Goal: Task Accomplishment & Management: Use online tool/utility

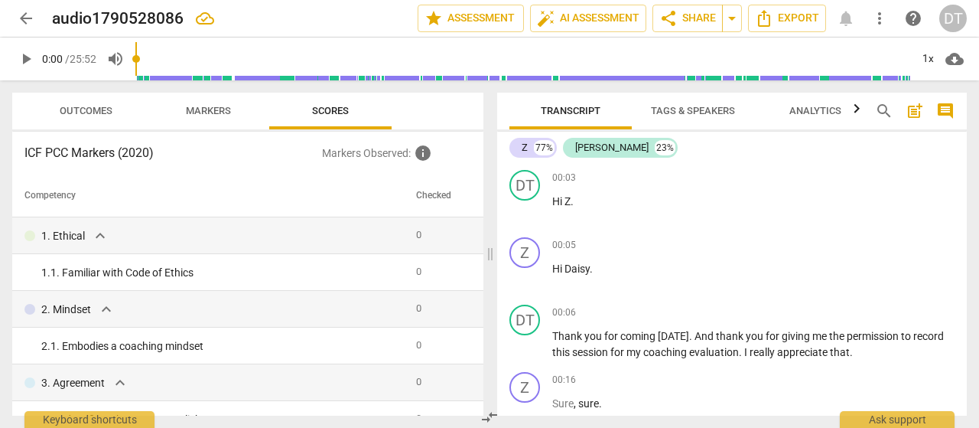
click at [28, 57] on span "play_arrow" at bounding box center [26, 59] width 18 height 18
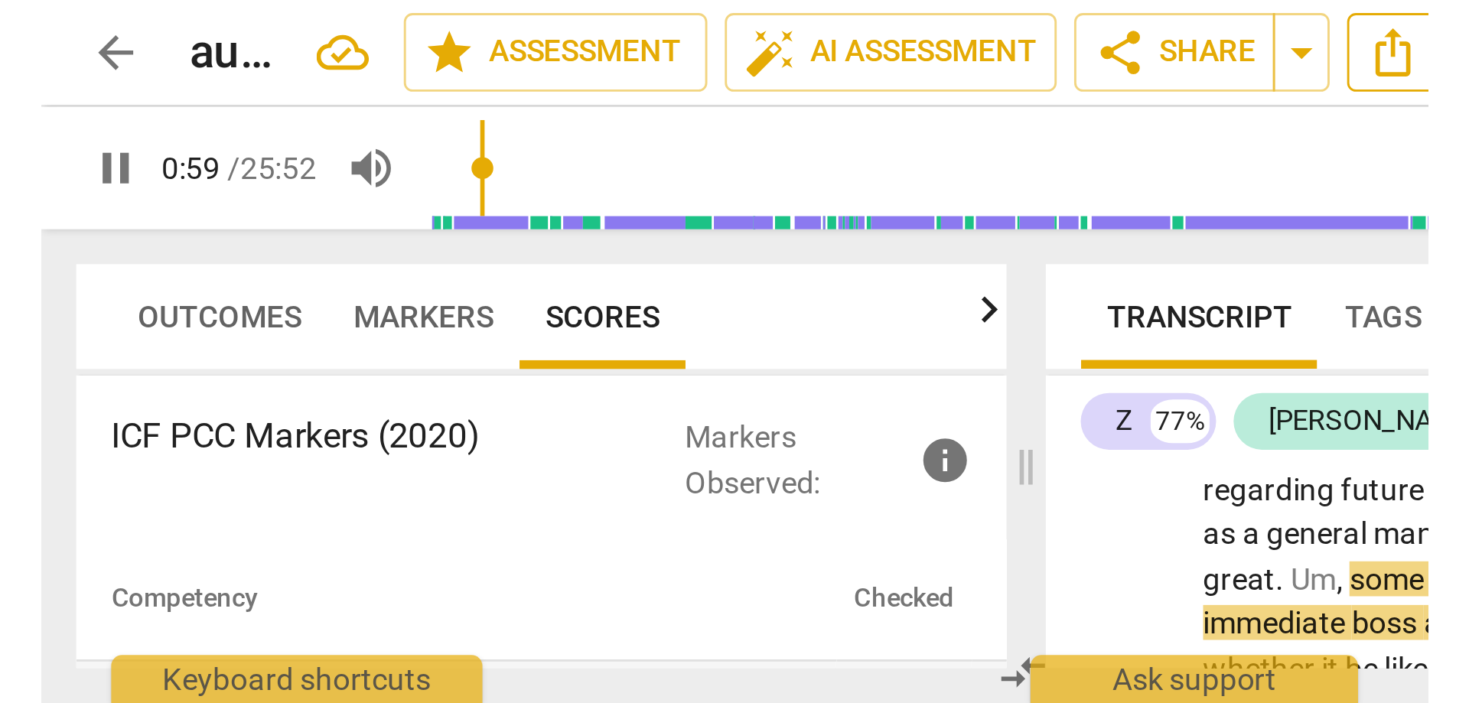
scroll to position [367, 0]
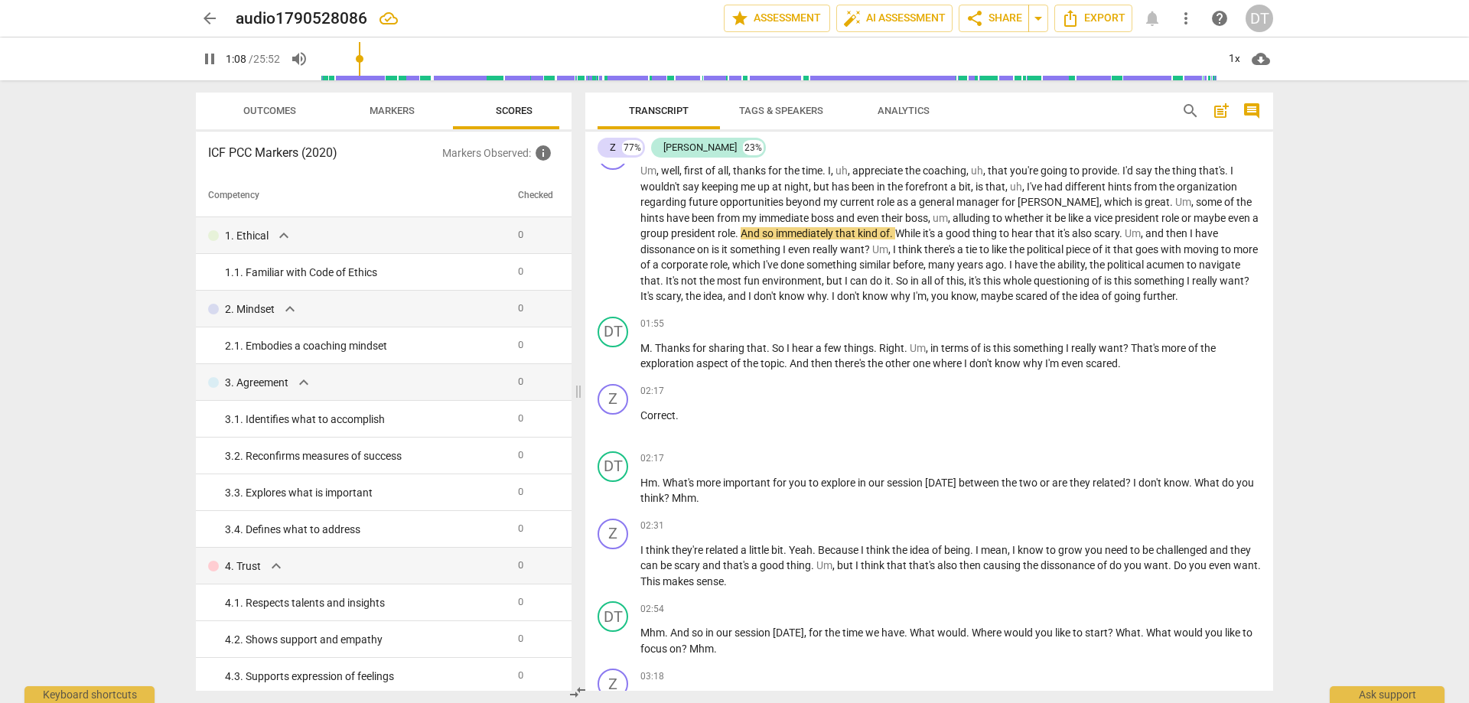
drag, startPoint x: 735, startPoint y: 391, endPoint x: 568, endPoint y: 394, distance: 166.8
click at [574, 393] on span at bounding box center [578, 391] width 9 height 623
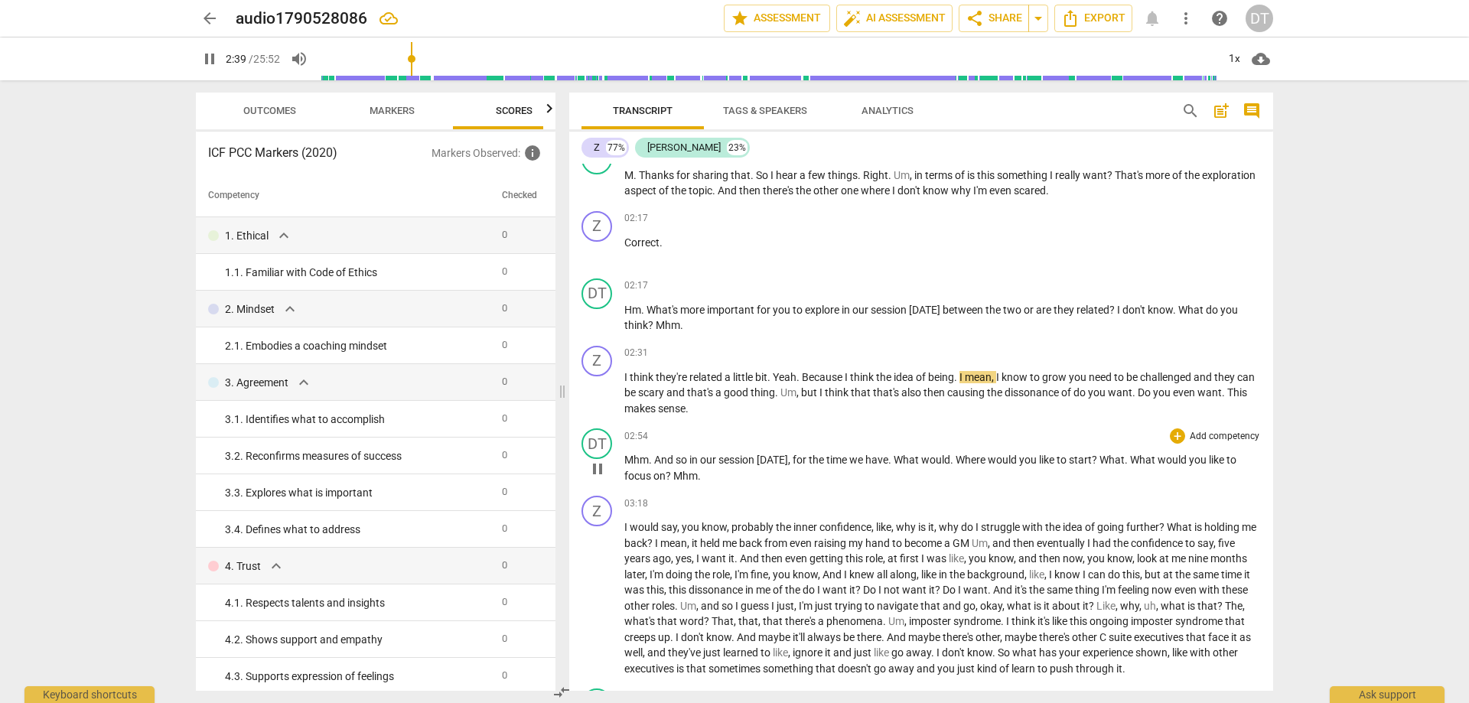
scroll to position [642, 0]
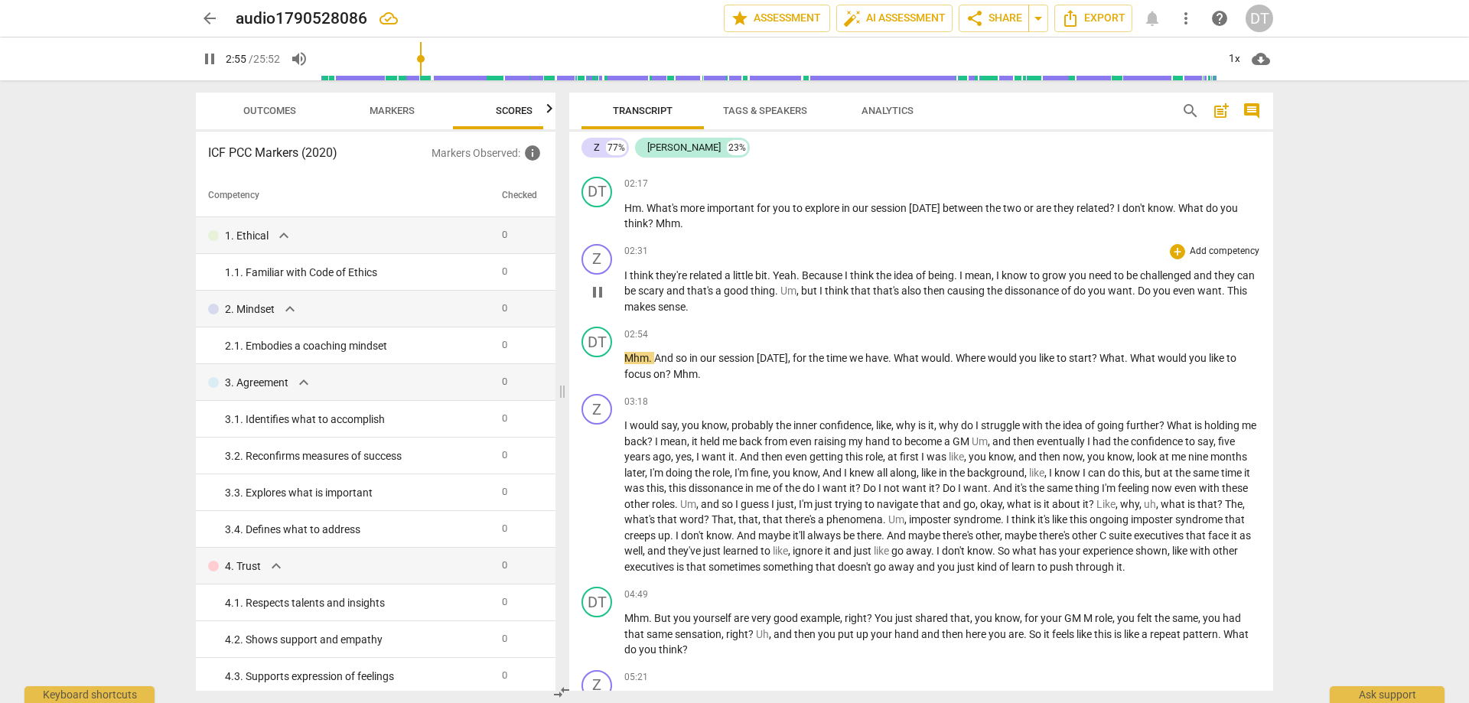
click at [730, 304] on p "I think they're related a little bit . Yeah . Because I think the idea of being…" at bounding box center [942, 291] width 636 height 47
type input "176"
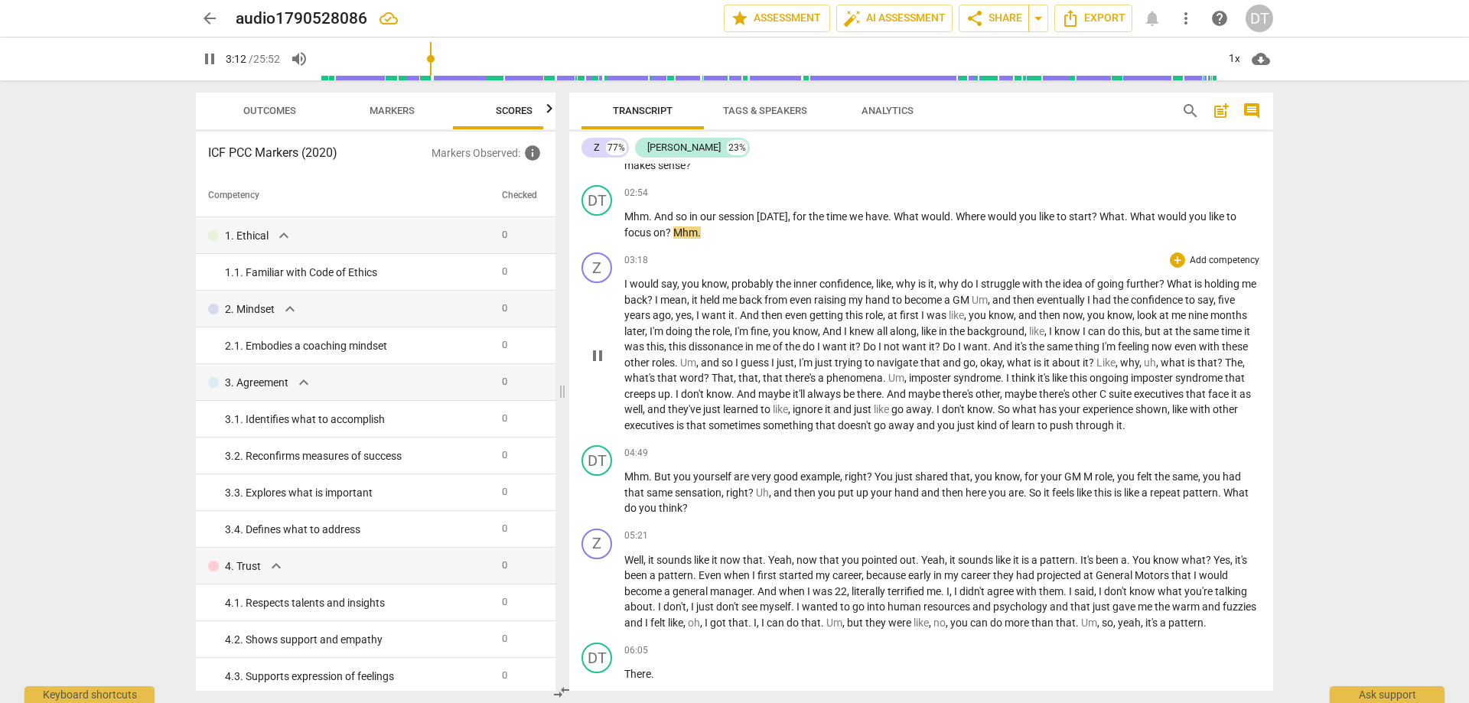
scroll to position [795, 0]
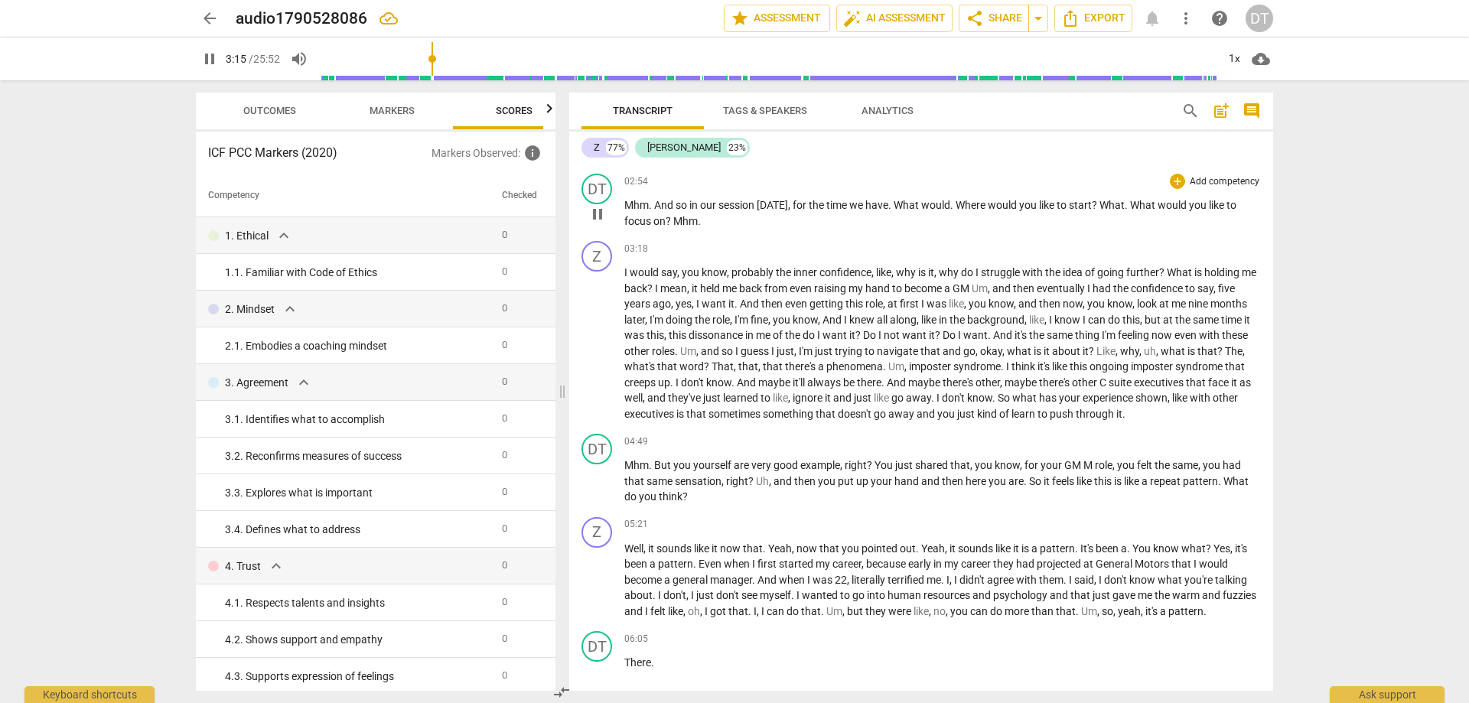
click at [730, 223] on p "Mhm . And so in our session [DATE] , for the time we have . What would . Where …" at bounding box center [942, 212] width 636 height 31
click at [978, 427] on span "repeat" at bounding box center [1166, 481] width 33 height 12
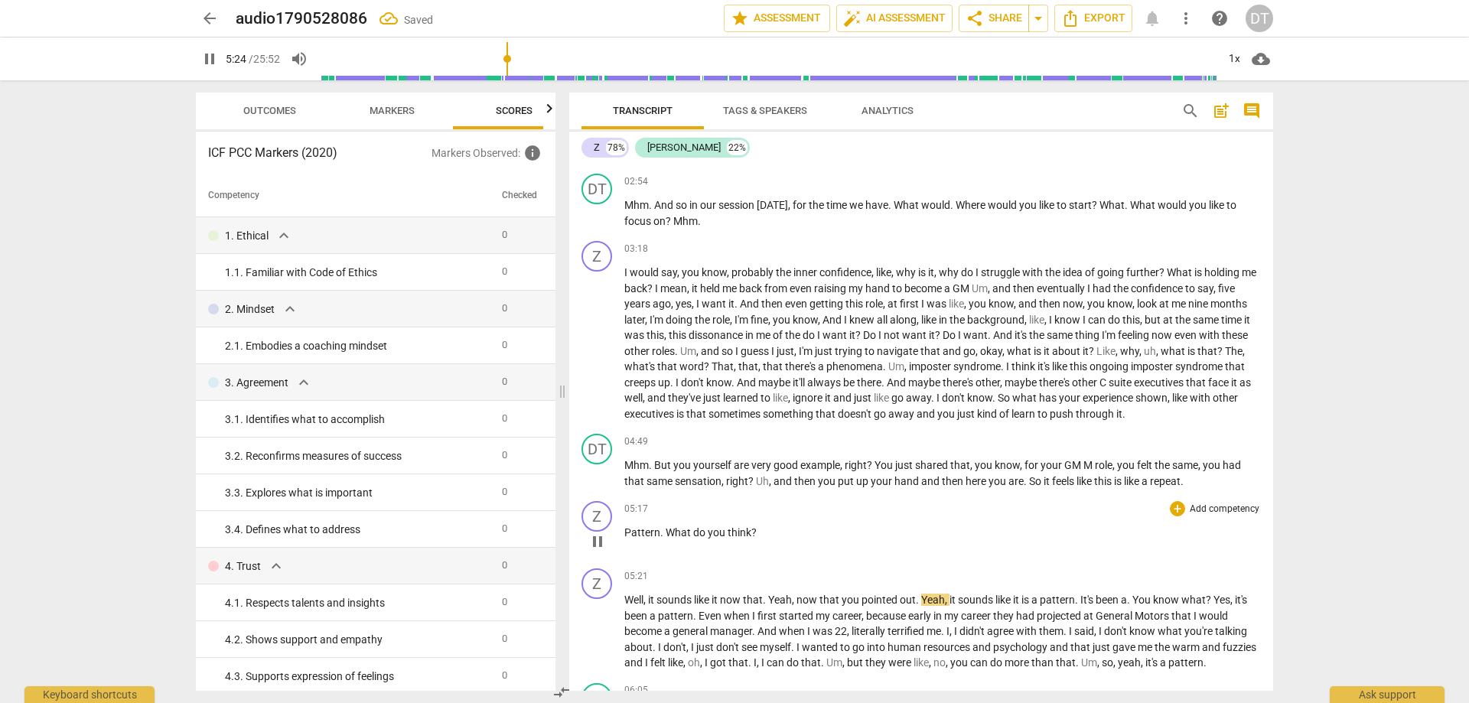
click at [667, 427] on span "What" at bounding box center [679, 532] width 28 height 12
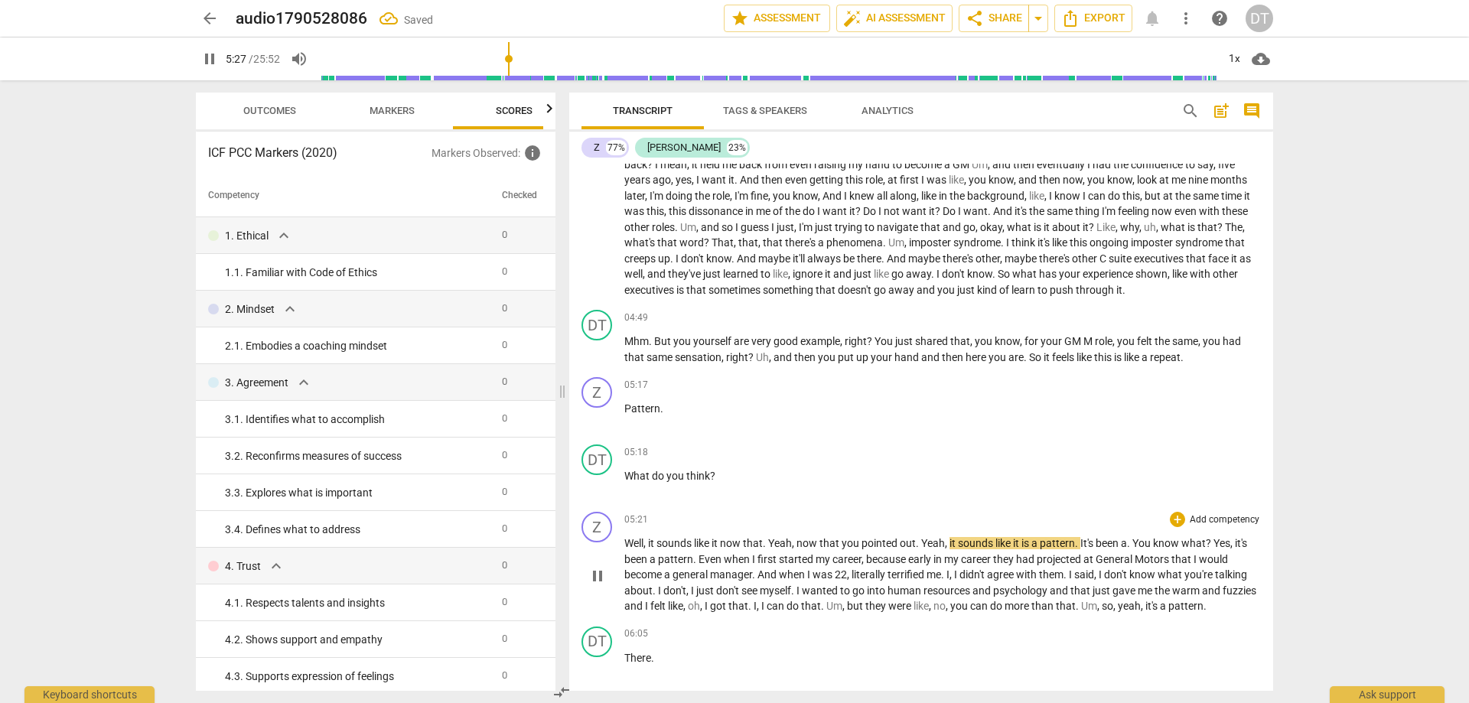
scroll to position [948, 0]
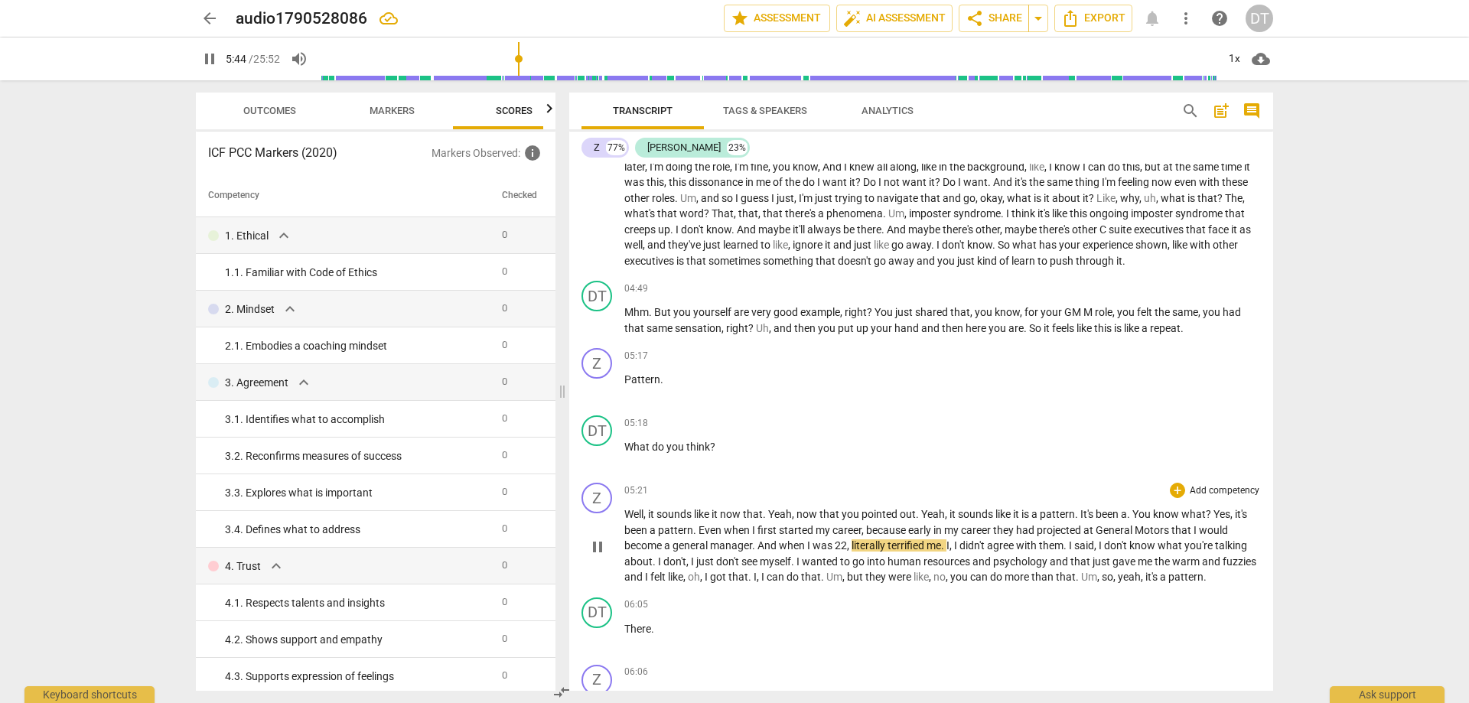
click at [851, 427] on span "," at bounding box center [849, 545] width 5 height 12
type input "345"
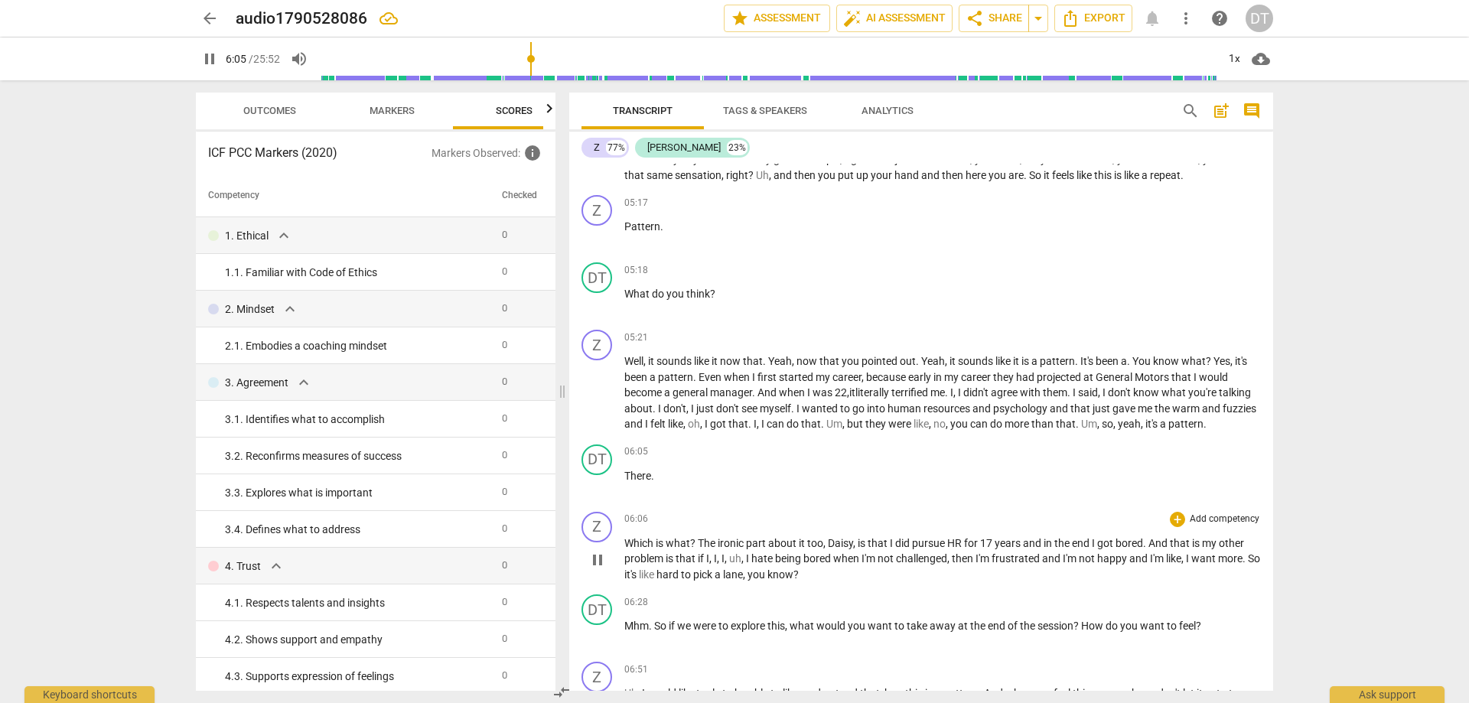
scroll to position [1254, 0]
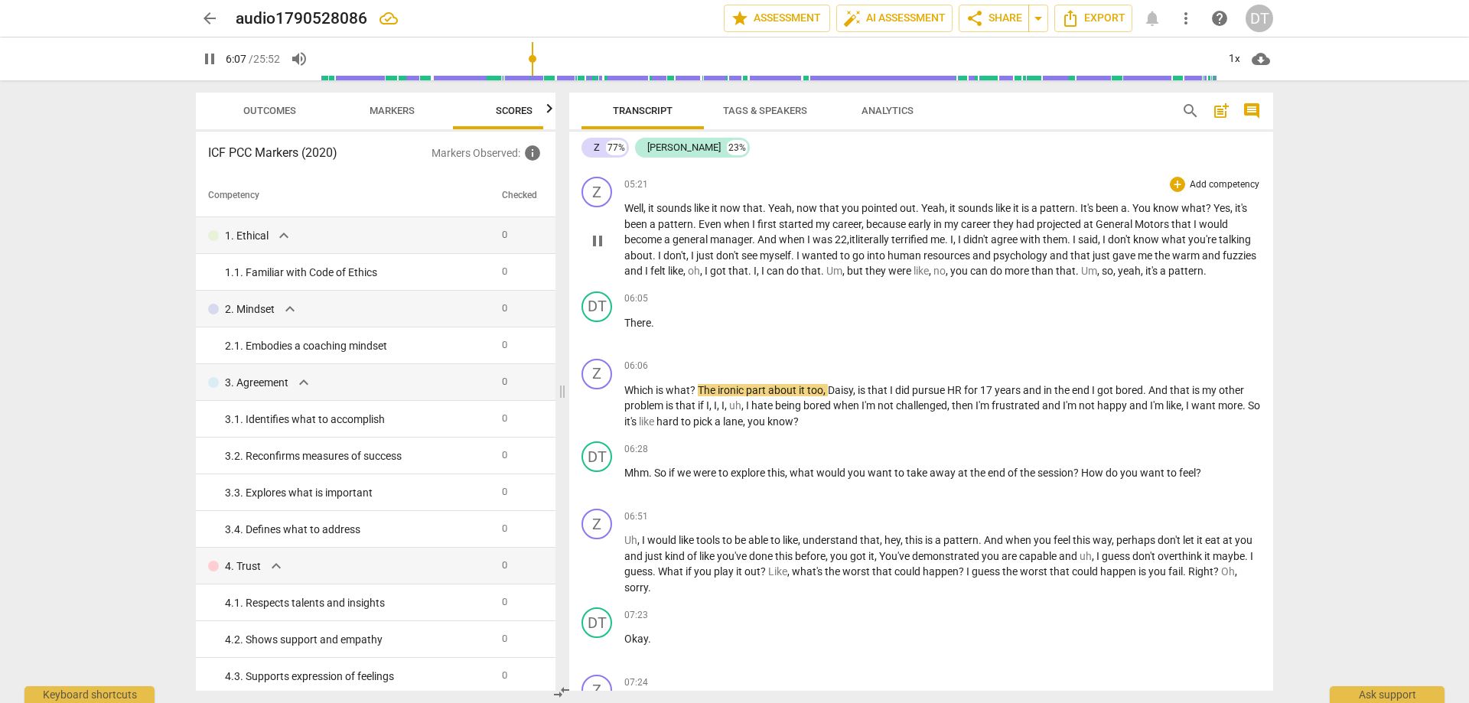
click at [685, 279] on p "Well , it sounds like it now that . Yeah , now that you pointed out . Yeah , it…" at bounding box center [942, 239] width 636 height 79
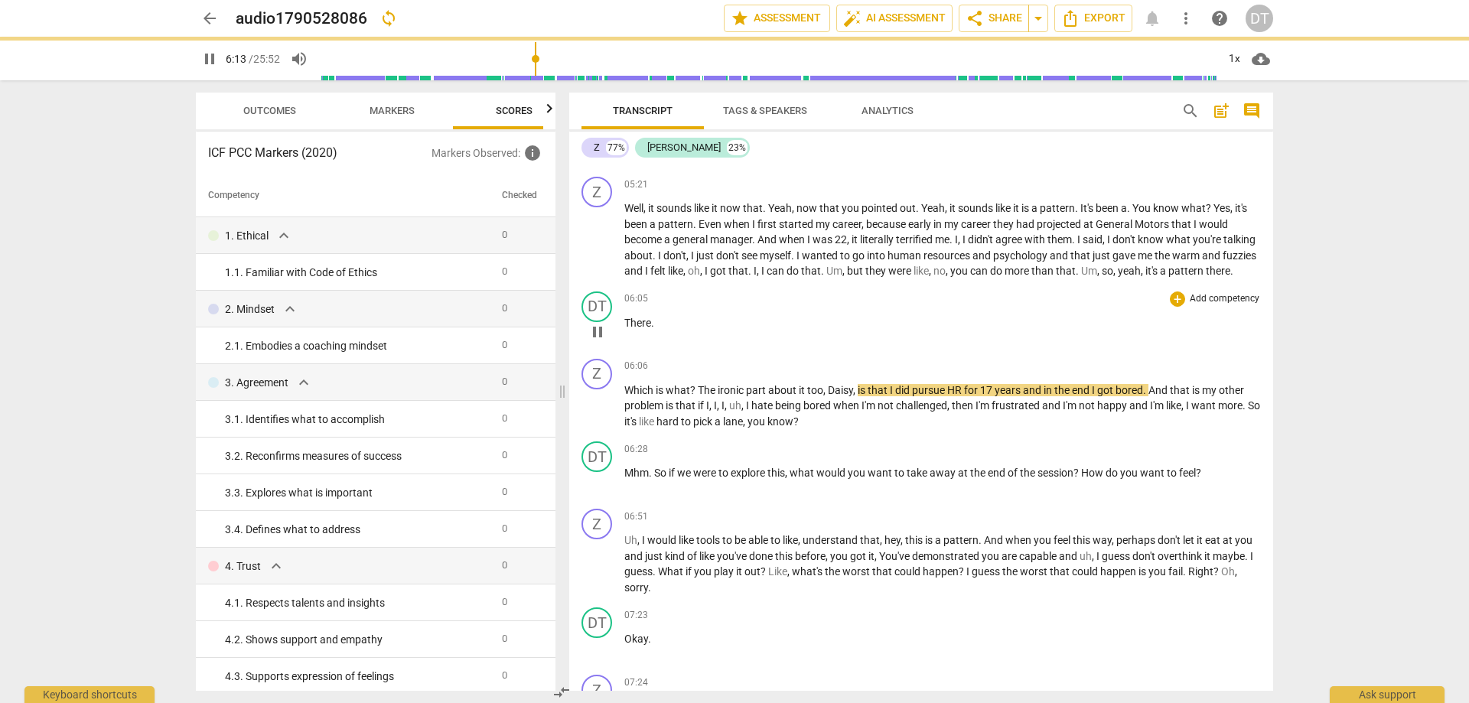
click at [668, 331] on p "There ." at bounding box center [942, 323] width 636 height 16
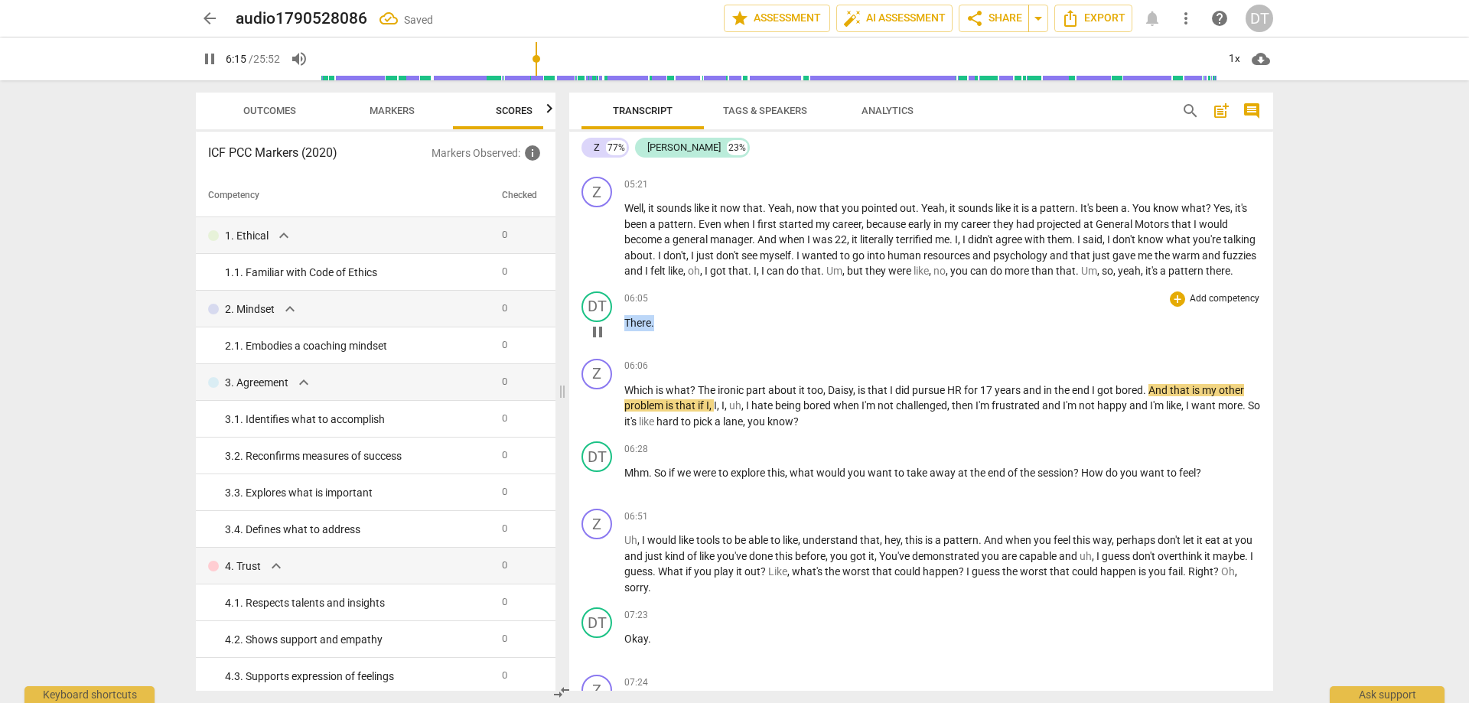
drag, startPoint x: 668, startPoint y: 353, endPoint x: 610, endPoint y: 345, distance: 58.0
click at [610, 345] on div "DT play_arrow pause 06:05 + Add competency keyboard_arrow_right There ." at bounding box center [921, 318] width 704 height 67
type input "376"
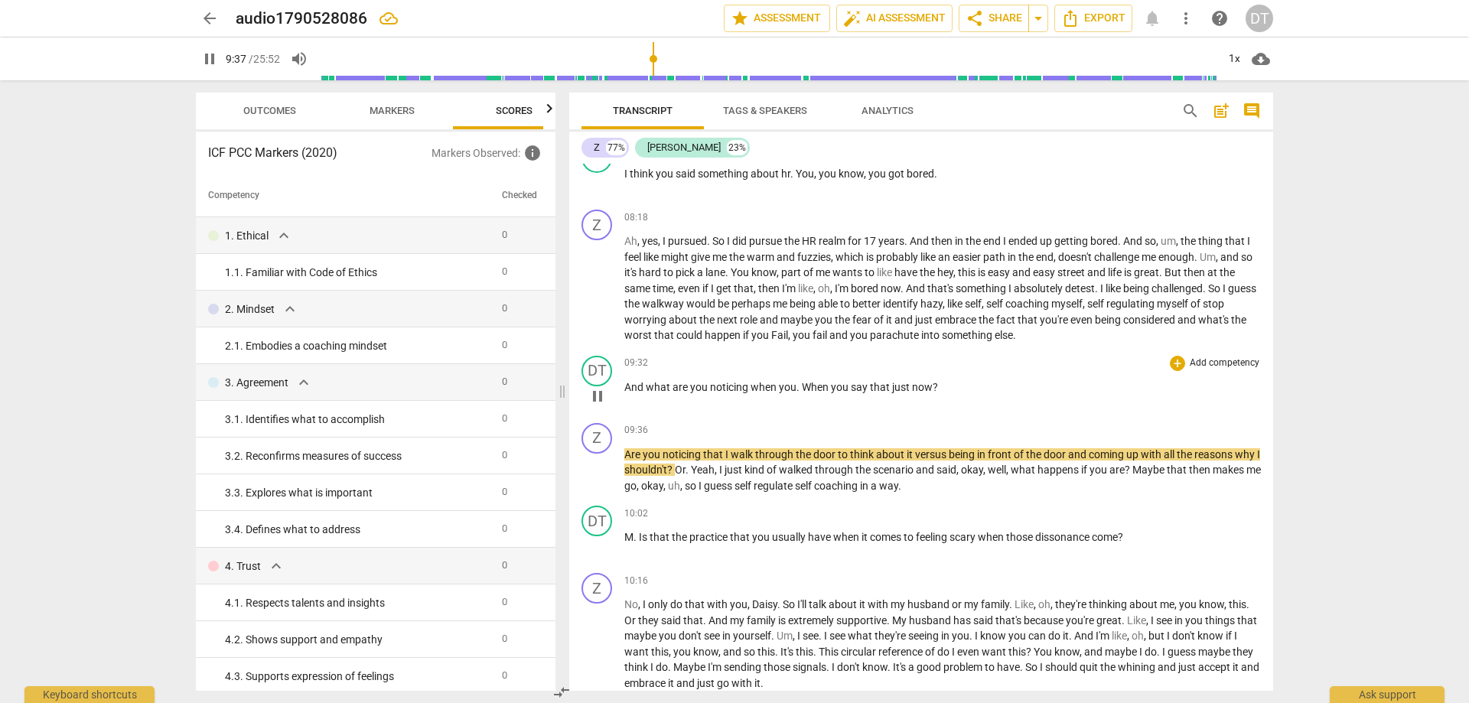
scroll to position [2401, 0]
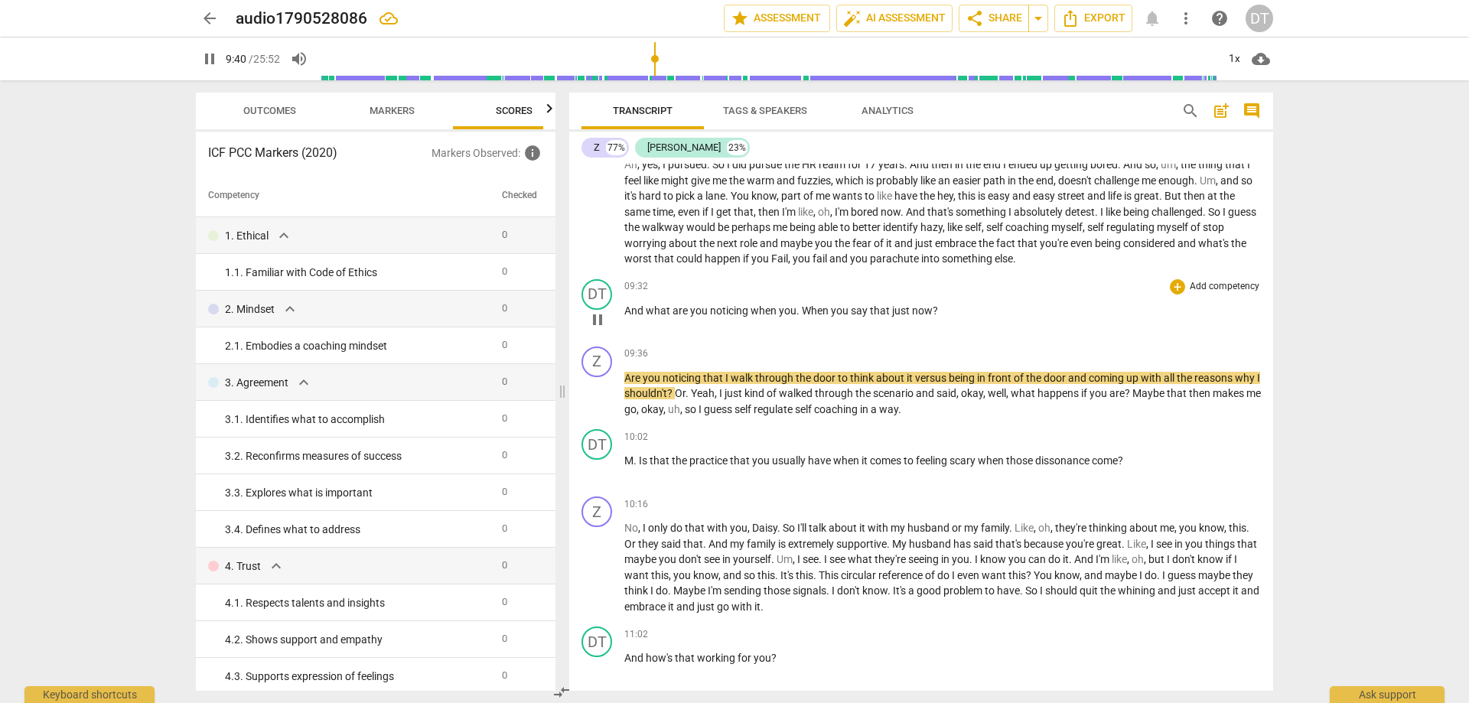
click at [971, 319] on p "And what are you noticing when you . When you say that just now ?" at bounding box center [942, 311] width 636 height 16
type input "582"
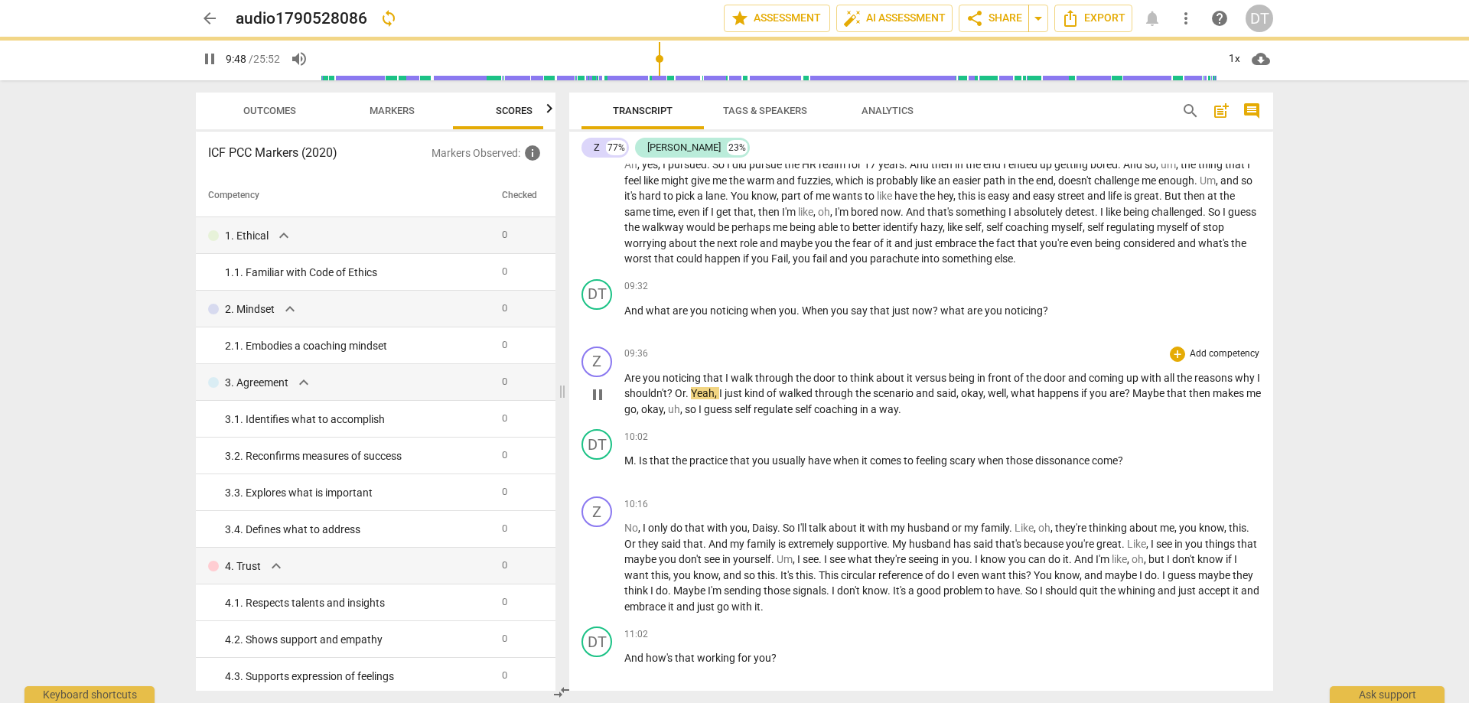
click at [700, 384] on span "noticing" at bounding box center [682, 378] width 41 height 12
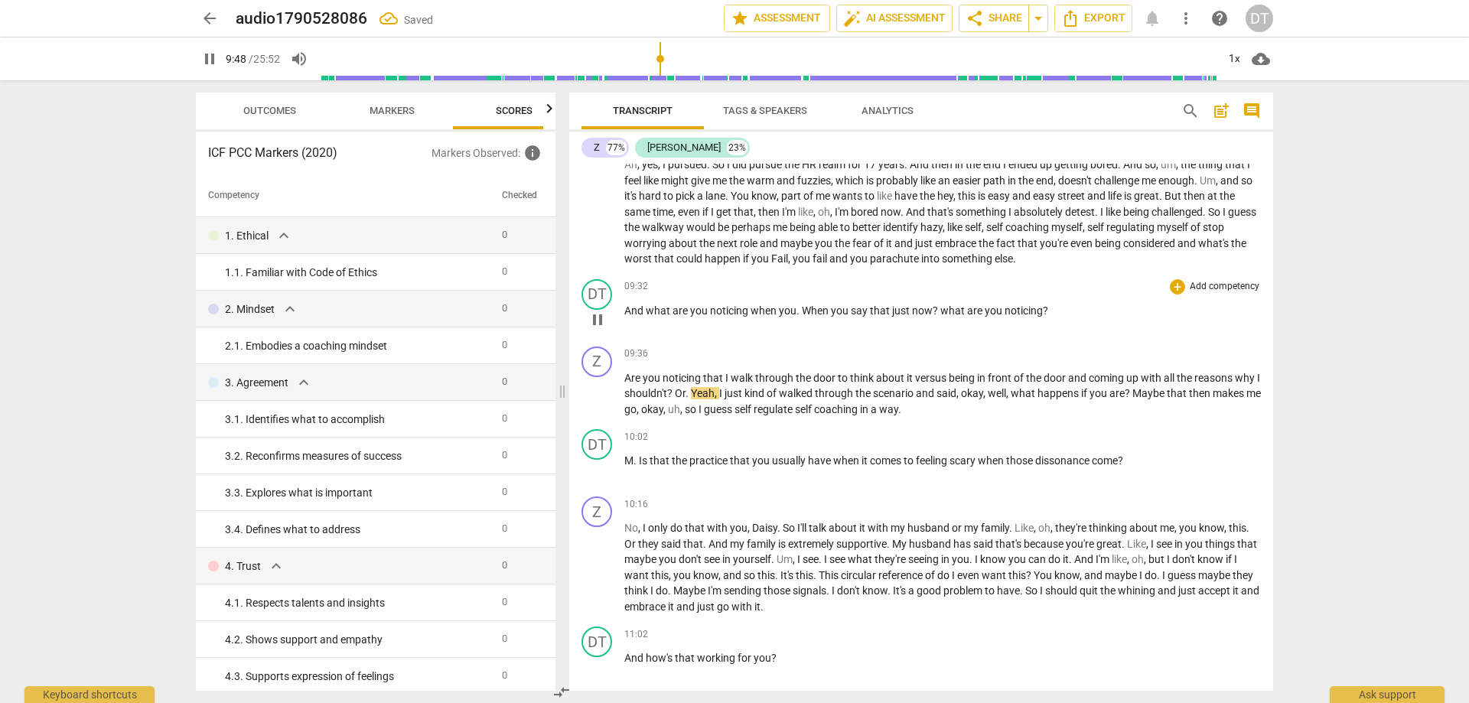
type input "589"
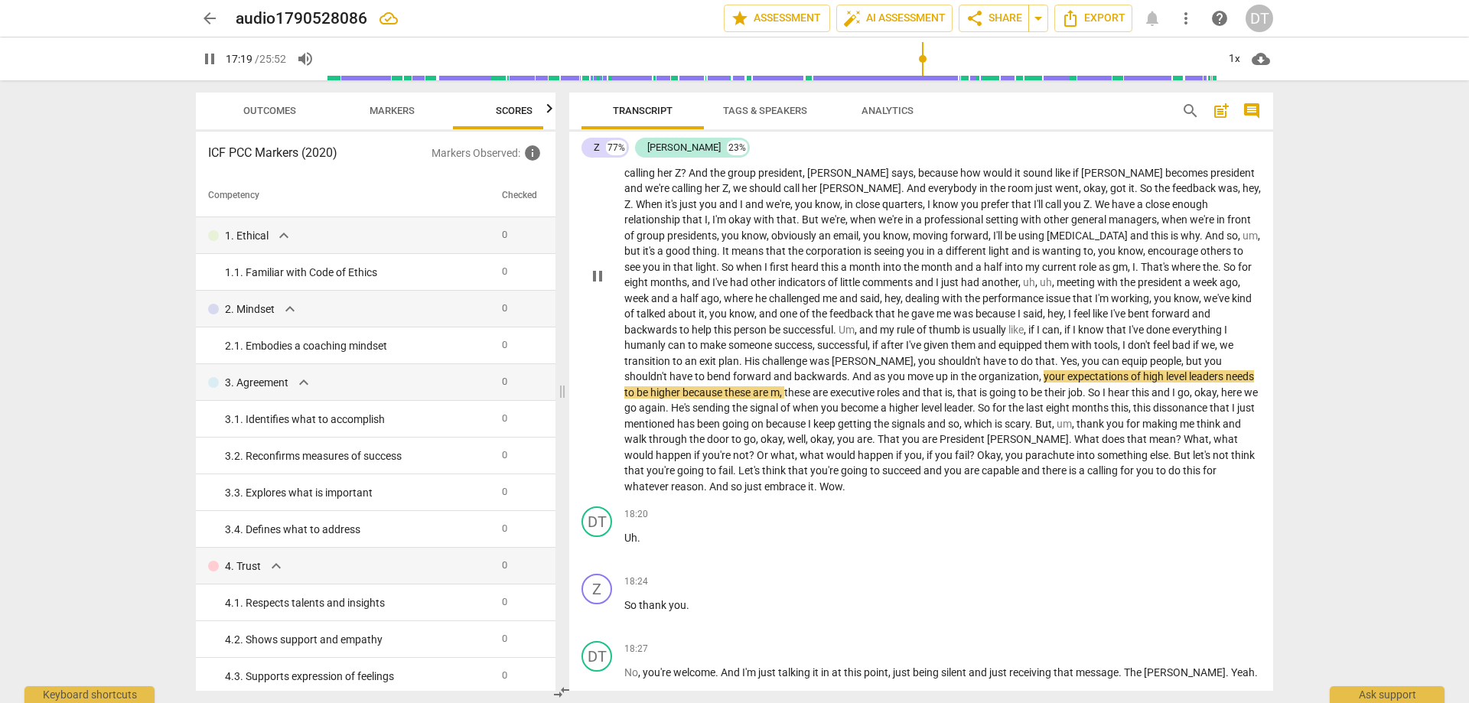
scroll to position [3625, 0]
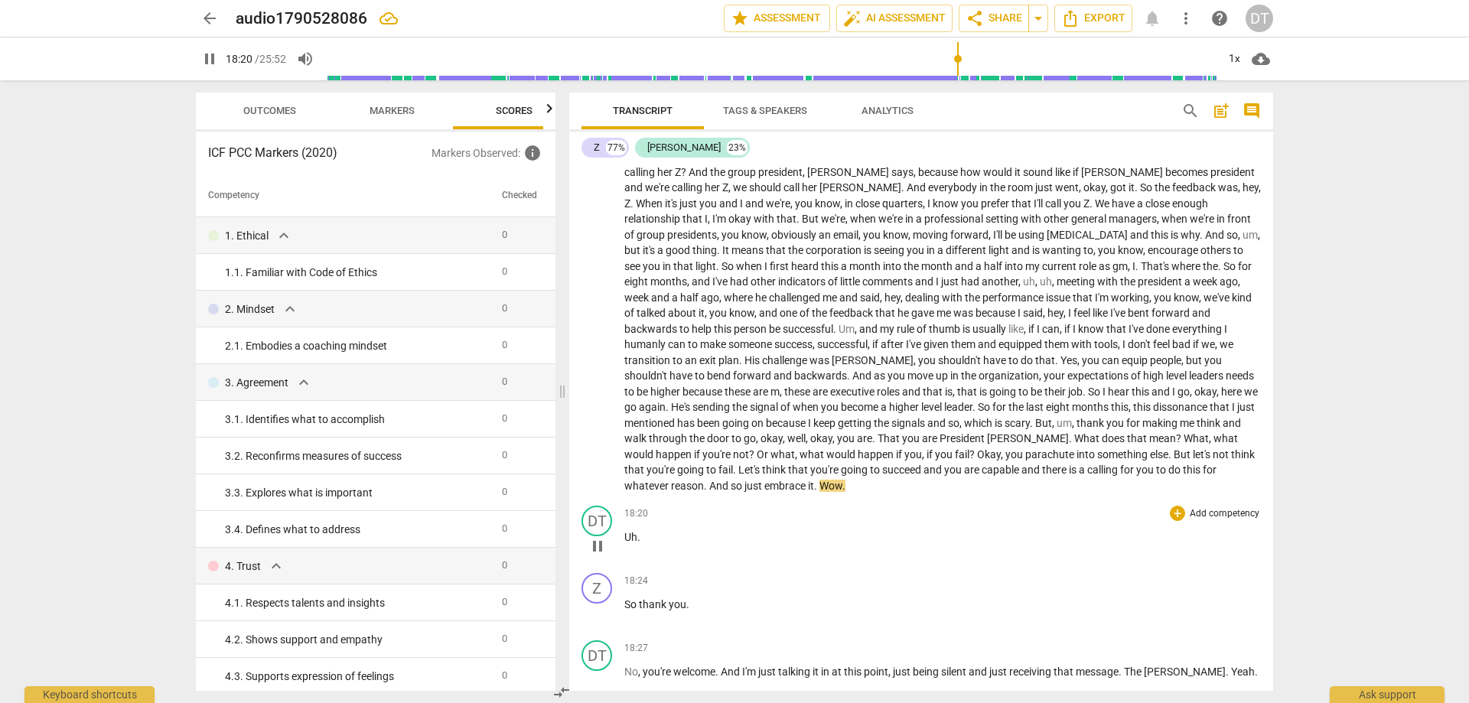
click at [647, 427] on p "Uh ." at bounding box center [942, 537] width 636 height 16
type input "1102"
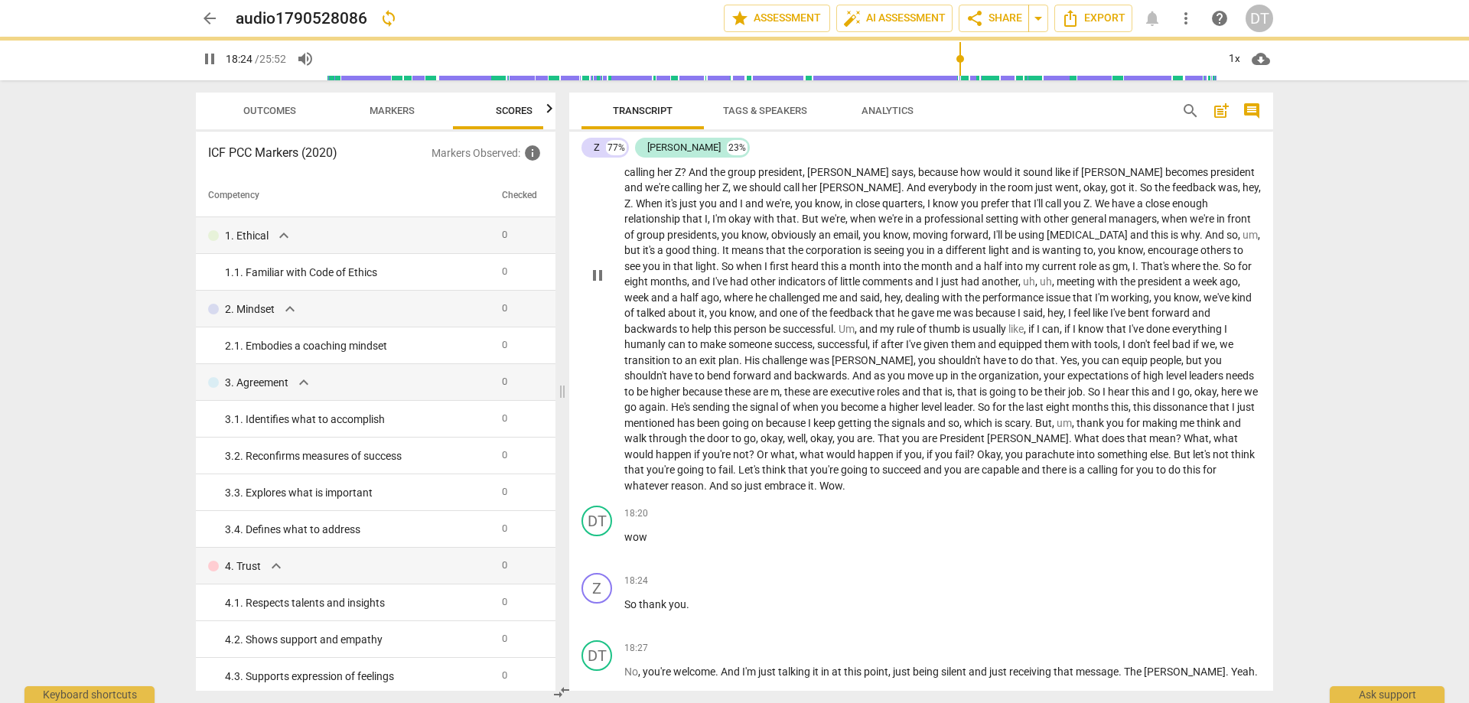
click at [978, 427] on p "Yes , for [DATE] , I feel like I got . Now I am much more comfortable than this…" at bounding box center [942, 273] width 636 height 439
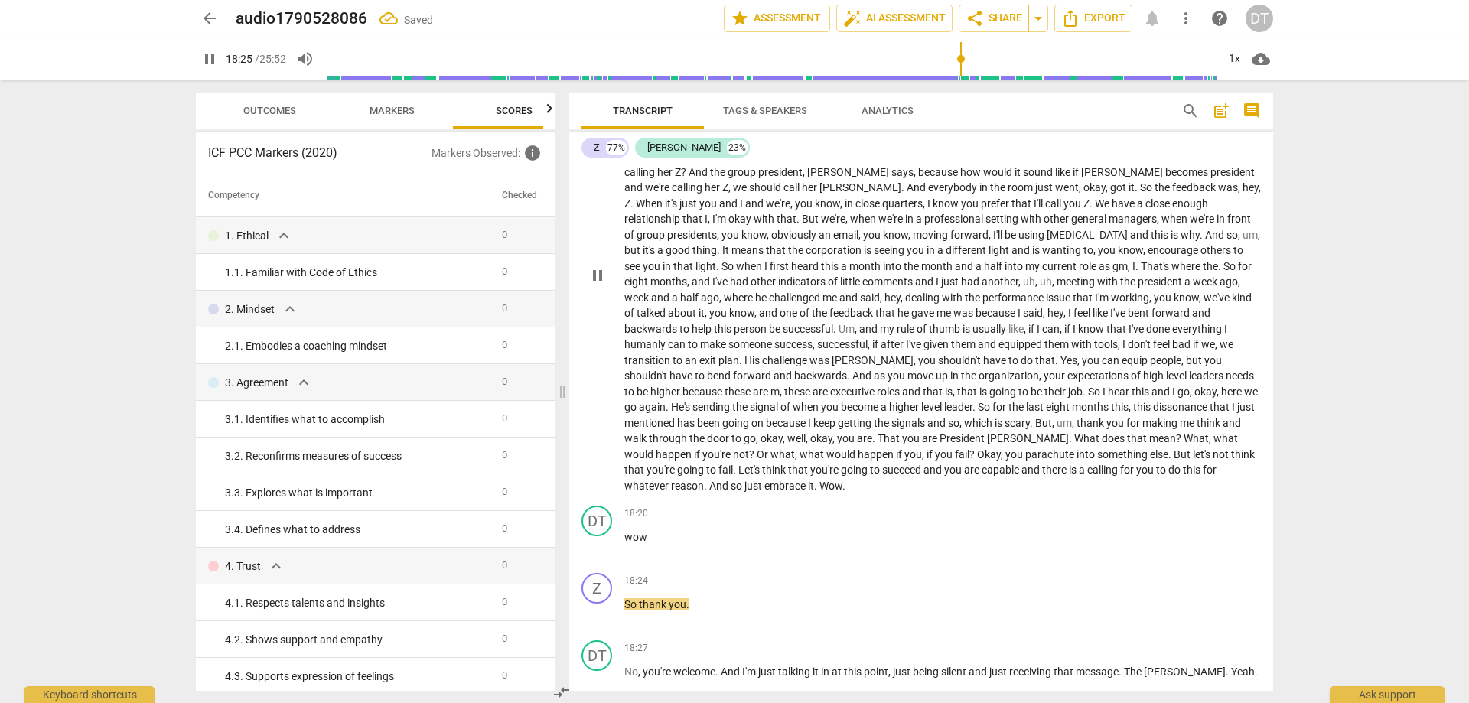
type input "1106"
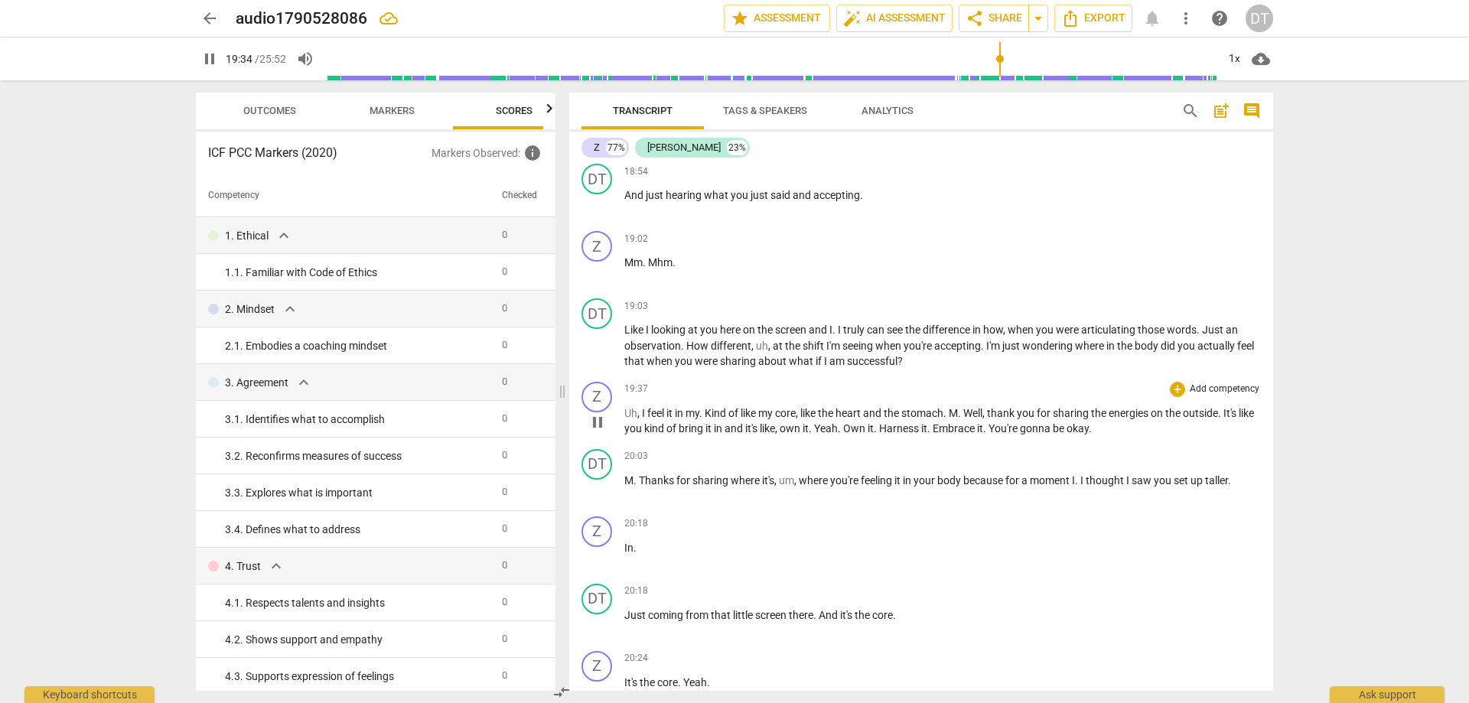
scroll to position [4237, 0]
click at [978, 427] on span "set" at bounding box center [1181, 479] width 17 height 12
type input "1219"
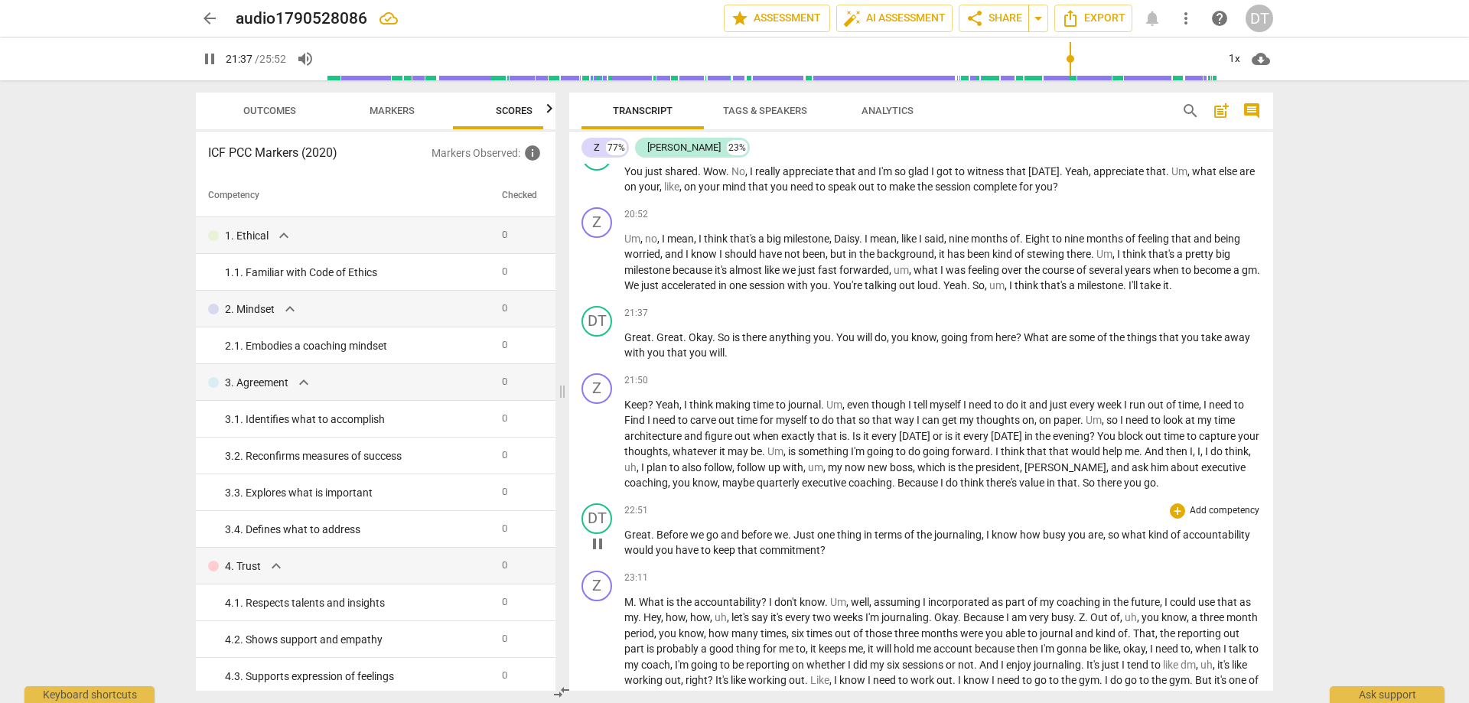
scroll to position [4849, 0]
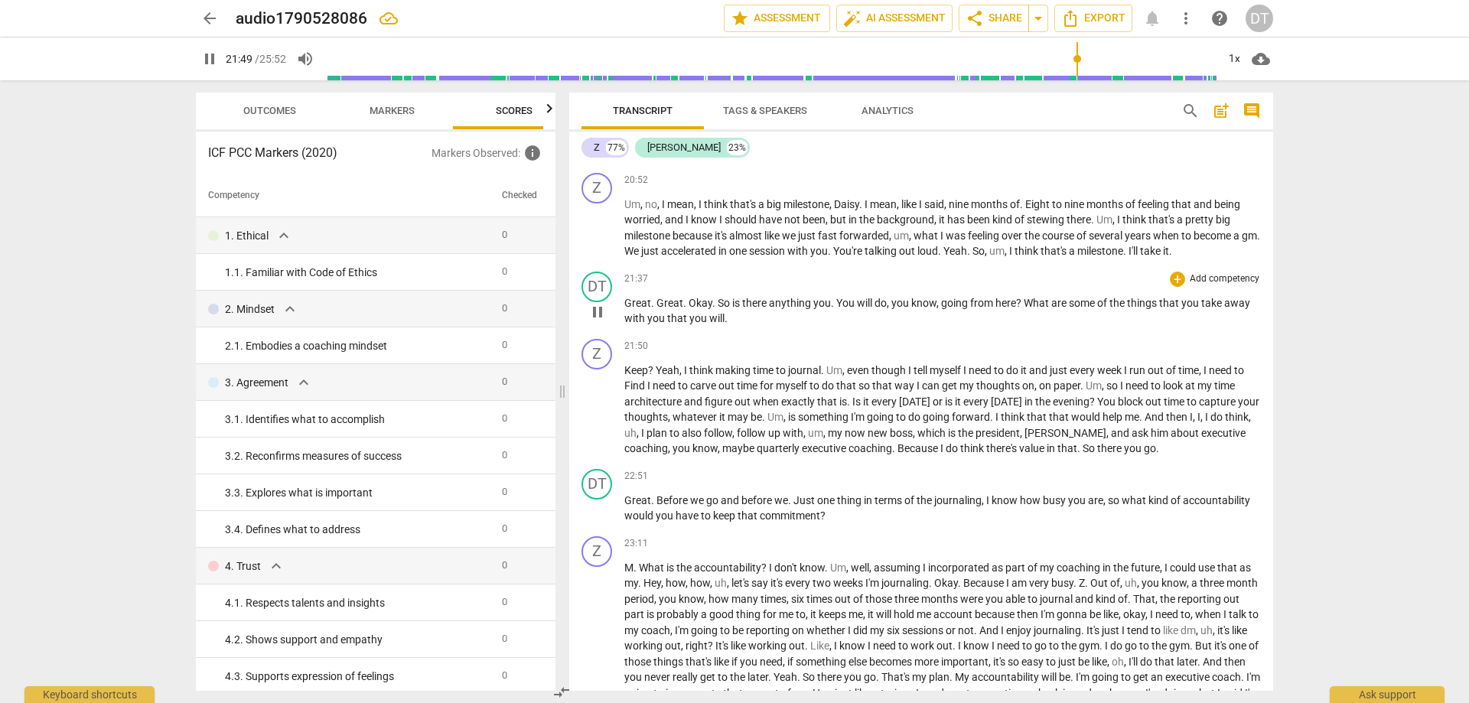
click at [757, 318] on p "Great . Great . Okay . So is there anything you . You will do , you know , goin…" at bounding box center [942, 310] width 636 height 31
type input "1312"
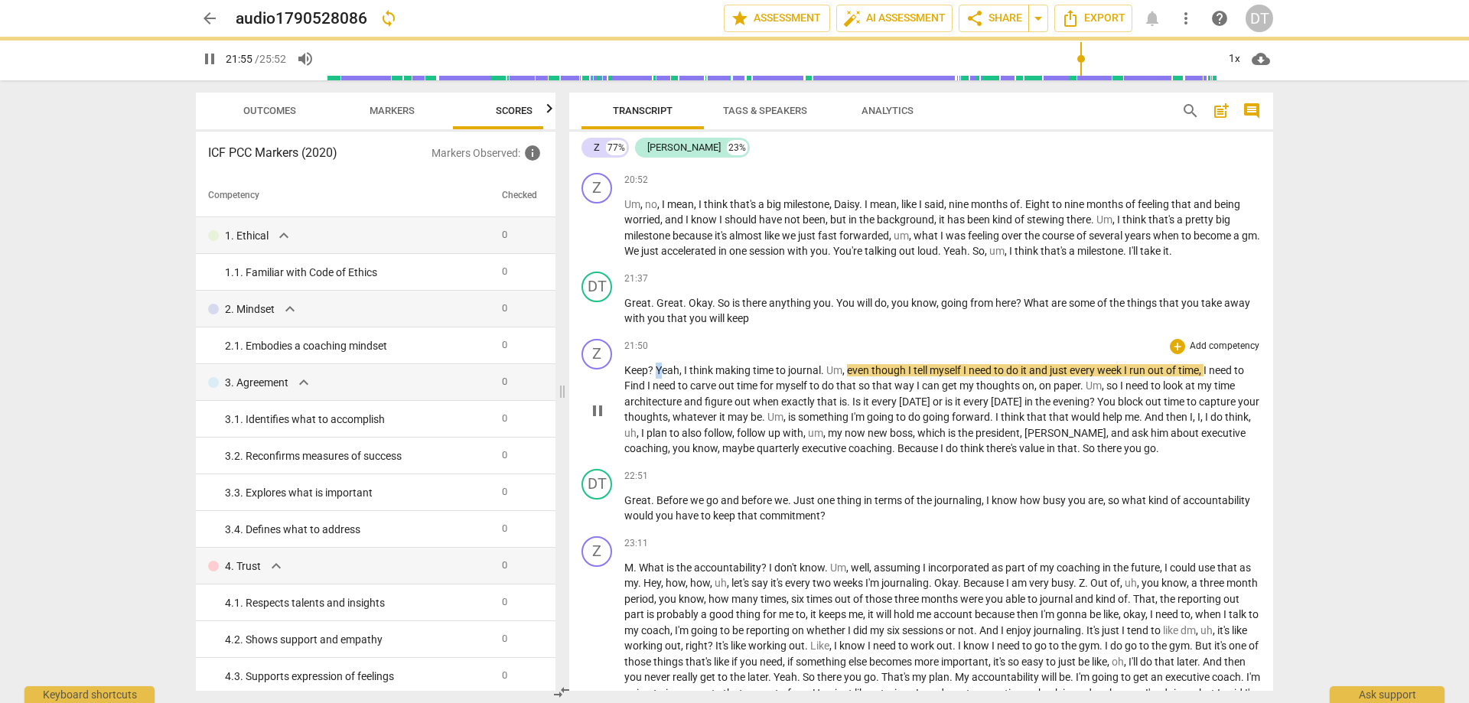
click at [658, 366] on span "Yeah" at bounding box center [668, 370] width 24 height 12
click at [657, 367] on span "Yeah" at bounding box center [668, 370] width 24 height 12
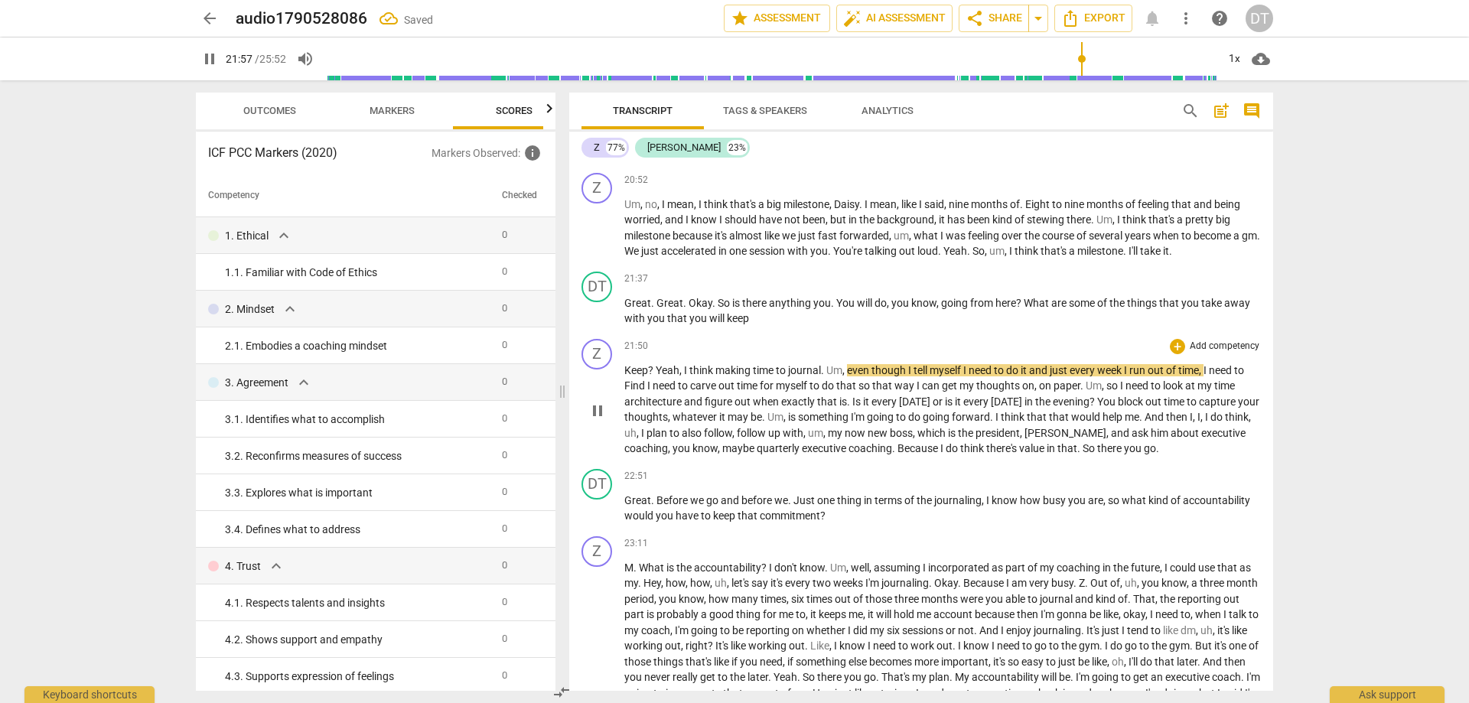
type input "1318"
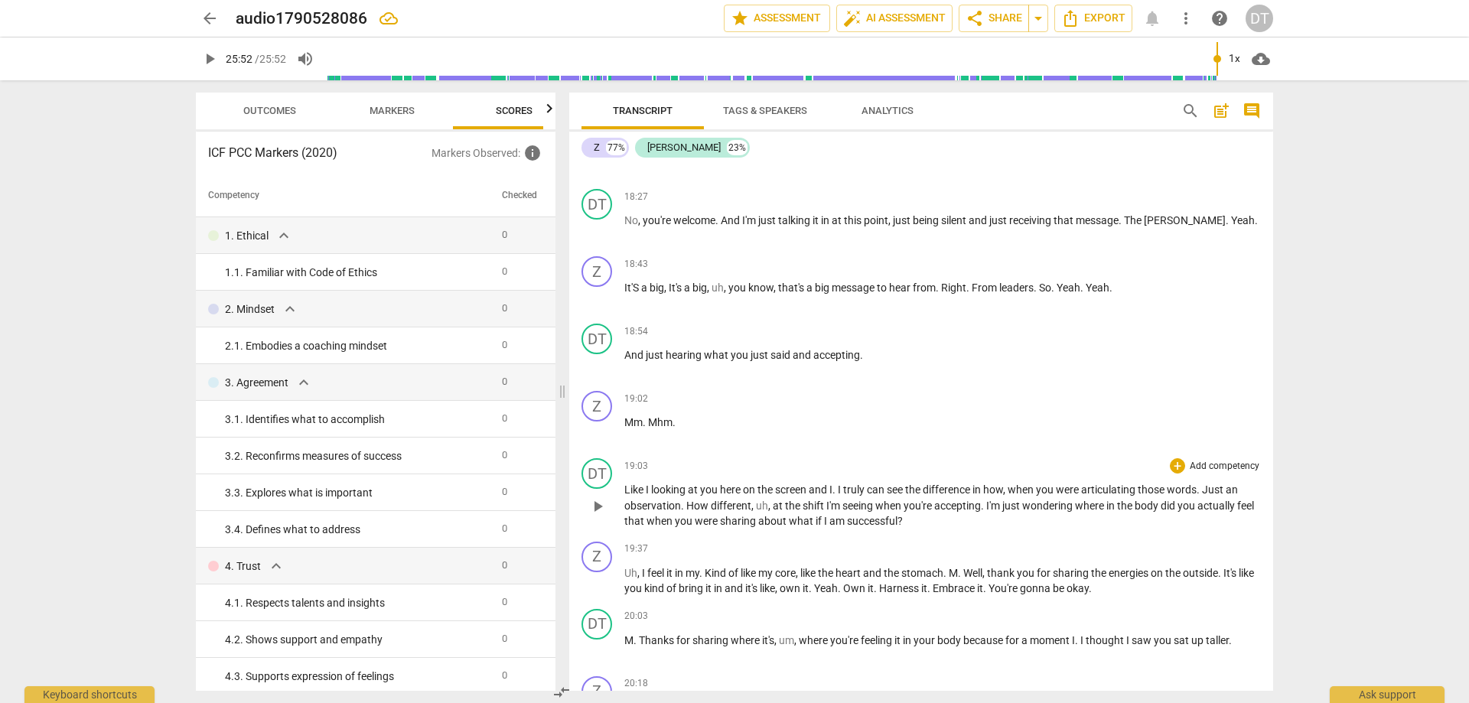
scroll to position [4189, 0]
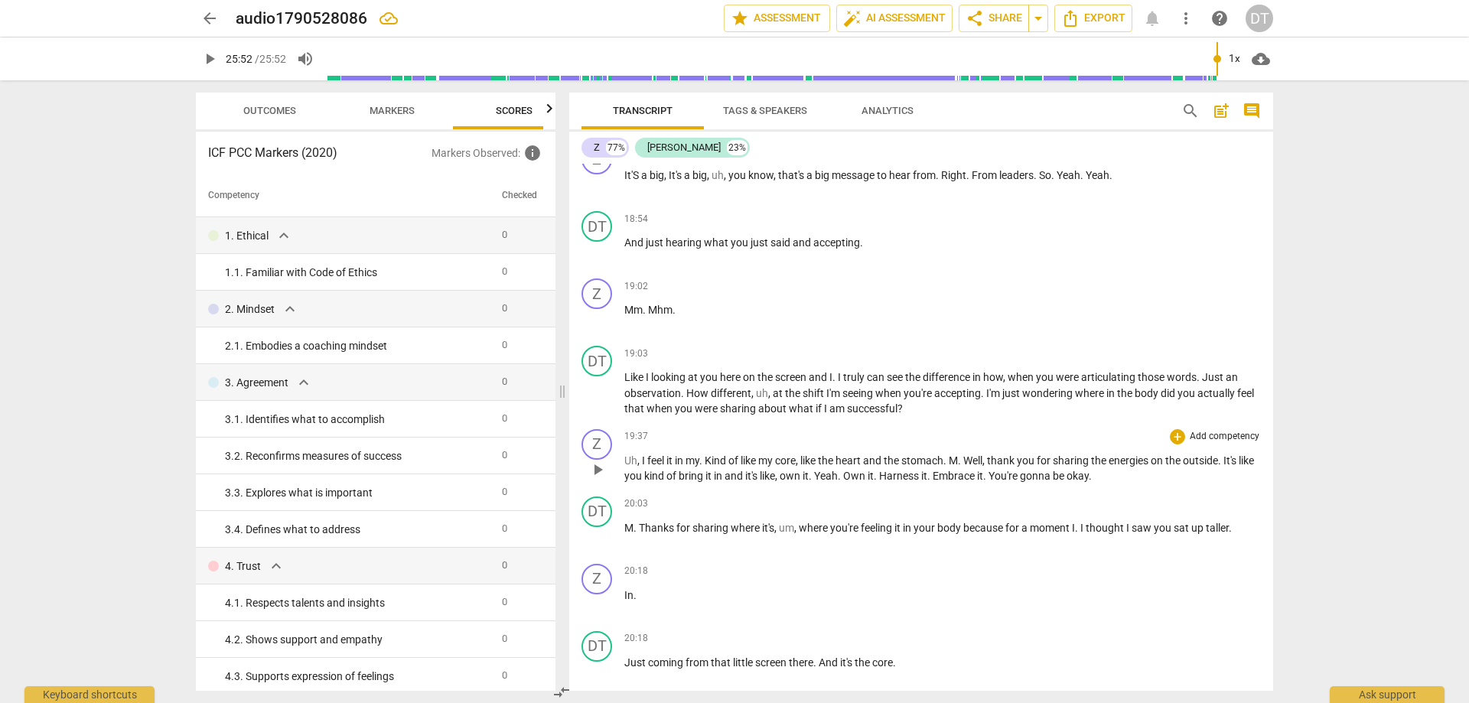
click at [600, 427] on span "play_arrow" at bounding box center [597, 469] width 18 height 18
click at [971, 427] on span "Well" at bounding box center [972, 460] width 19 height 12
drag, startPoint x: 1110, startPoint y: 460, endPoint x: 971, endPoint y: 460, distance: 138.4
click at [971, 427] on p "Uh , I feel it in my . Kind of like my core , like the heart and the stomach . …" at bounding box center [942, 468] width 636 height 31
type input "1193"
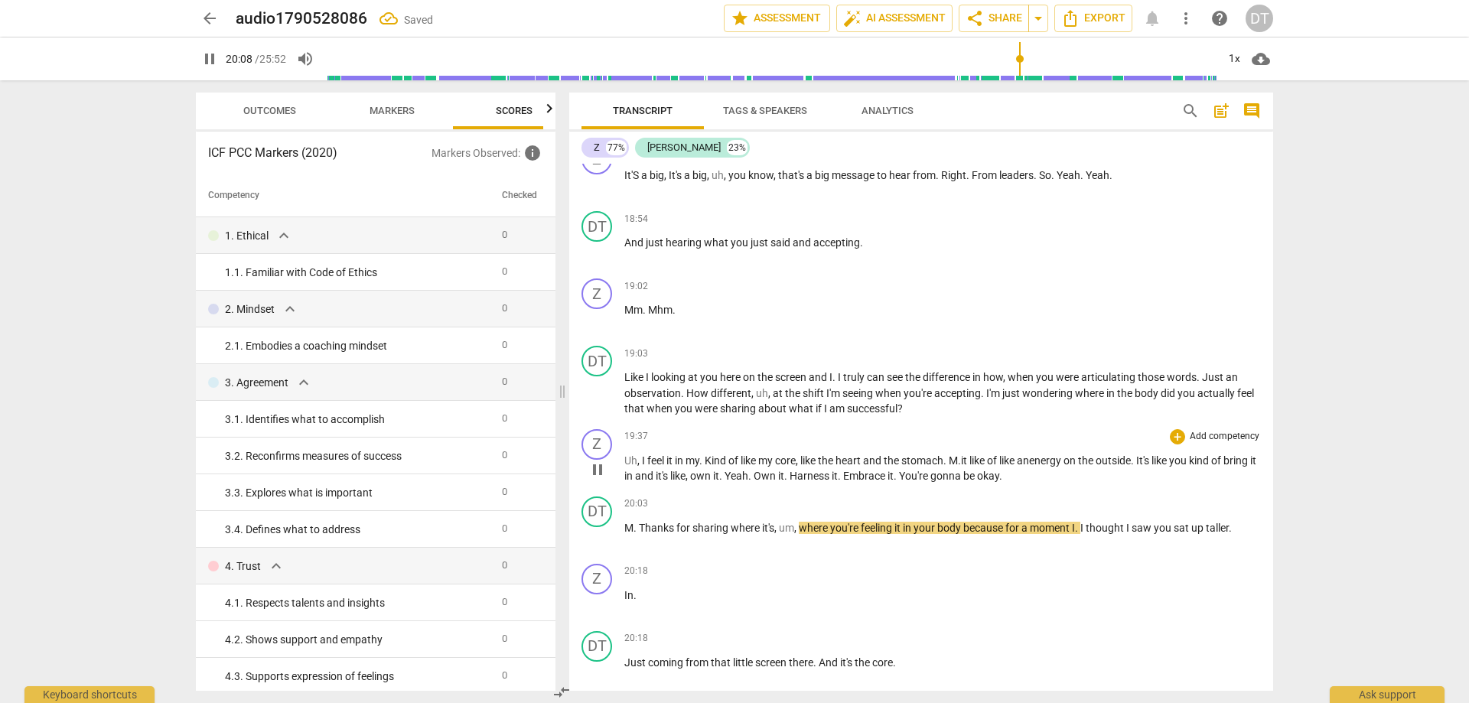
click at [976, 427] on span ". it like of like an" at bounding box center [993, 460] width 71 height 12
click at [978, 427] on span ". it like of like an" at bounding box center [993, 460] width 71 height 12
click at [601, 427] on span "pause" at bounding box center [597, 469] width 18 height 18
click at [594, 427] on span "play_arrow" at bounding box center [597, 469] width 18 height 18
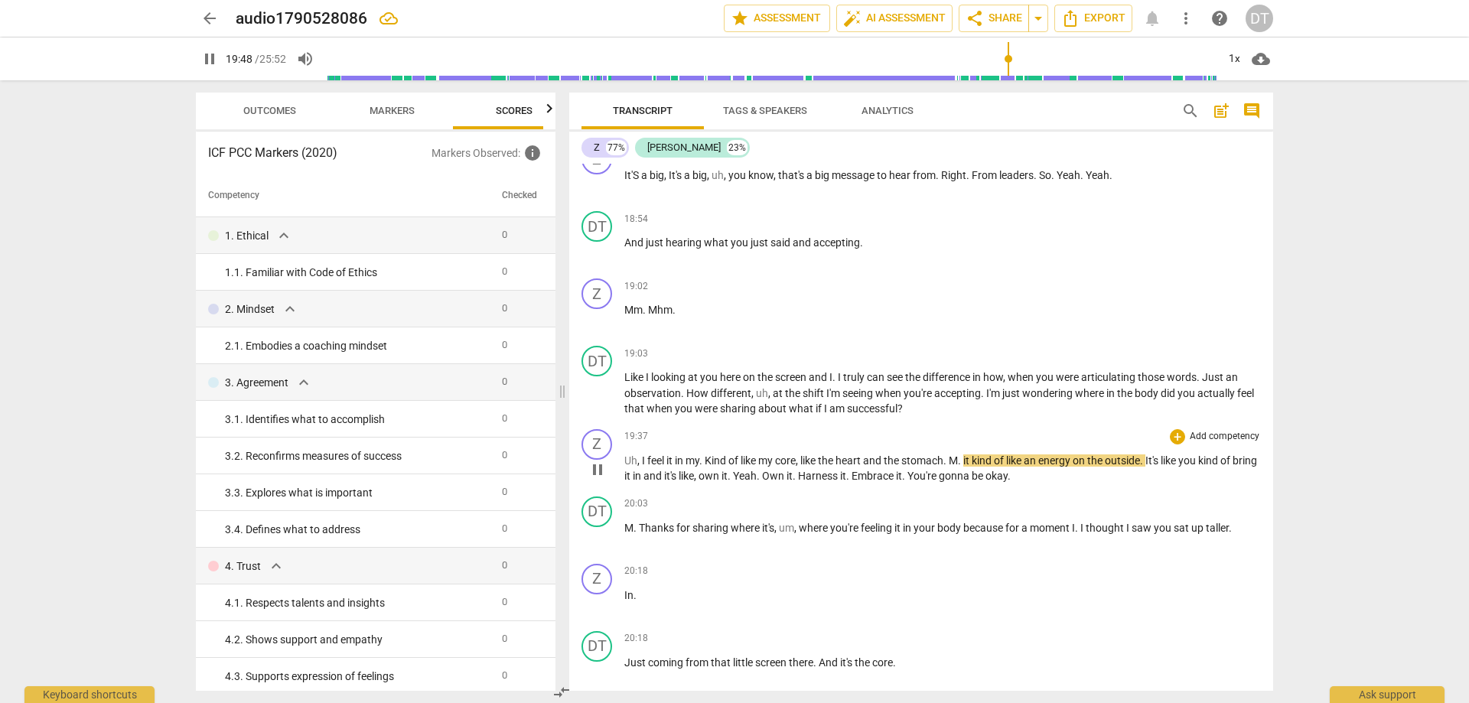
click at [971, 427] on span "it" at bounding box center [967, 460] width 8 height 12
type input "1191"
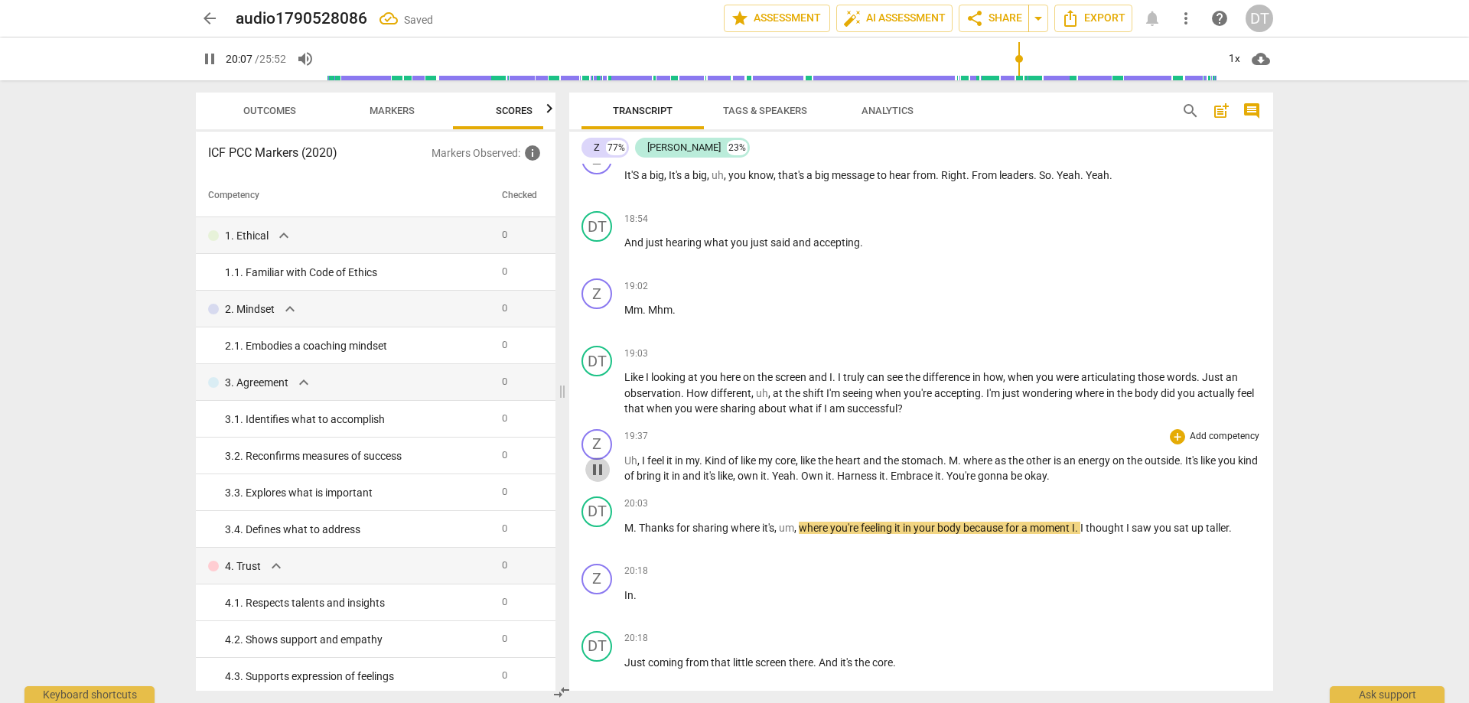
click at [593, 427] on span "pause" at bounding box center [597, 469] width 18 height 18
click at [598, 427] on span "play_arrow" at bounding box center [597, 469] width 18 height 18
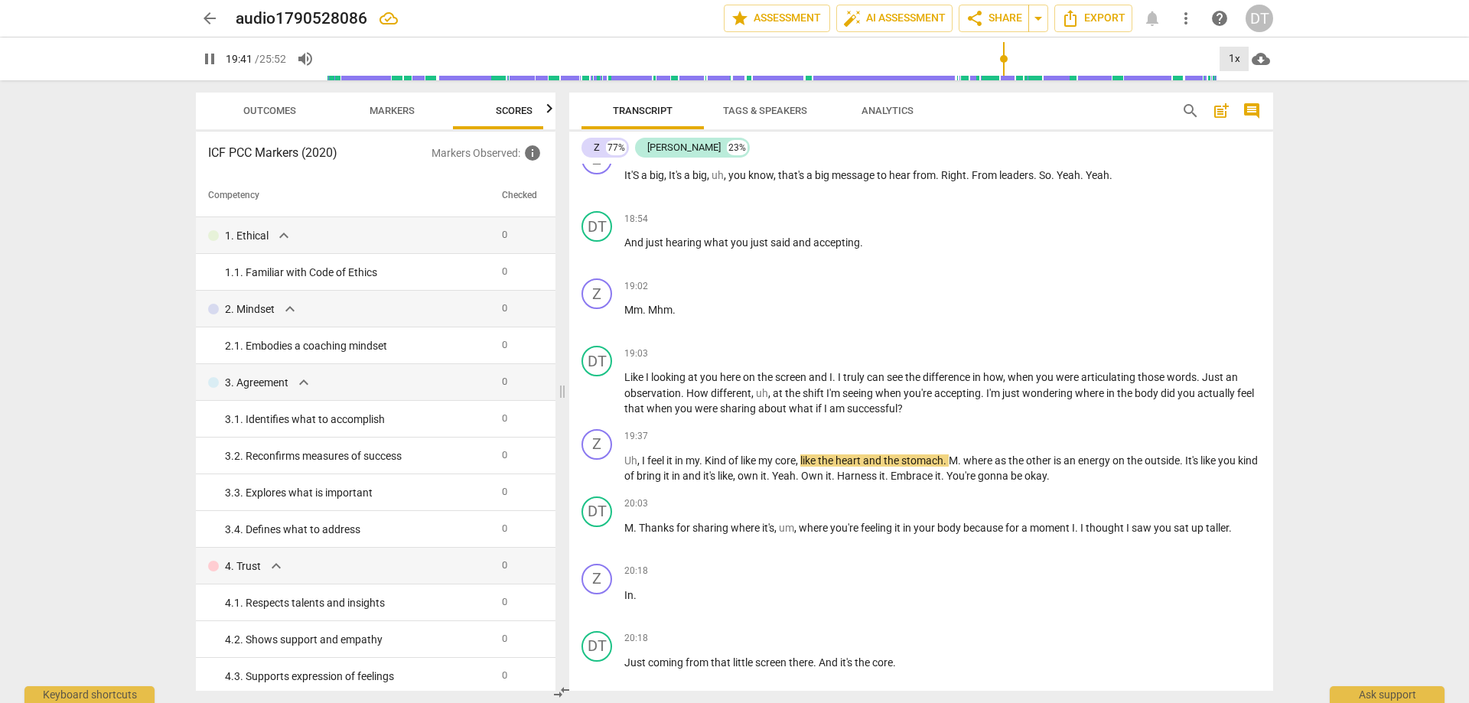
click at [978, 57] on div "1x" at bounding box center [1233, 59] width 29 height 24
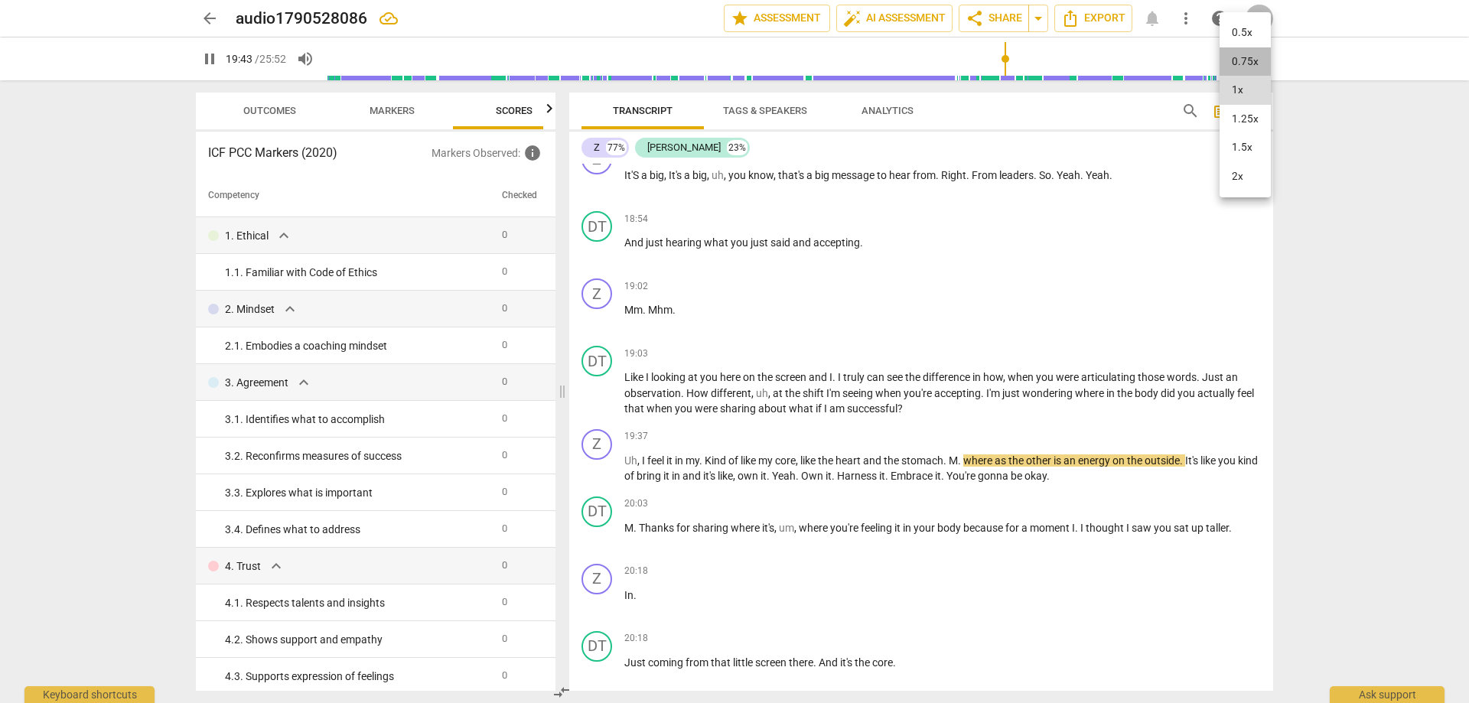
click at [978, 57] on li "0.75x" at bounding box center [1244, 61] width 51 height 29
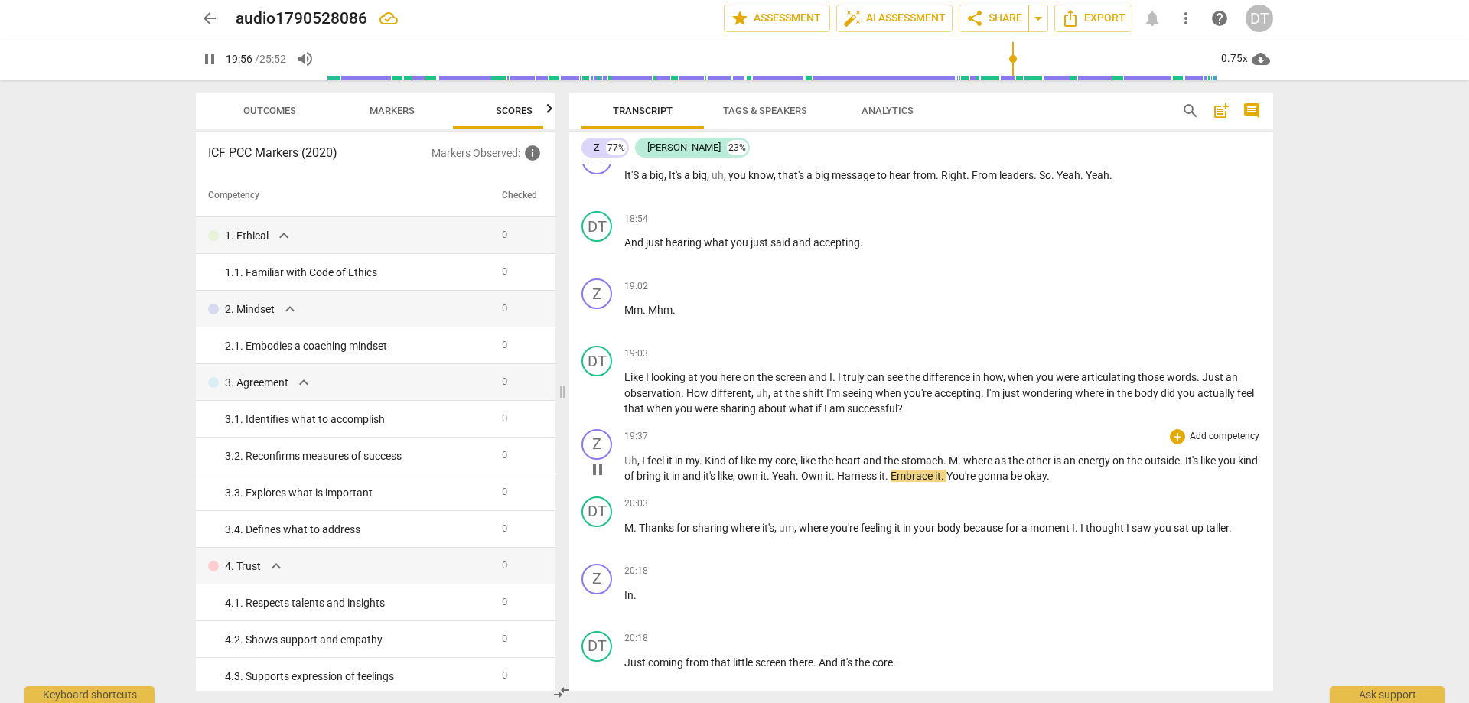
click at [596, 427] on span "pause" at bounding box center [597, 469] width 18 height 18
click at [978, 61] on div "0.75x" at bounding box center [1233, 59] width 29 height 24
click at [978, 33] on li "0.5x" at bounding box center [1244, 32] width 51 height 29
click at [601, 427] on span "play_arrow" at bounding box center [597, 469] width 18 height 18
click at [978, 427] on span "energy" at bounding box center [1095, 460] width 34 height 12
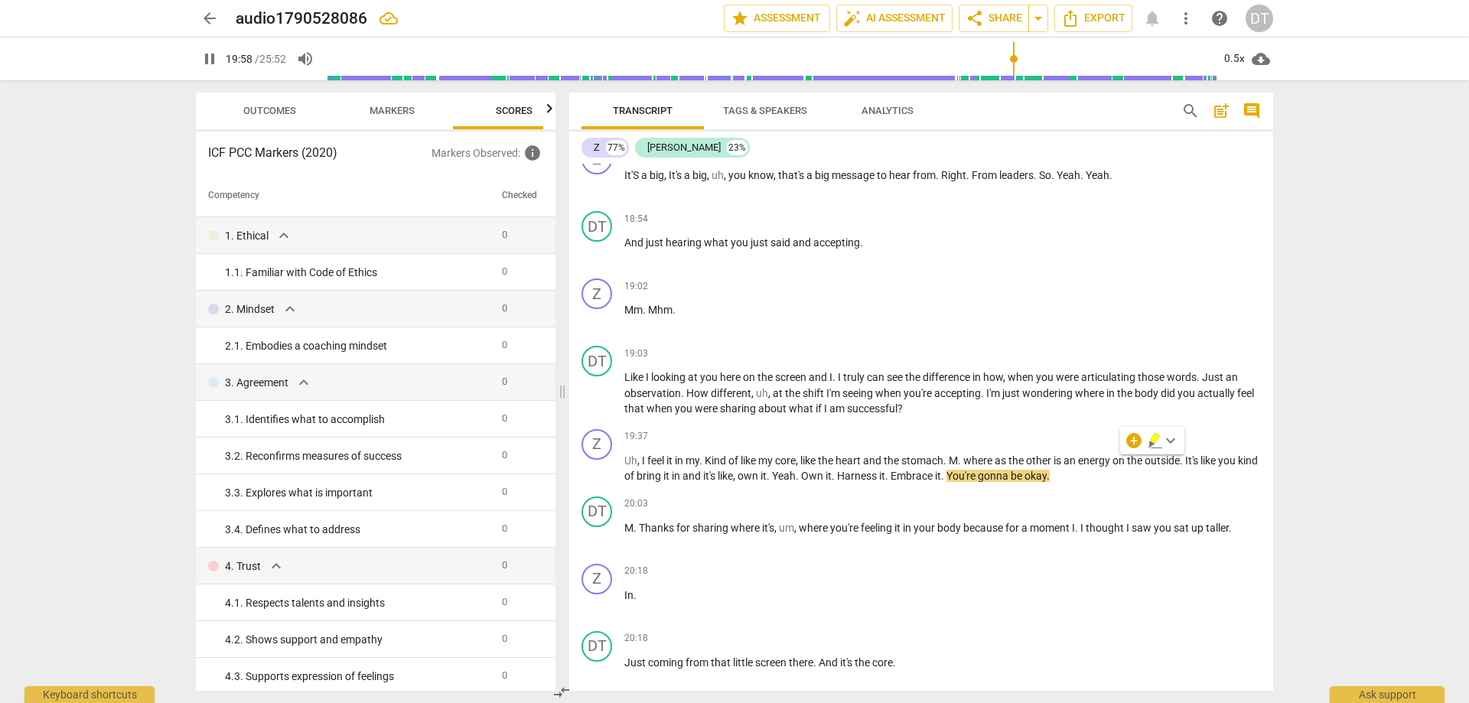
click at [958, 427] on span "M" at bounding box center [952, 460] width 9 height 12
click at [594, 427] on span "pause" at bounding box center [597, 469] width 18 height 18
click at [592, 427] on span "play_arrow" at bounding box center [597, 469] width 18 height 18
click at [644, 427] on span "I" at bounding box center [644, 460] width 5 height 12
click at [603, 427] on span "pause" at bounding box center [597, 469] width 18 height 18
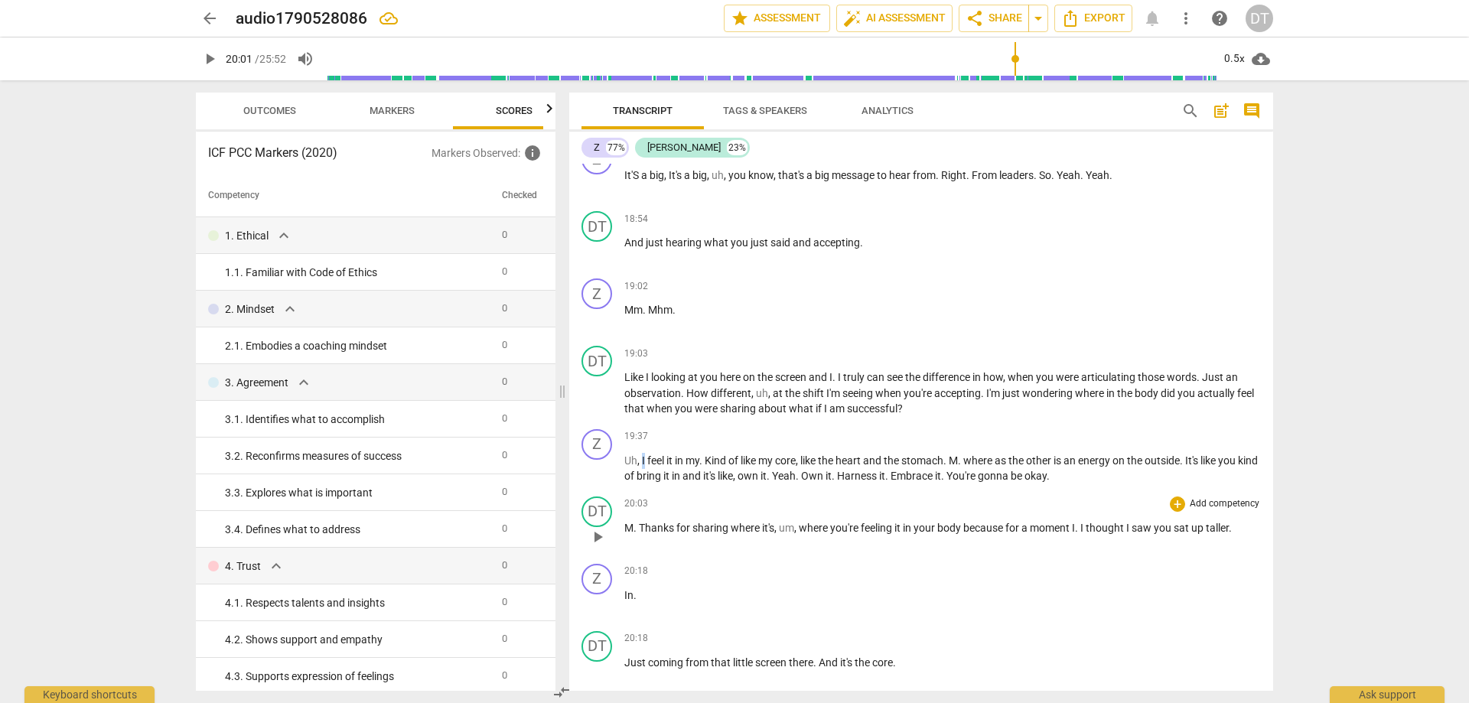
drag, startPoint x: 592, startPoint y: 465, endPoint x: 604, endPoint y: 535, distance: 71.4
click at [593, 427] on span "play_arrow" at bounding box center [597, 469] width 18 height 18
click at [602, 427] on span "pause" at bounding box center [597, 469] width 18 height 18
click at [978, 60] on div "0.5x" at bounding box center [1233, 59] width 29 height 24
click at [978, 116] on li "1x" at bounding box center [1244, 116] width 51 height 29
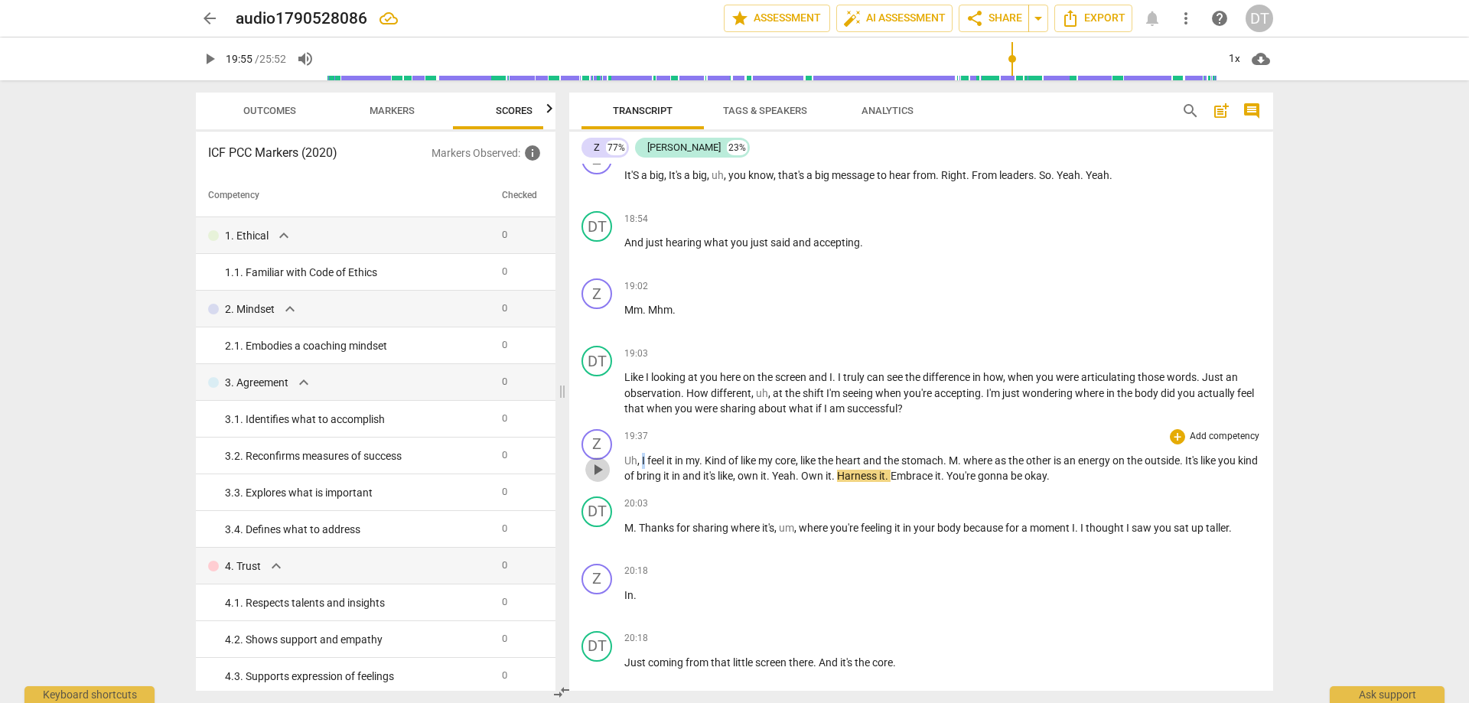
click at [600, 427] on span "play_arrow" at bounding box center [597, 469] width 18 height 18
click at [600, 427] on span "pause" at bounding box center [597, 469] width 18 height 18
click at [598, 427] on span "play_arrow" at bounding box center [597, 469] width 18 height 18
click at [963, 427] on span "." at bounding box center [960, 460] width 5 height 12
click at [978, 427] on span "other" at bounding box center [1040, 460] width 28 height 12
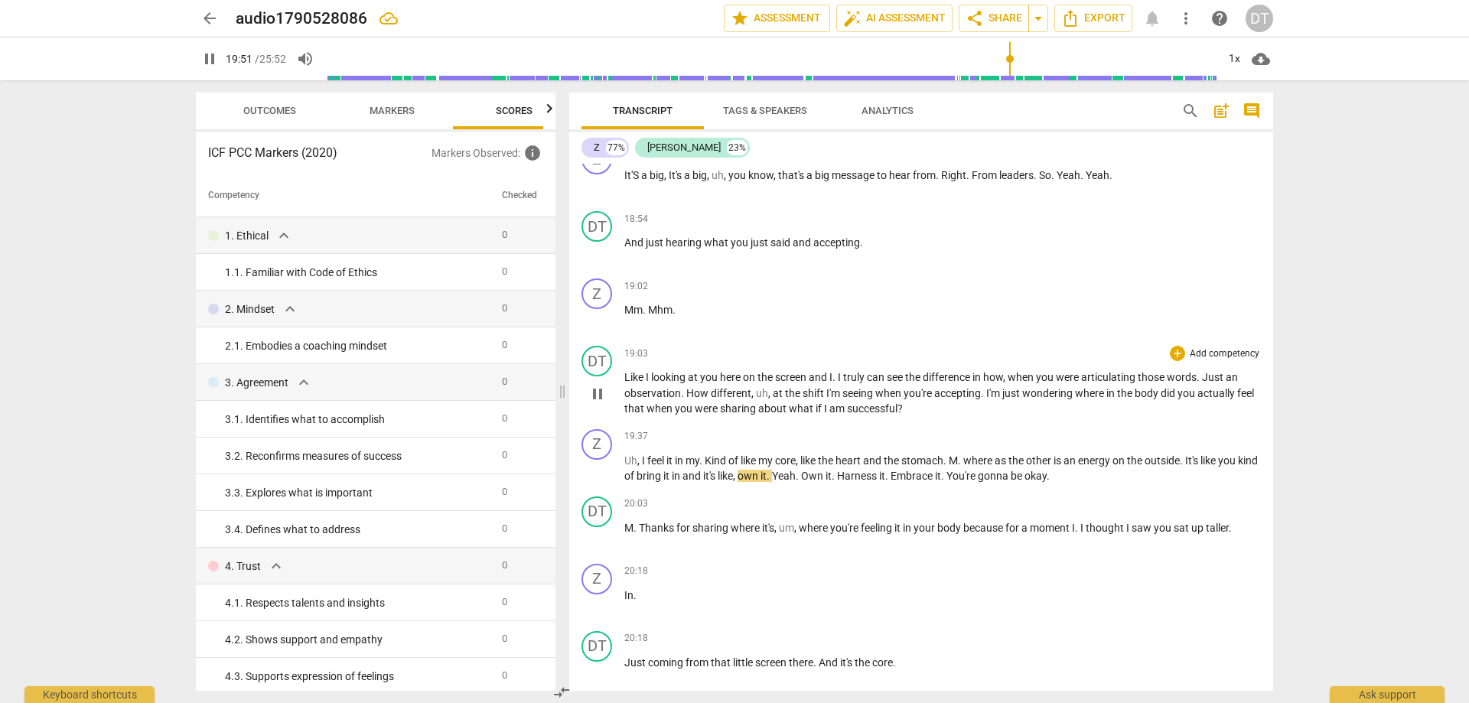
type input "1191"
click at [602, 427] on span "pause" at bounding box center [597, 469] width 18 height 18
click at [597, 427] on span "play_arrow" at bounding box center [597, 469] width 18 height 18
click at [978, 59] on div "1x" at bounding box center [1233, 59] width 29 height 24
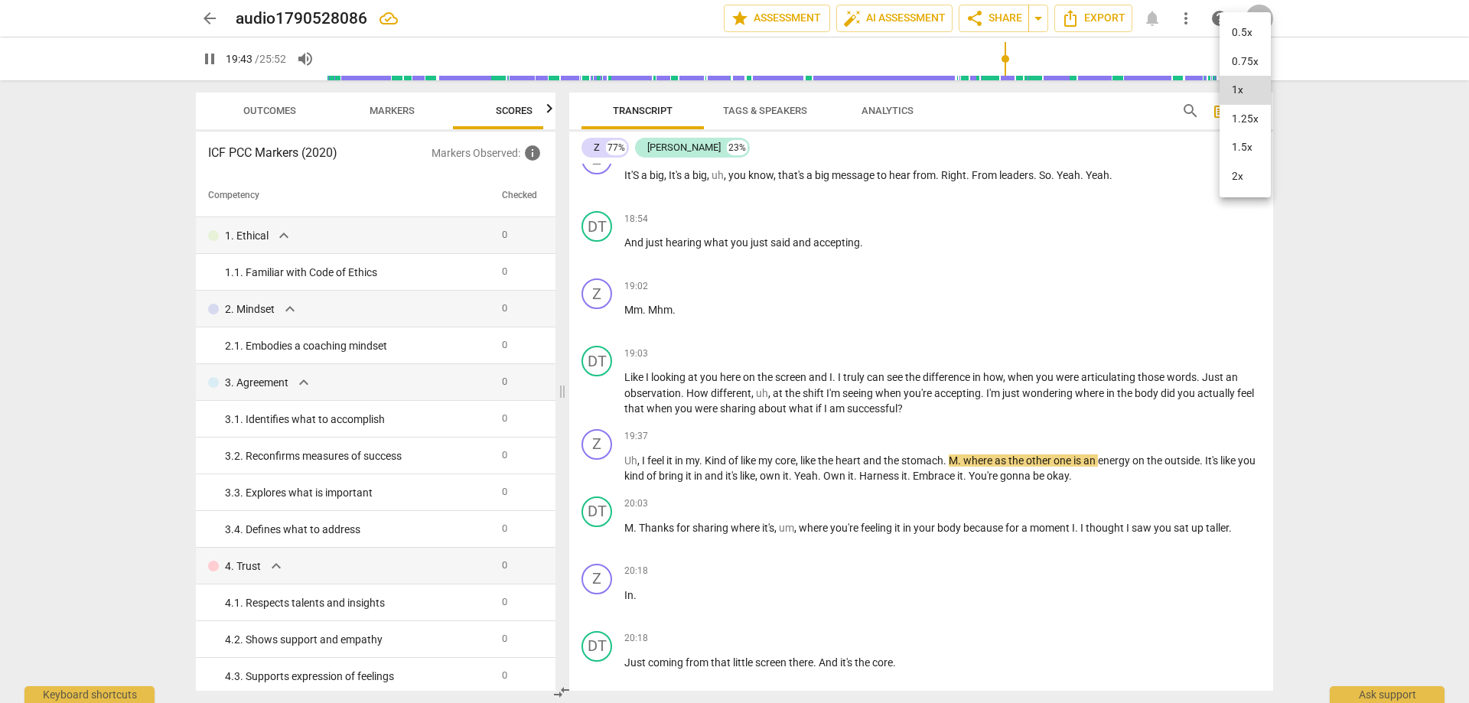
click at [978, 57] on li "0.75x" at bounding box center [1244, 61] width 51 height 29
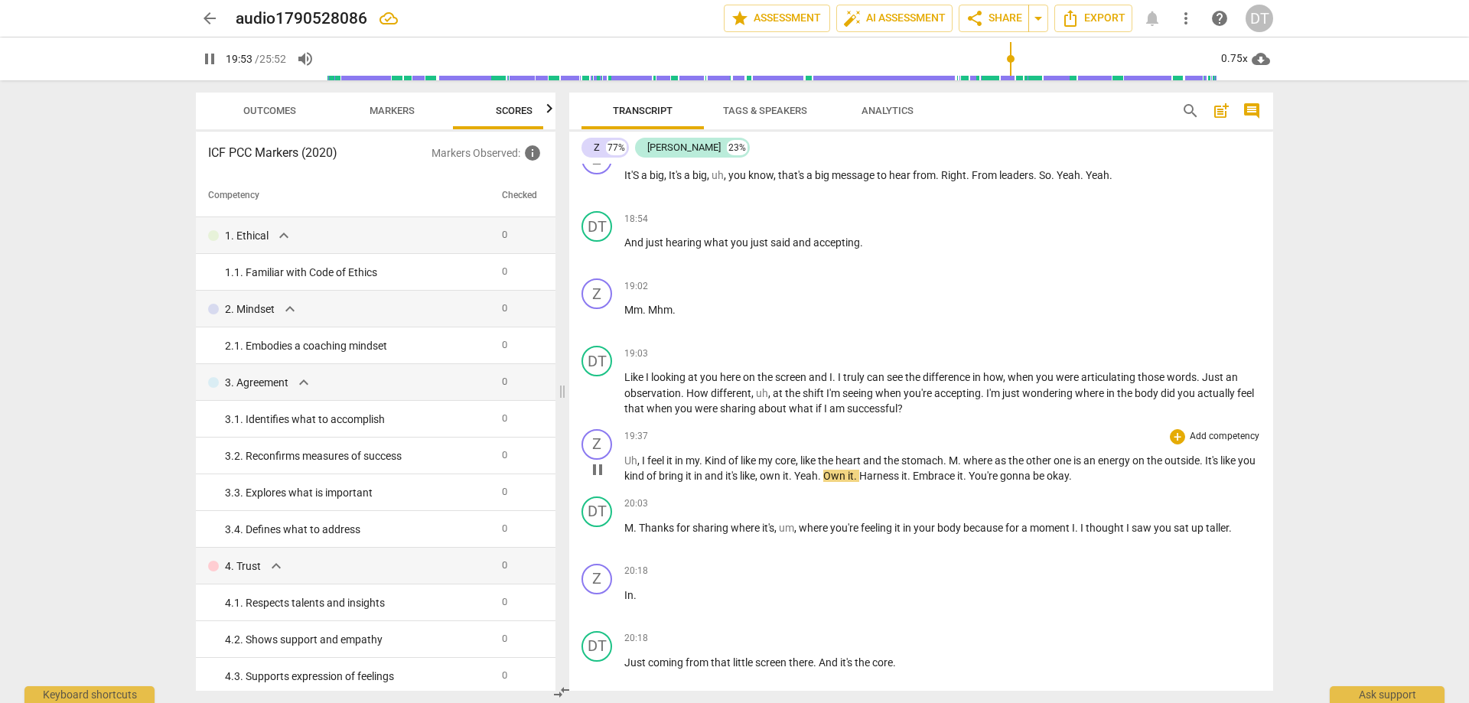
click at [602, 427] on div "play_arrow pause" at bounding box center [604, 470] width 39 height 20
click at [602, 427] on span "pause" at bounding box center [597, 469] width 18 height 18
type input "1194"
click at [978, 427] on span "one" at bounding box center [1063, 460] width 20 height 12
click at [600, 427] on span "play_arrow" at bounding box center [597, 469] width 18 height 18
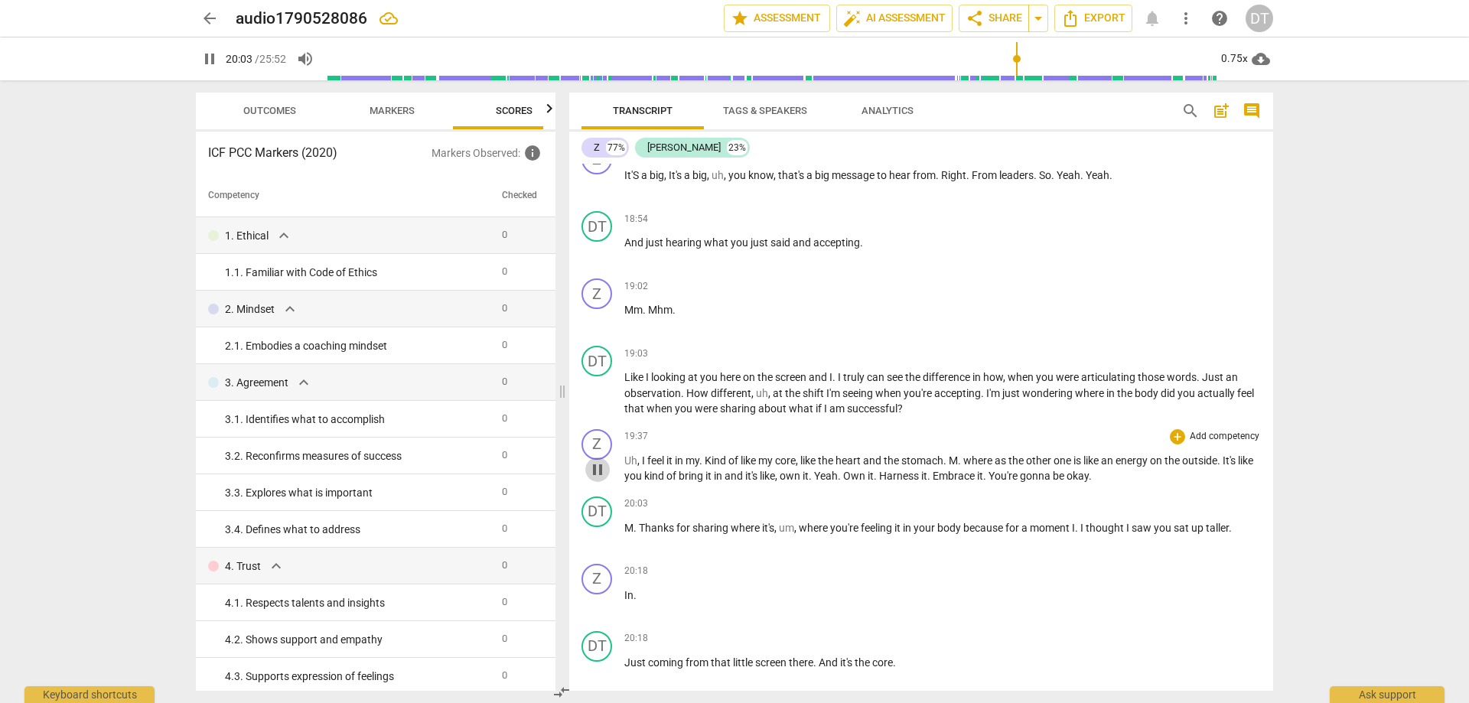
click at [598, 427] on span "pause" at bounding box center [597, 469] width 18 height 18
click at [598, 427] on span "play_arrow" at bounding box center [597, 469] width 18 height 18
click at [678, 427] on span "of" at bounding box center [672, 476] width 12 height 12
drag, startPoint x: 722, startPoint y: 475, endPoint x: 678, endPoint y: 473, distance: 44.4
click at [678, 427] on p "Uh , I feel it in my . Kind of like my core , like the heart and the stomach . …" at bounding box center [942, 468] width 636 height 31
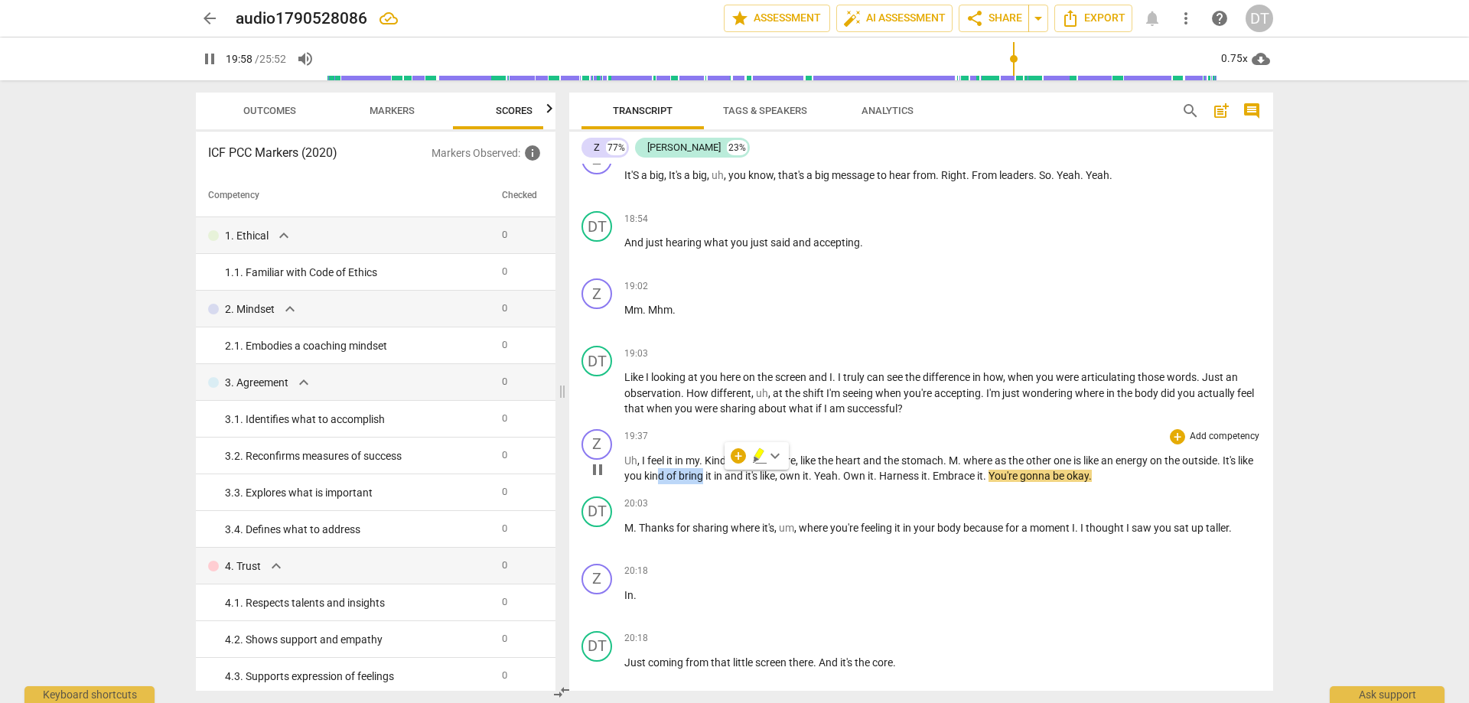
type input "1198"
click at [616, 427] on div "play_arrow pause" at bounding box center [604, 470] width 39 height 20
click at [603, 427] on span "pause" at bounding box center [597, 469] width 18 height 18
click at [597, 427] on span "play_arrow" at bounding box center [597, 469] width 18 height 18
click at [718, 427] on span "it" at bounding box center [714, 476] width 8 height 12
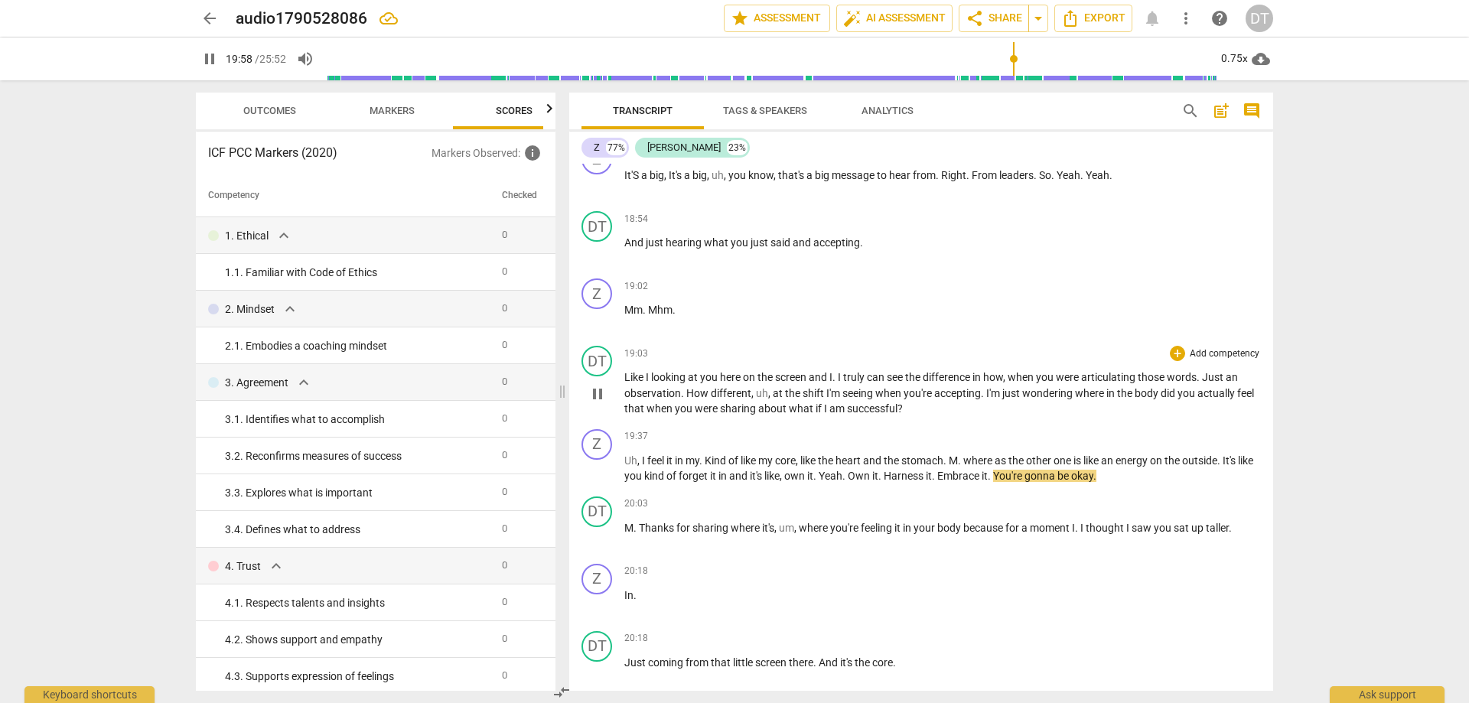
type input "1199"
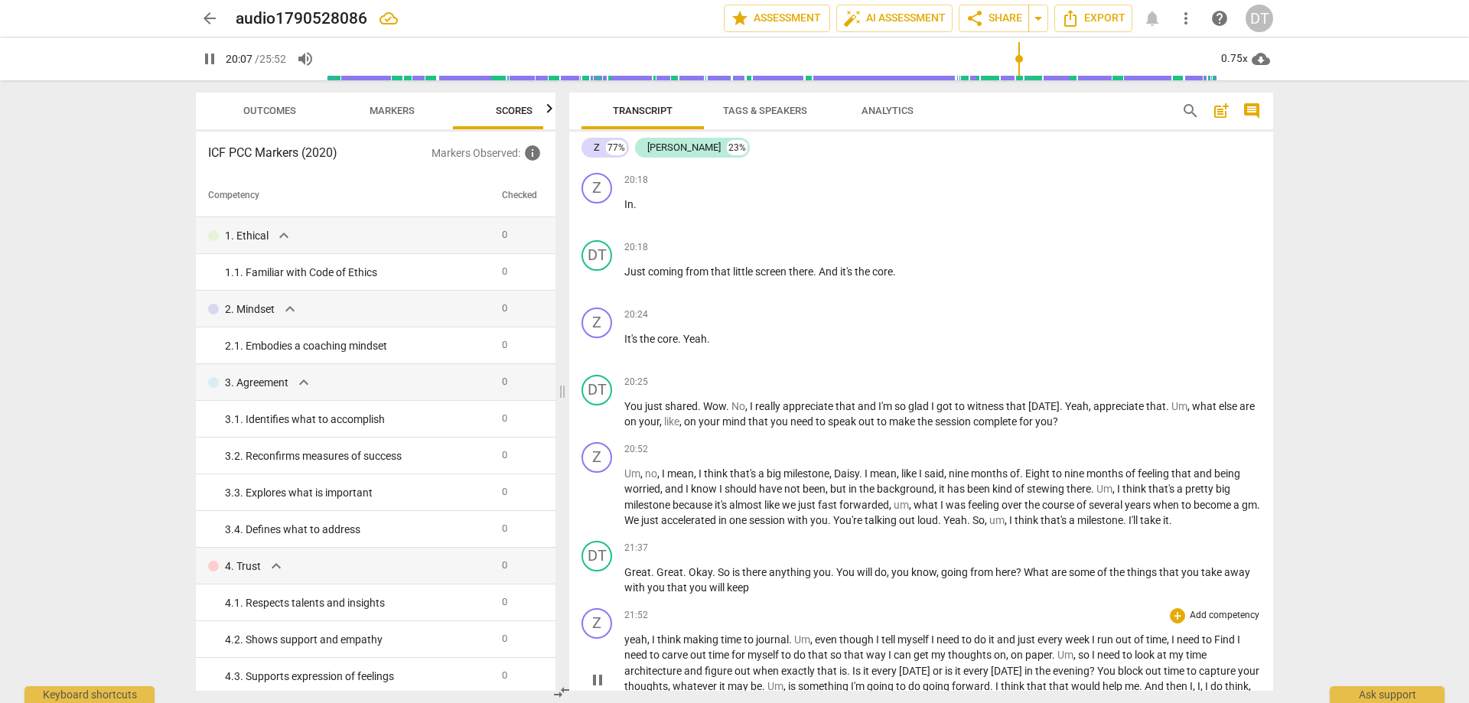
scroll to position [4418, 0]
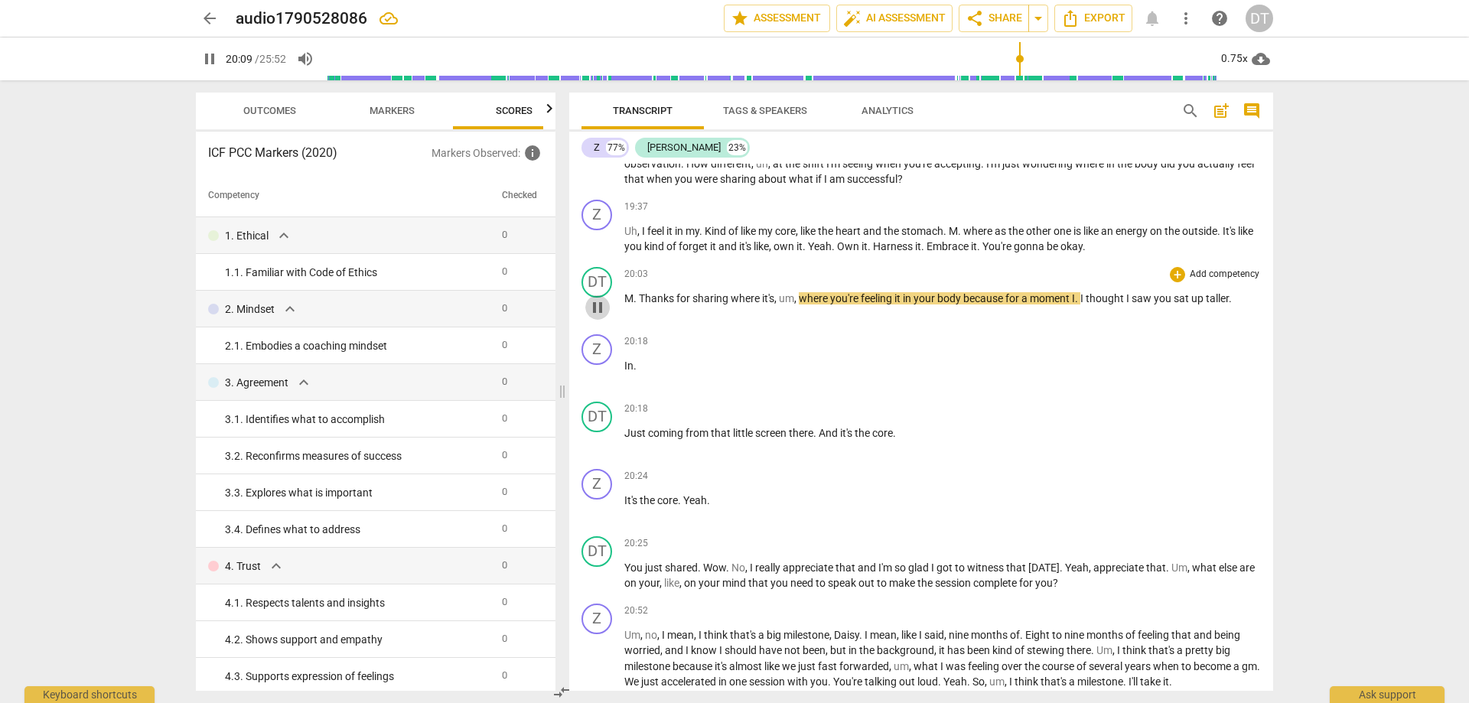
click at [594, 309] on span "pause" at bounding box center [597, 307] width 18 height 18
click at [978, 68] on div "0.75x" at bounding box center [1233, 59] width 29 height 24
click at [978, 95] on li "1x" at bounding box center [1244, 90] width 51 height 29
click at [954, 368] on p "In ." at bounding box center [942, 366] width 636 height 16
click at [597, 305] on span "play_arrow" at bounding box center [597, 307] width 18 height 18
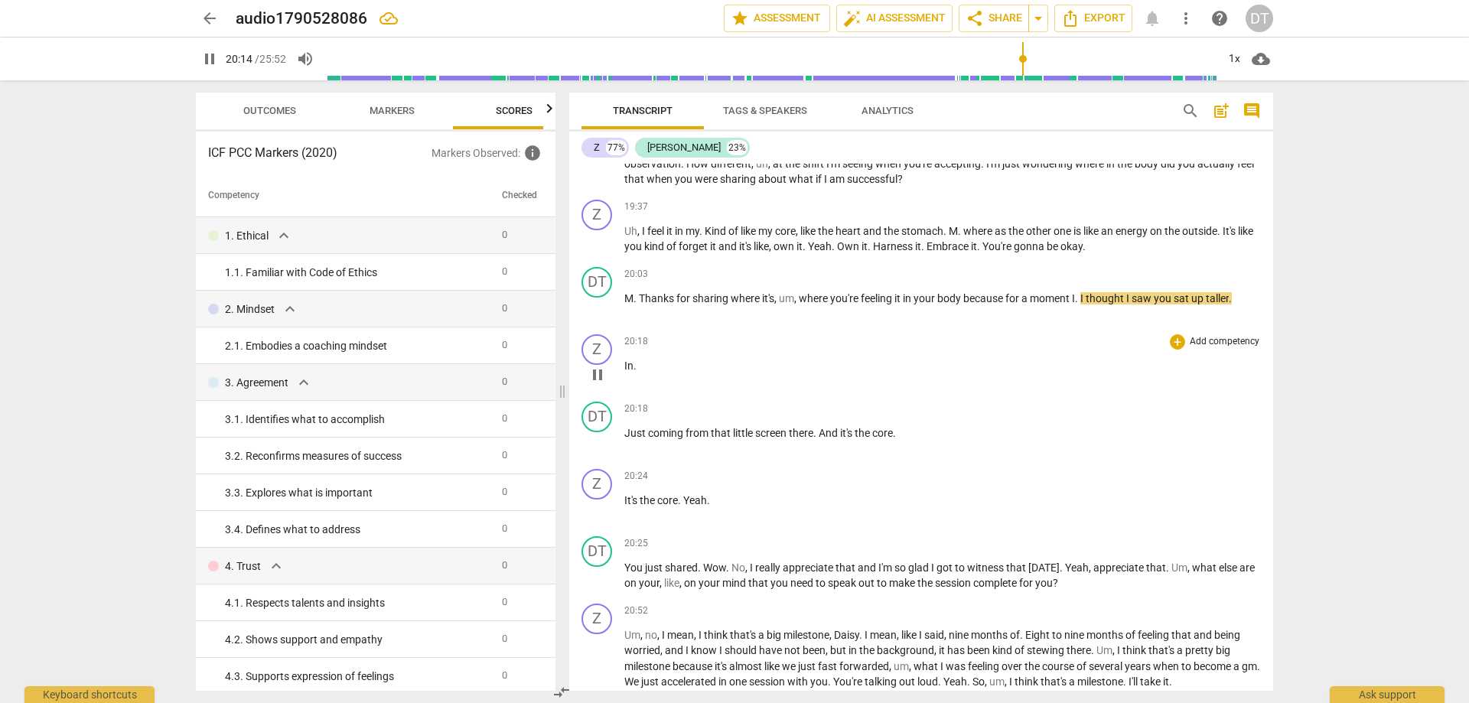
click at [646, 366] on p "In ." at bounding box center [942, 366] width 636 height 16
click at [601, 375] on span "pause" at bounding box center [597, 375] width 18 height 18
type input "1218"
click at [638, 362] on p "In ." at bounding box center [942, 366] width 636 height 16
click at [978, 427] on div "arrow_back audio1790528086 Saved edit star Assessment auto_fix_high AI Assessme…" at bounding box center [734, 351] width 1469 height 703
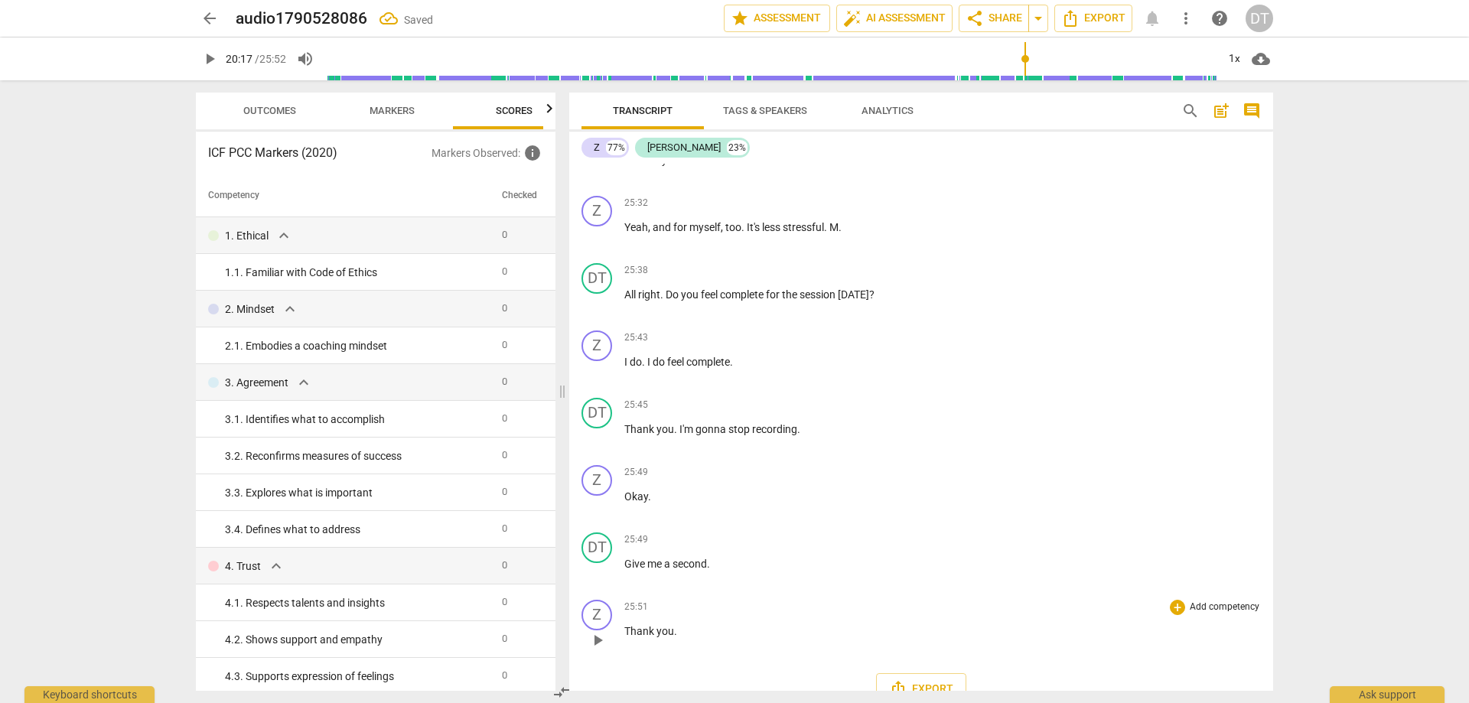
scroll to position [5642, 0]
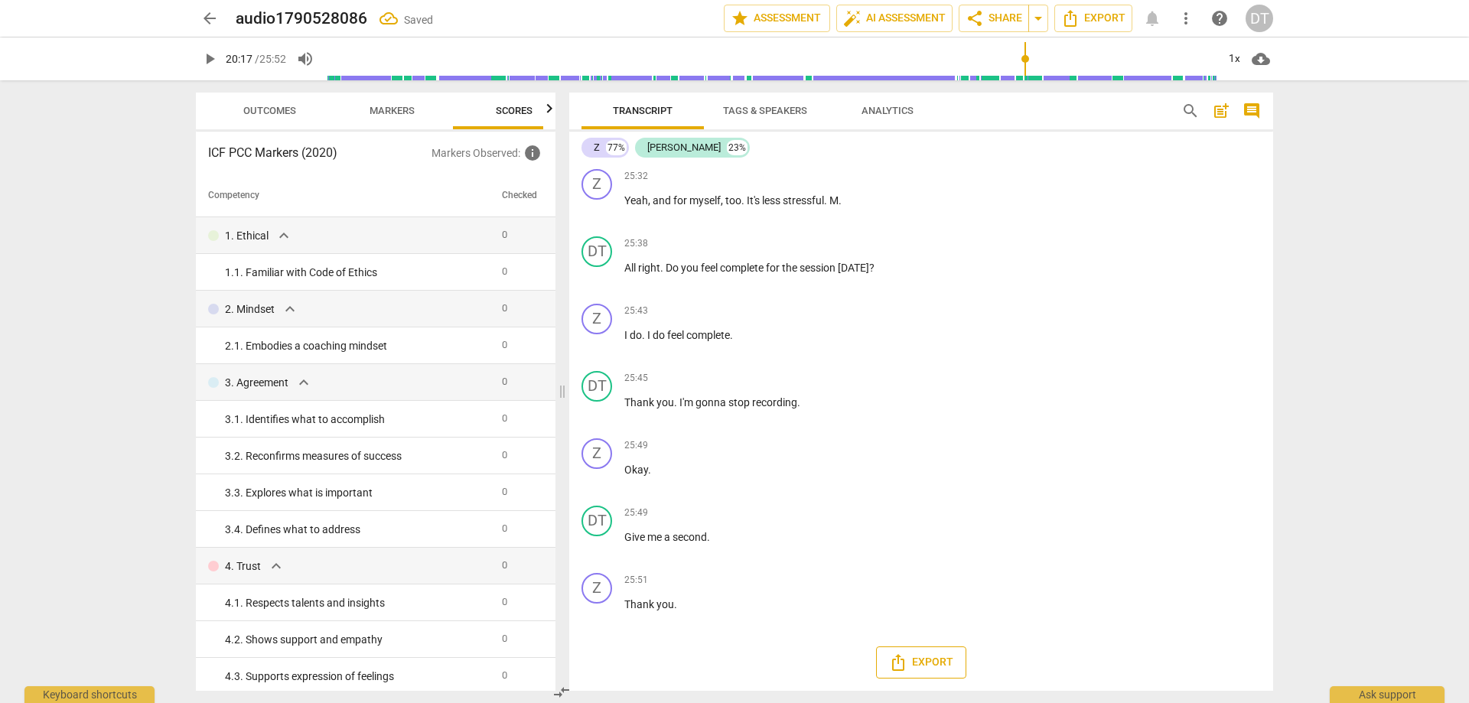
click at [907, 427] on span "Export" at bounding box center [921, 662] width 64 height 18
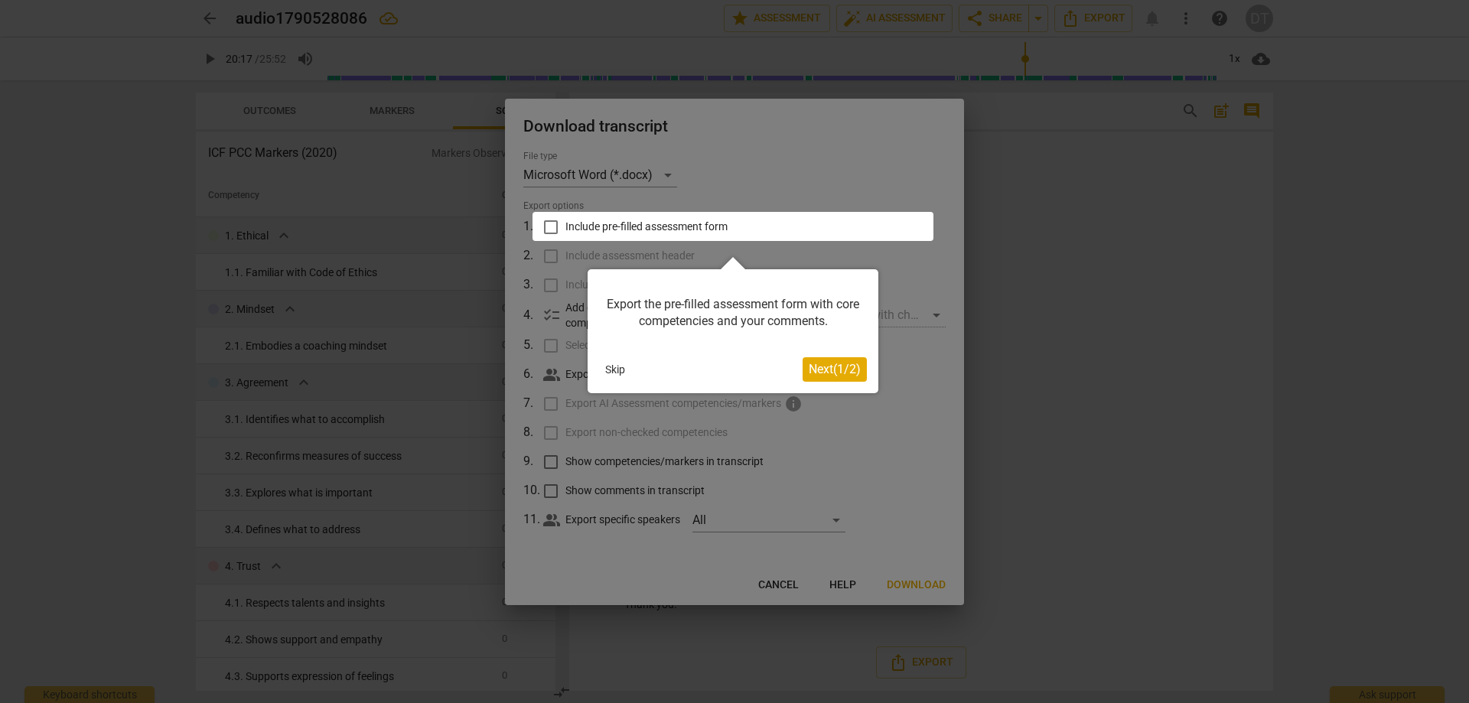
click at [612, 370] on button "Skip" at bounding box center [615, 369] width 32 height 23
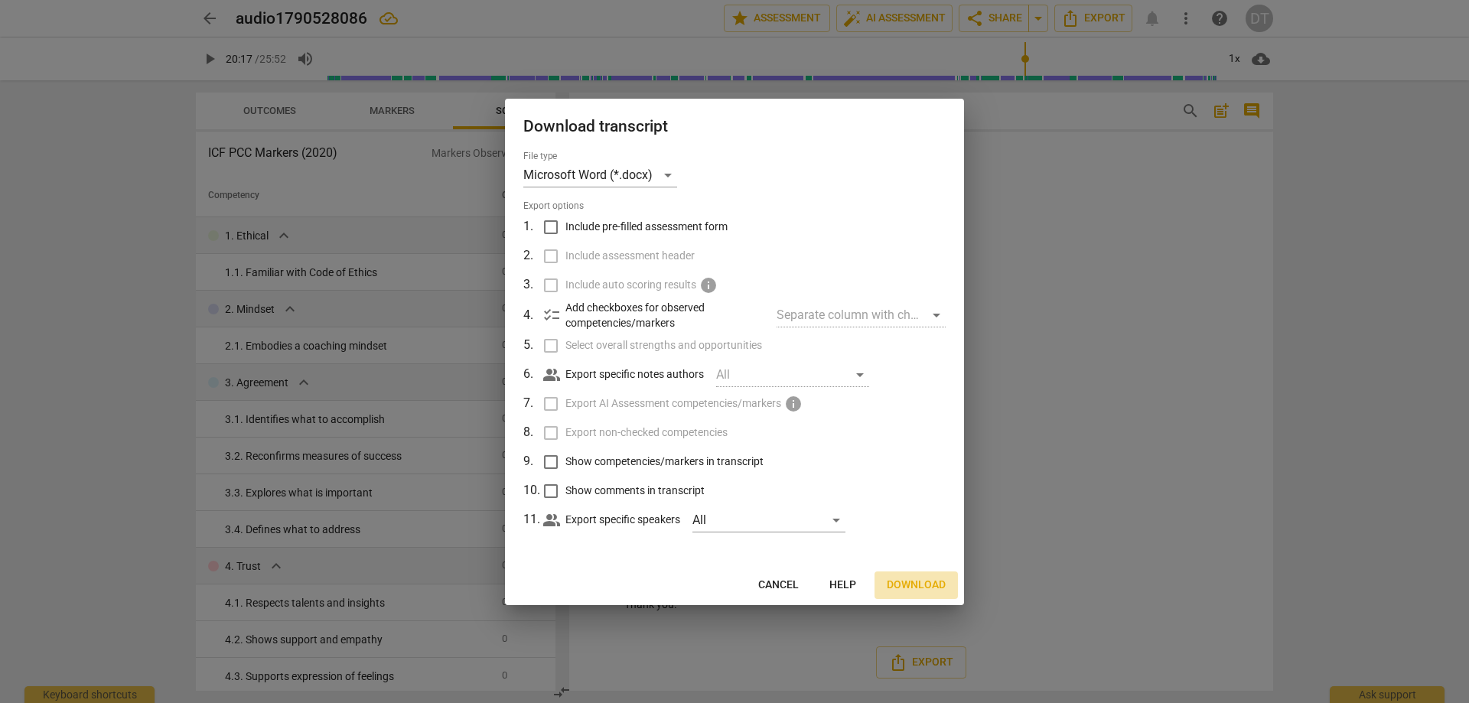
click at [899, 427] on span "Download" at bounding box center [916, 584] width 59 height 15
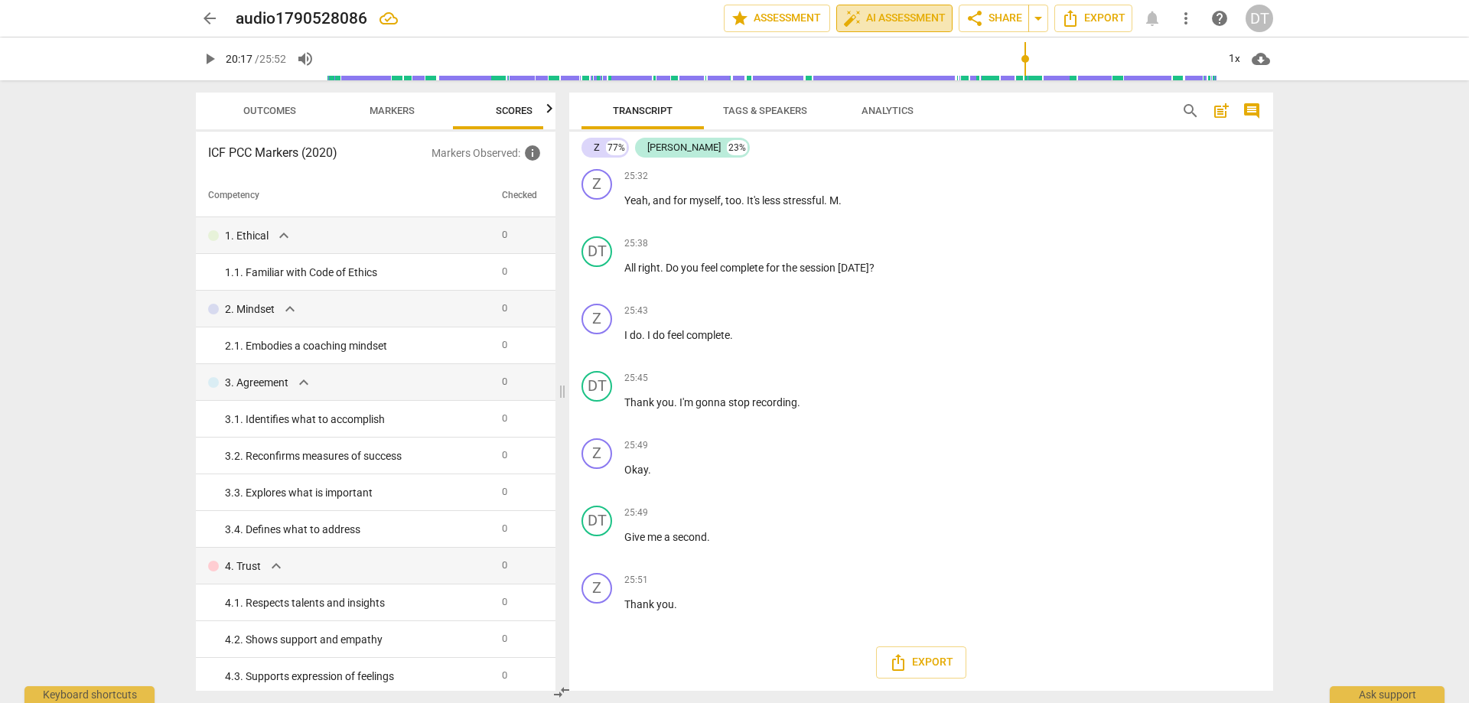
click at [890, 12] on span "auto_fix_high AI Assessment" at bounding box center [894, 18] width 102 height 18
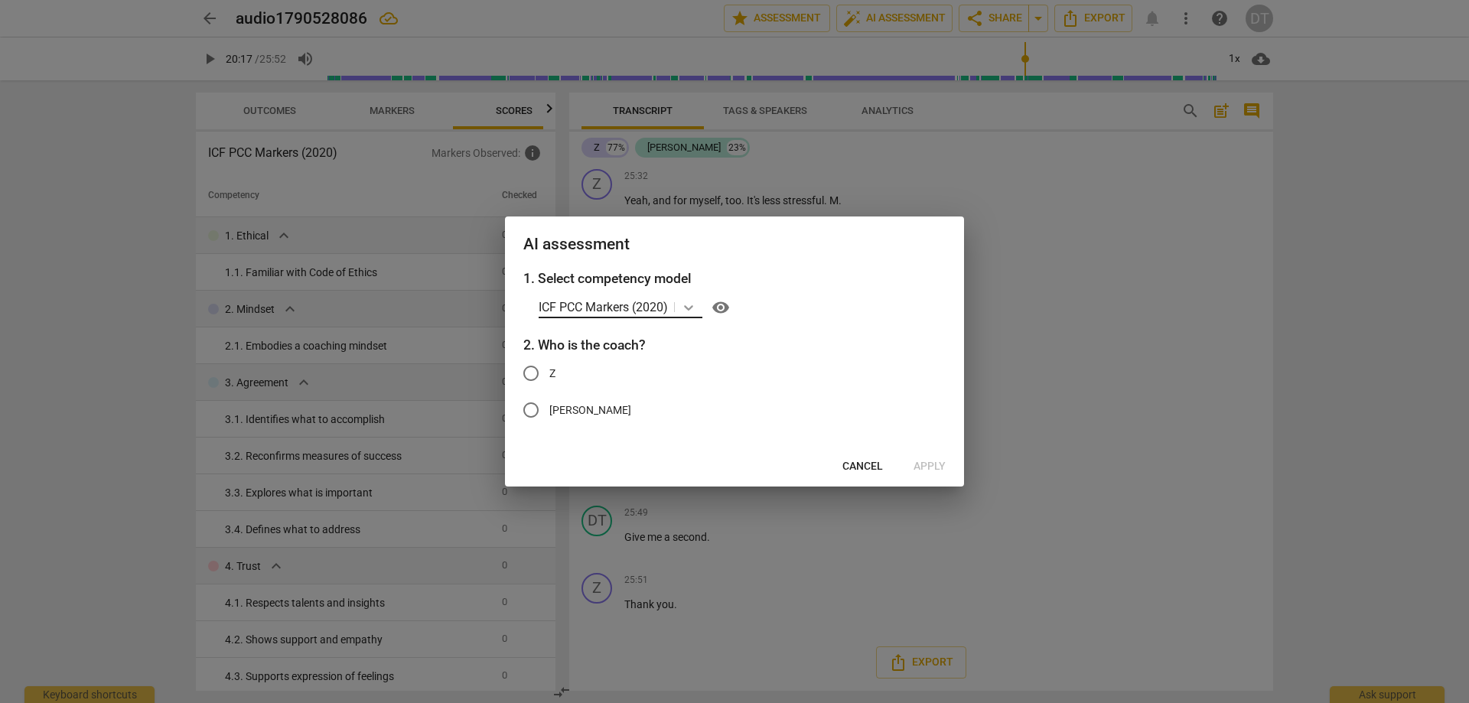
click at [689, 309] on icon at bounding box center [688, 307] width 9 height 5
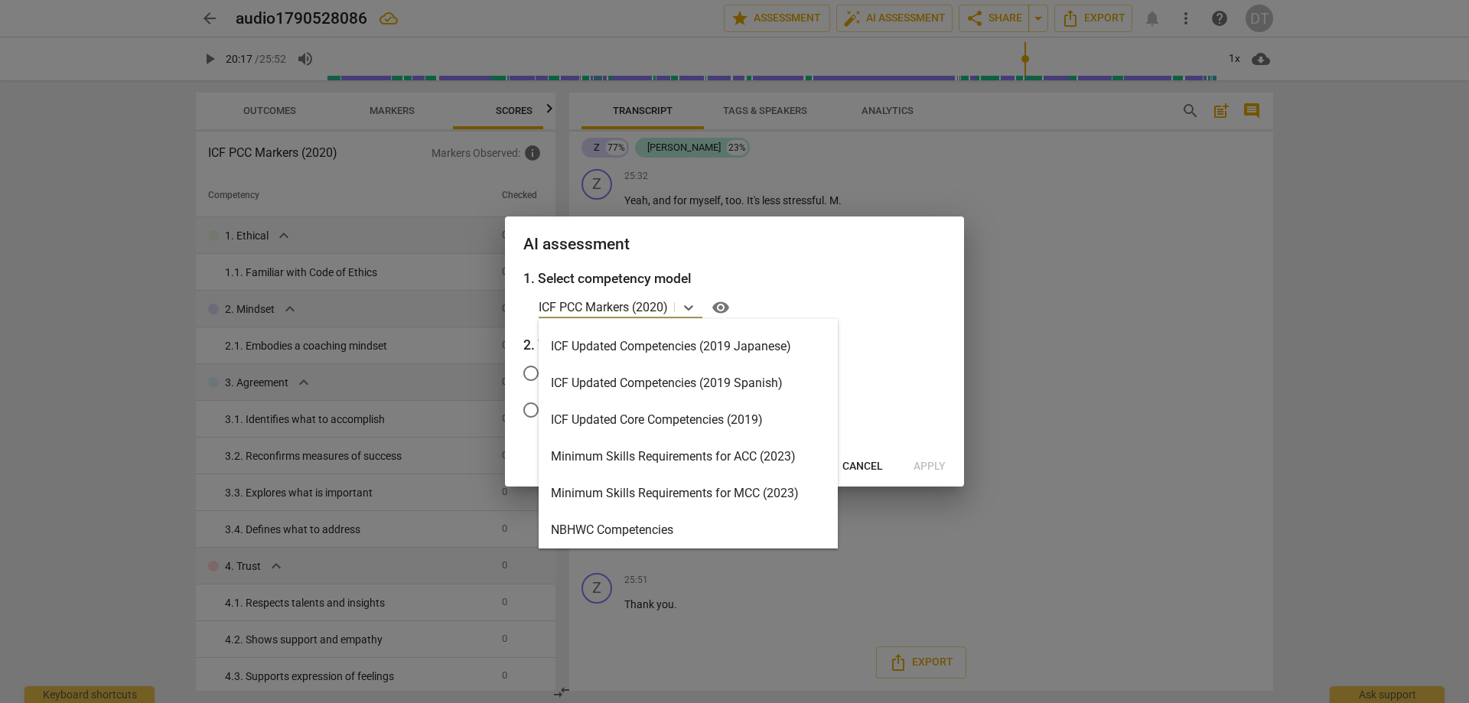
scroll to position [327, 0]
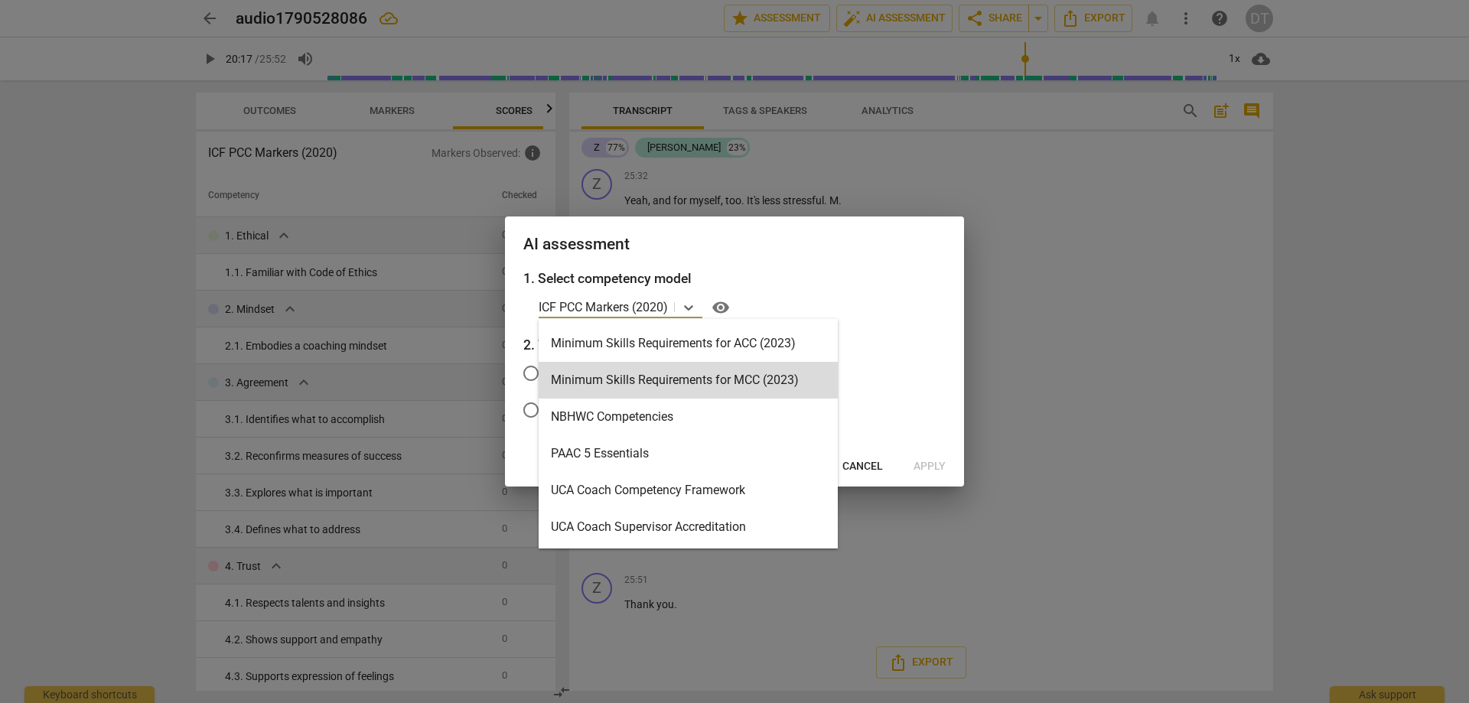
click at [721, 381] on div "Minimum Skills Requirements for MCC (2023)" at bounding box center [687, 380] width 299 height 37
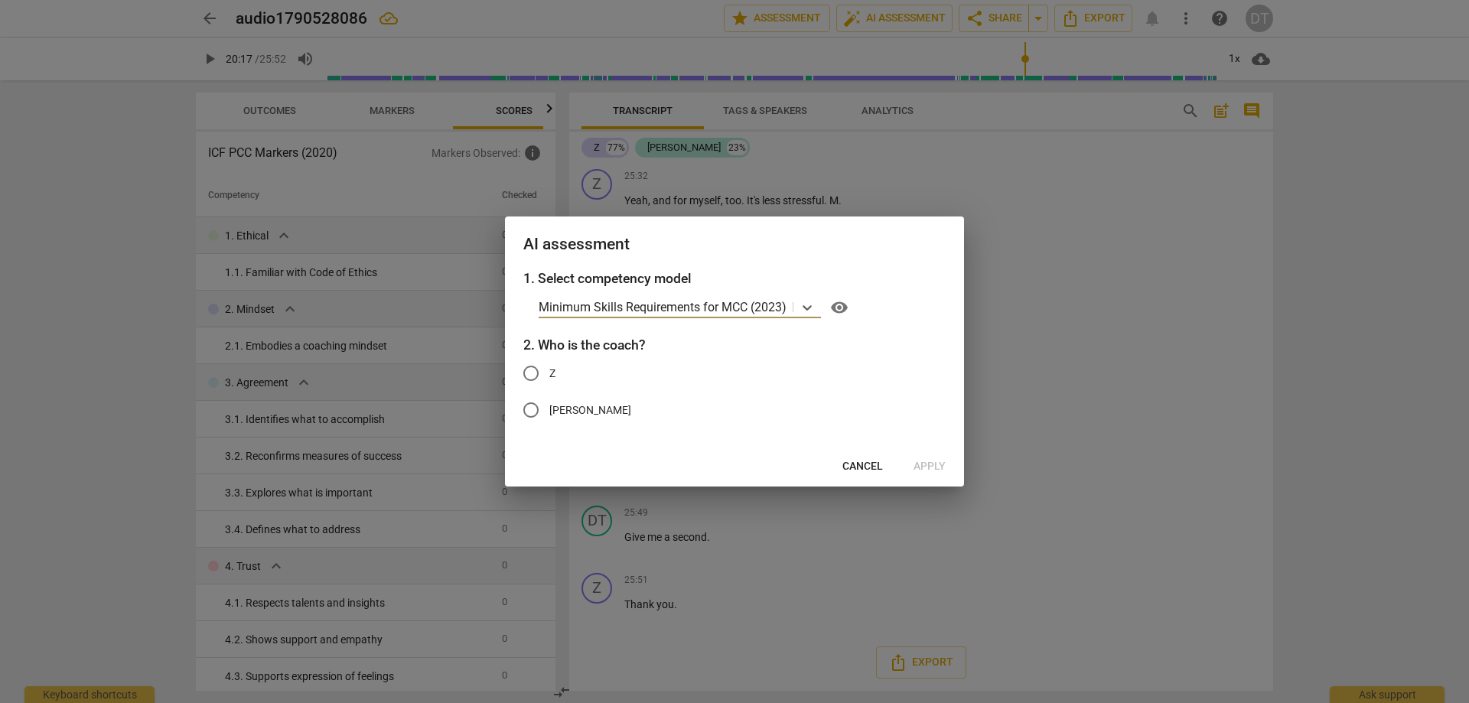
click at [538, 404] on input "[PERSON_NAME]" at bounding box center [530, 410] width 37 height 37
radio input "true"
click at [929, 427] on span "Apply" at bounding box center [929, 466] width 32 height 15
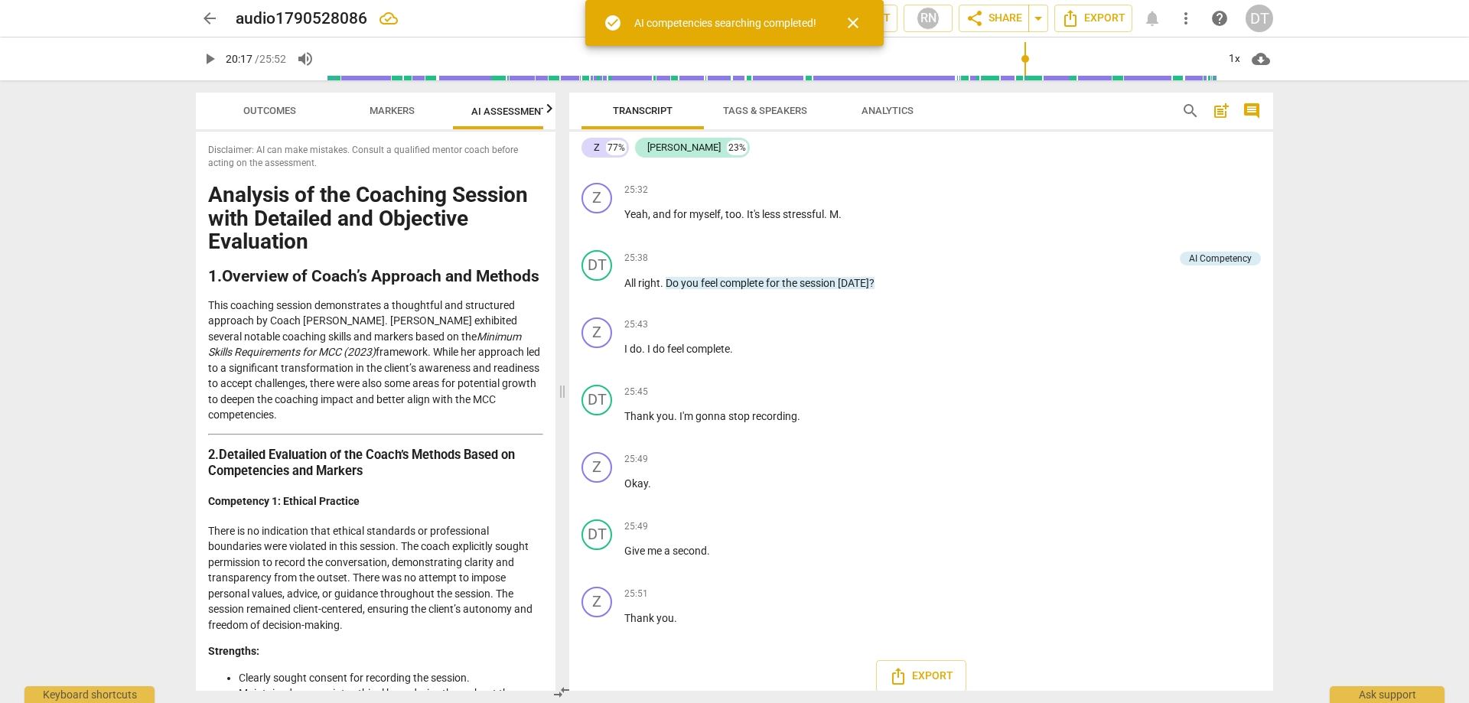
type input "1218"
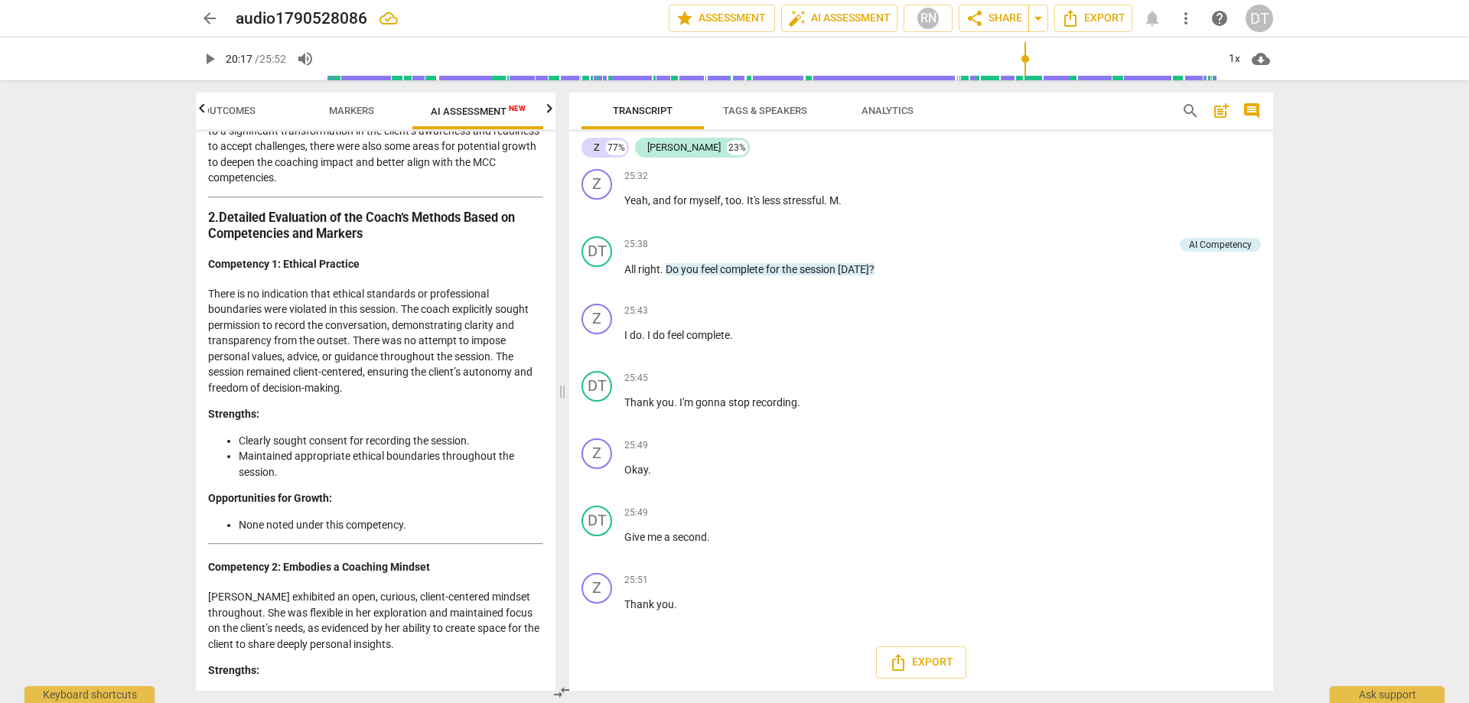
scroll to position [0, 0]
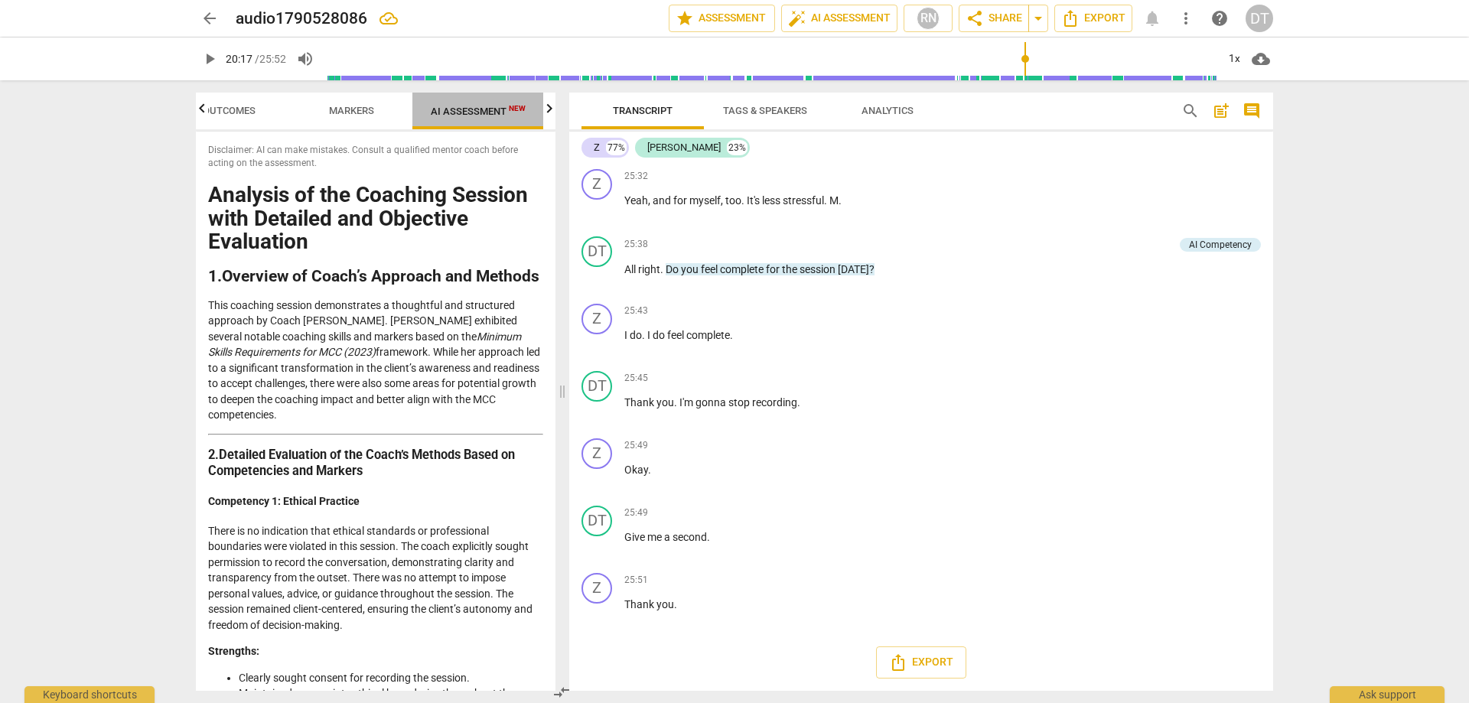
click at [496, 105] on span "AI Assessment New" at bounding box center [478, 110] width 132 height 23
click at [551, 105] on icon "button" at bounding box center [549, 108] width 18 height 18
click at [489, 101] on span "Scores" at bounding box center [482, 111] width 73 height 21
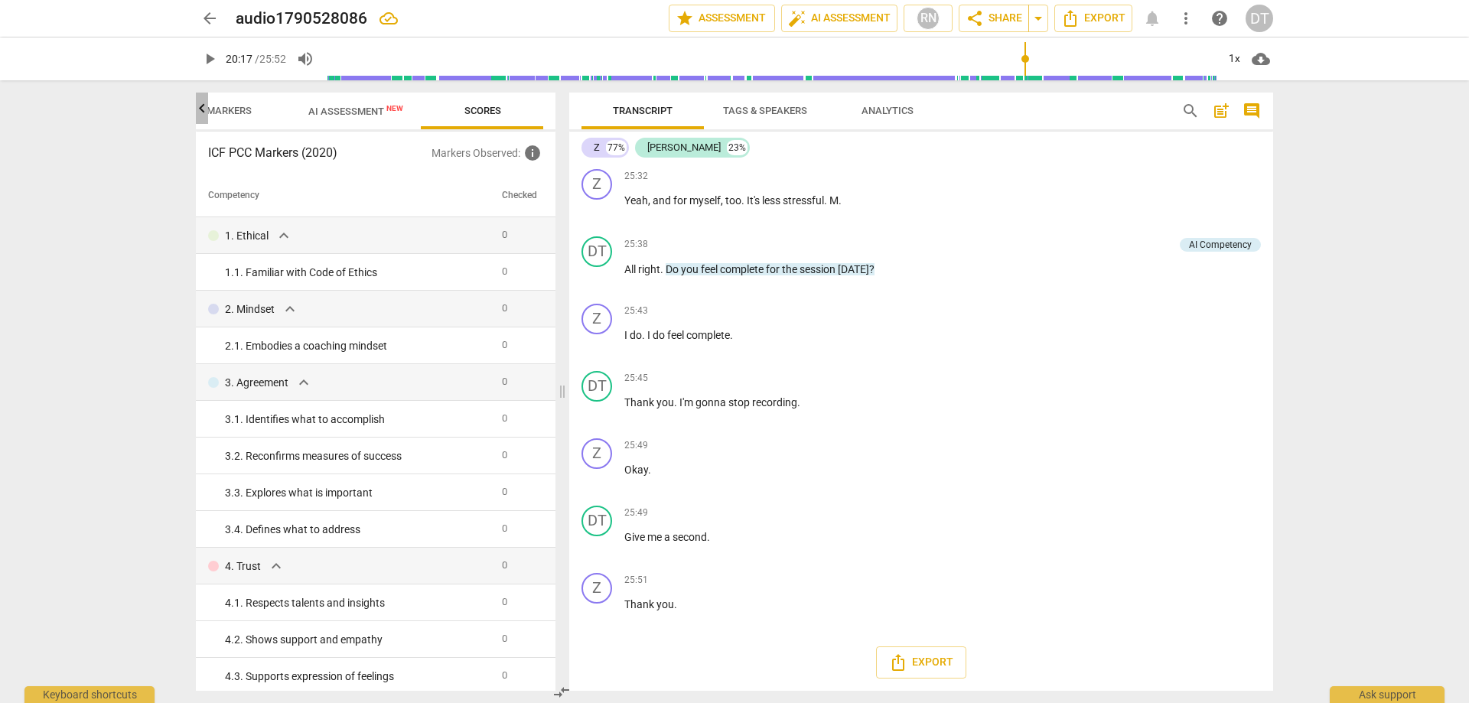
click at [205, 112] on icon "button" at bounding box center [202, 108] width 18 height 18
click at [256, 110] on span "Outcomes" at bounding box center [269, 110] width 53 height 11
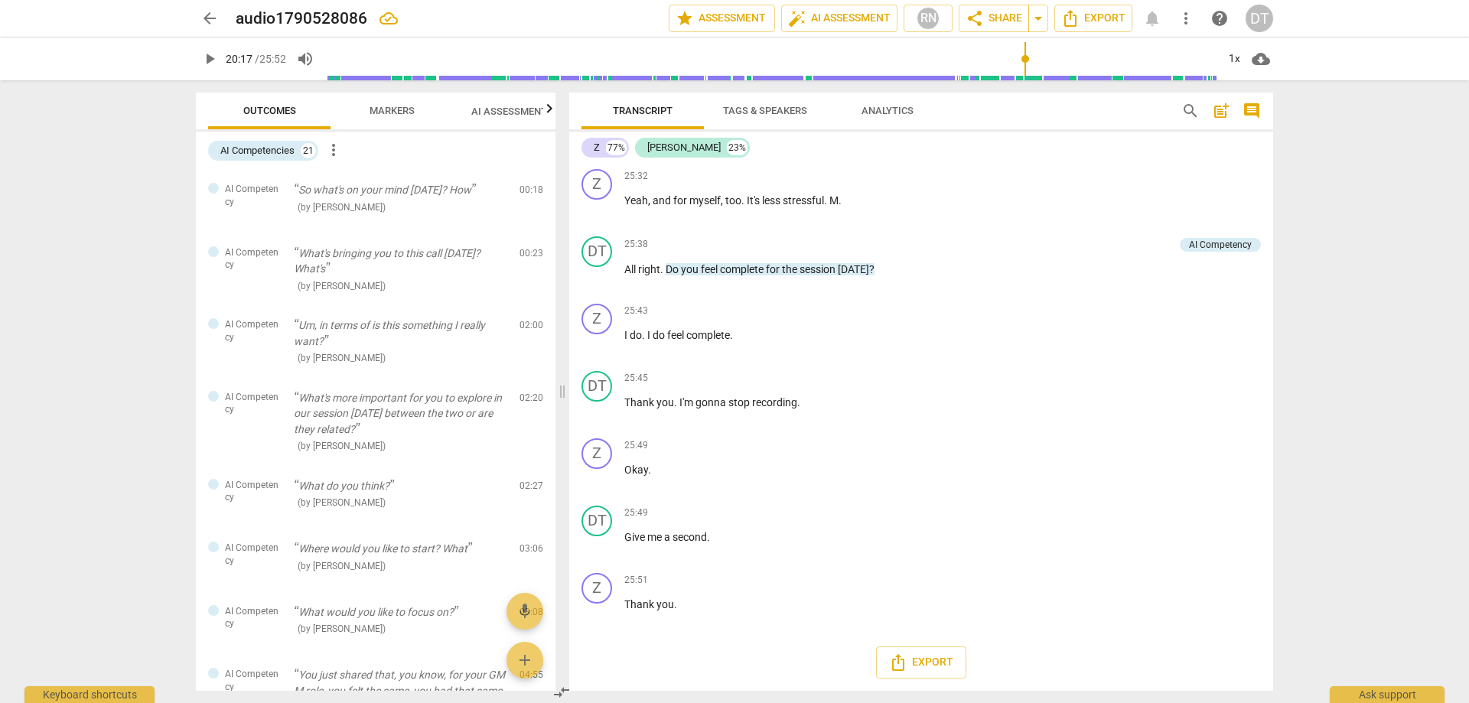
click at [879, 108] on span "Analytics" at bounding box center [887, 110] width 52 height 11
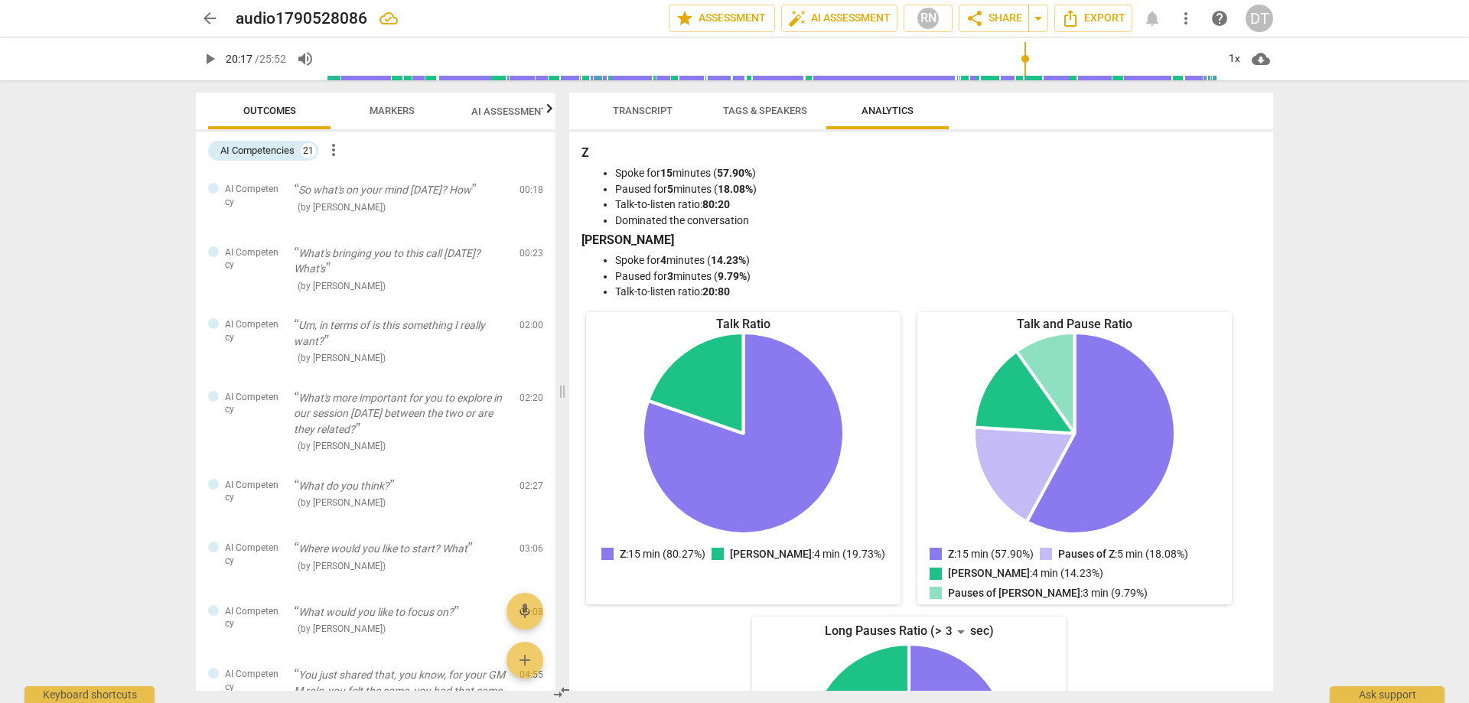
click at [639, 113] on span "Transcript" at bounding box center [643, 110] width 60 height 11
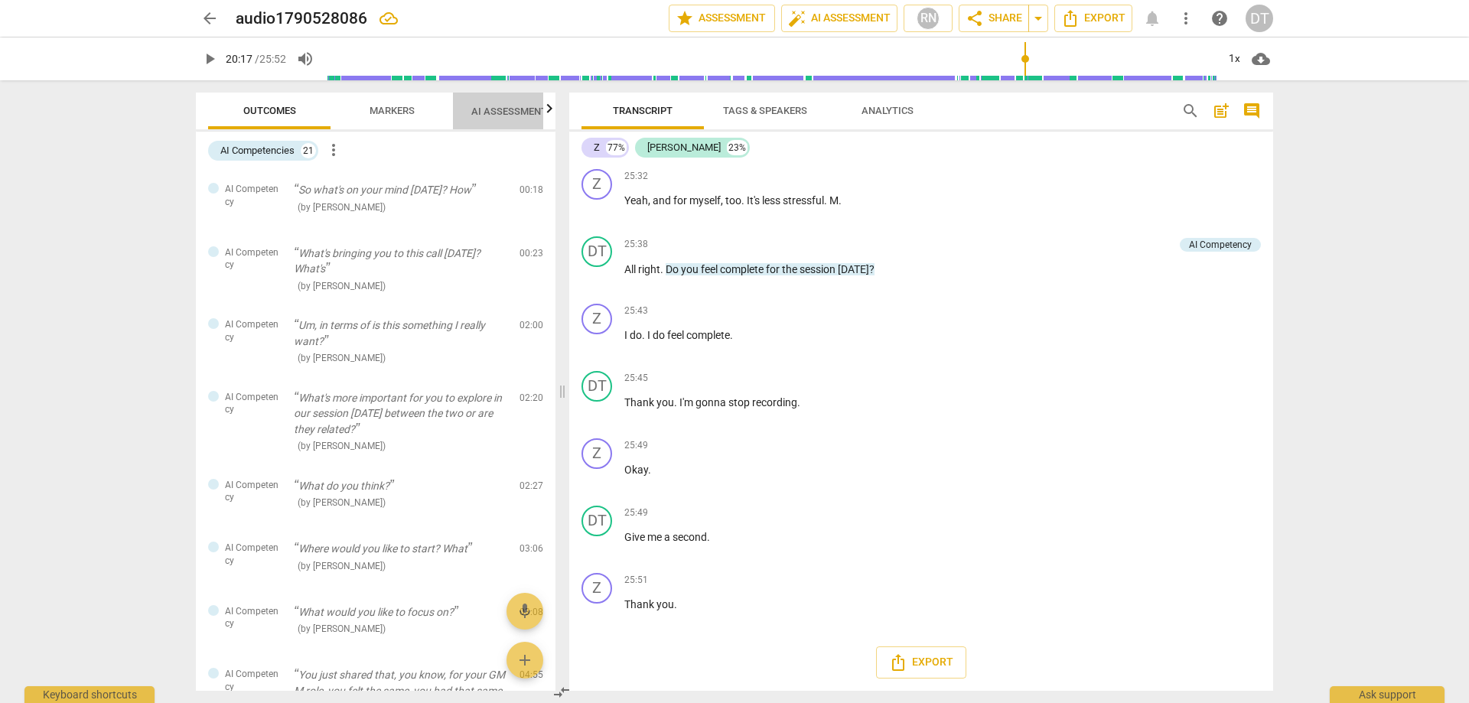
click at [494, 115] on span "AI Assessment New" at bounding box center [518, 111] width 95 height 11
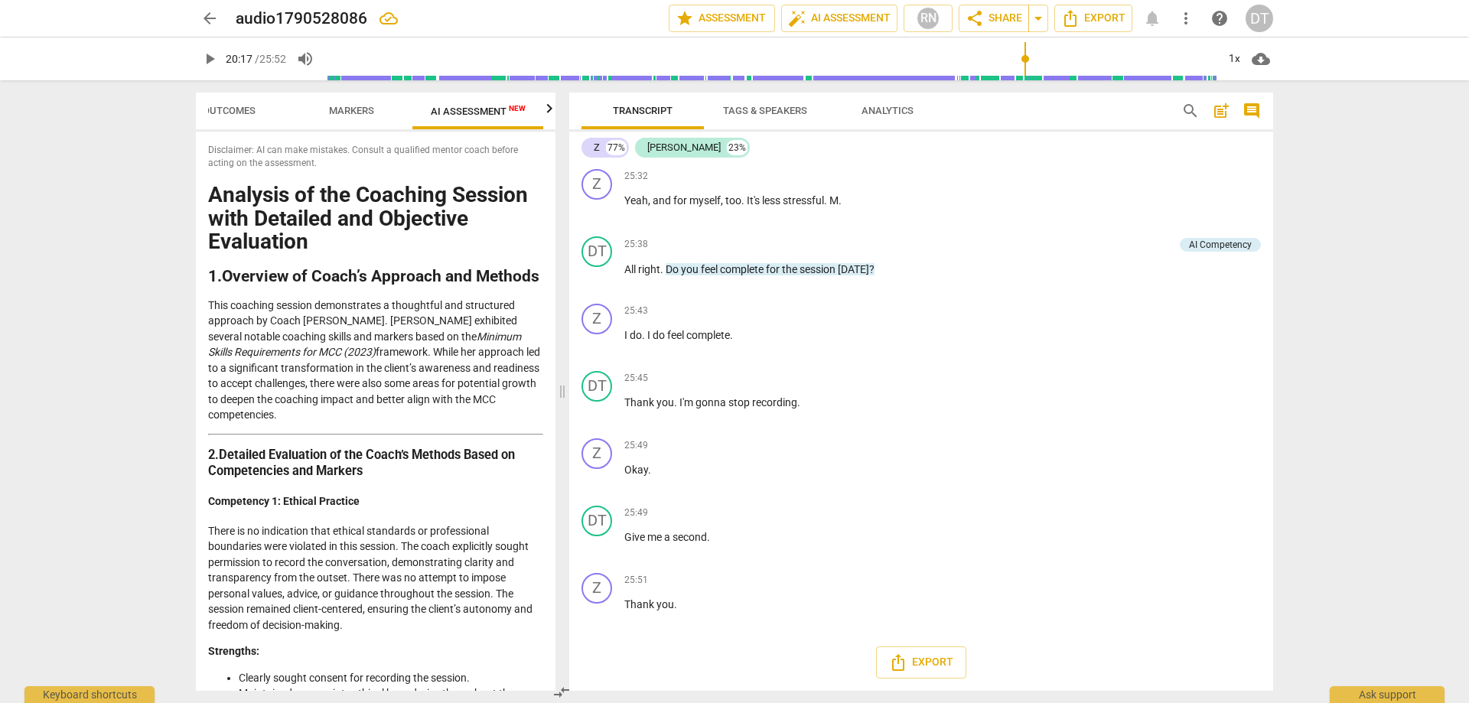
scroll to position [0, 41]
click at [346, 112] on span "Markers" at bounding box center [351, 110] width 45 height 11
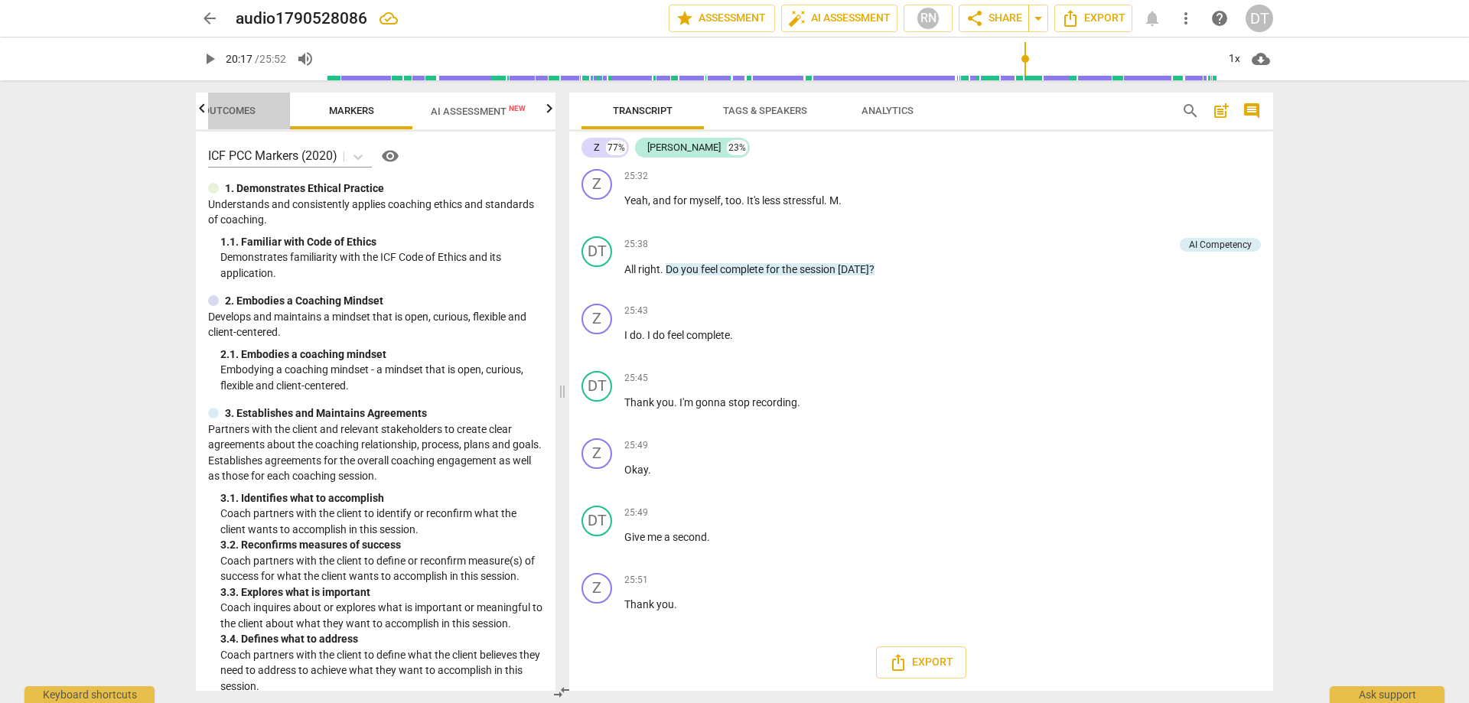
click at [232, 110] on span "Outcomes" at bounding box center [229, 110] width 53 height 11
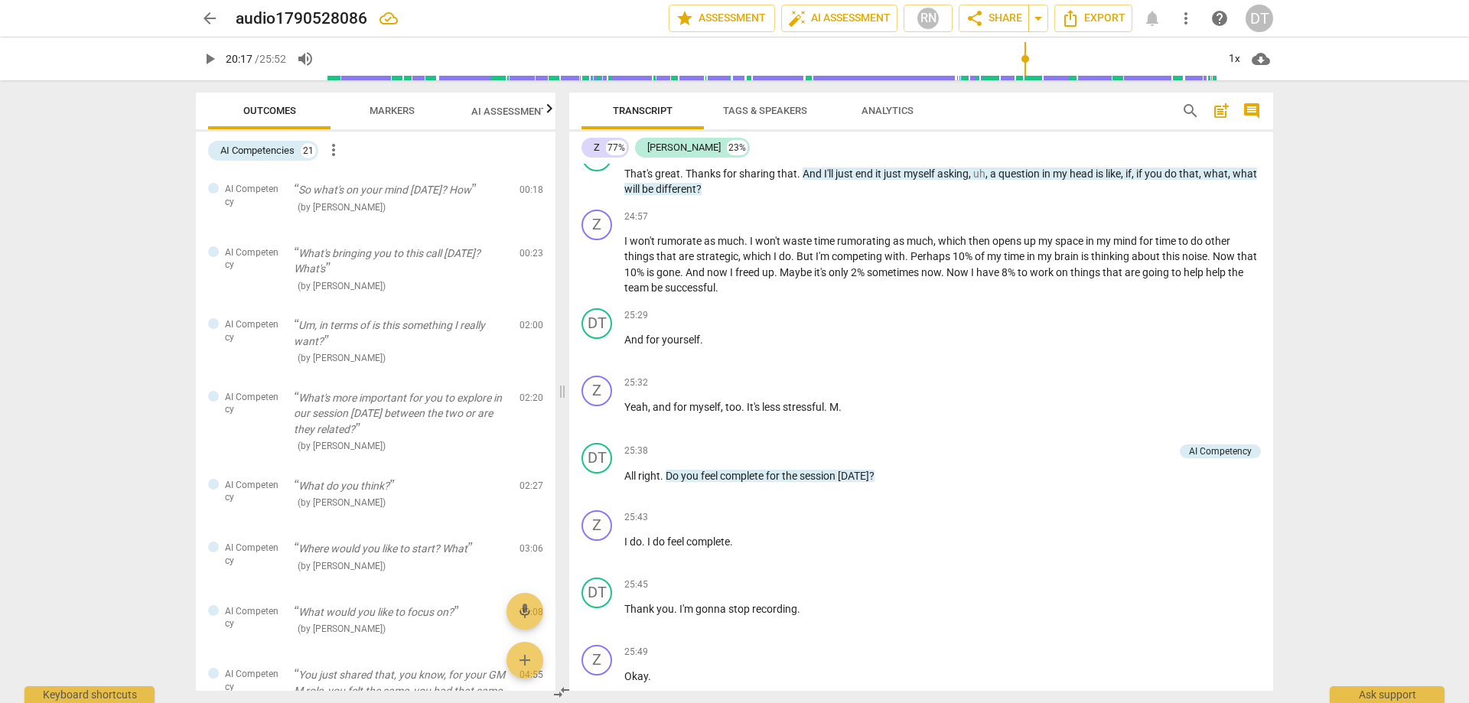
scroll to position [5350, 0]
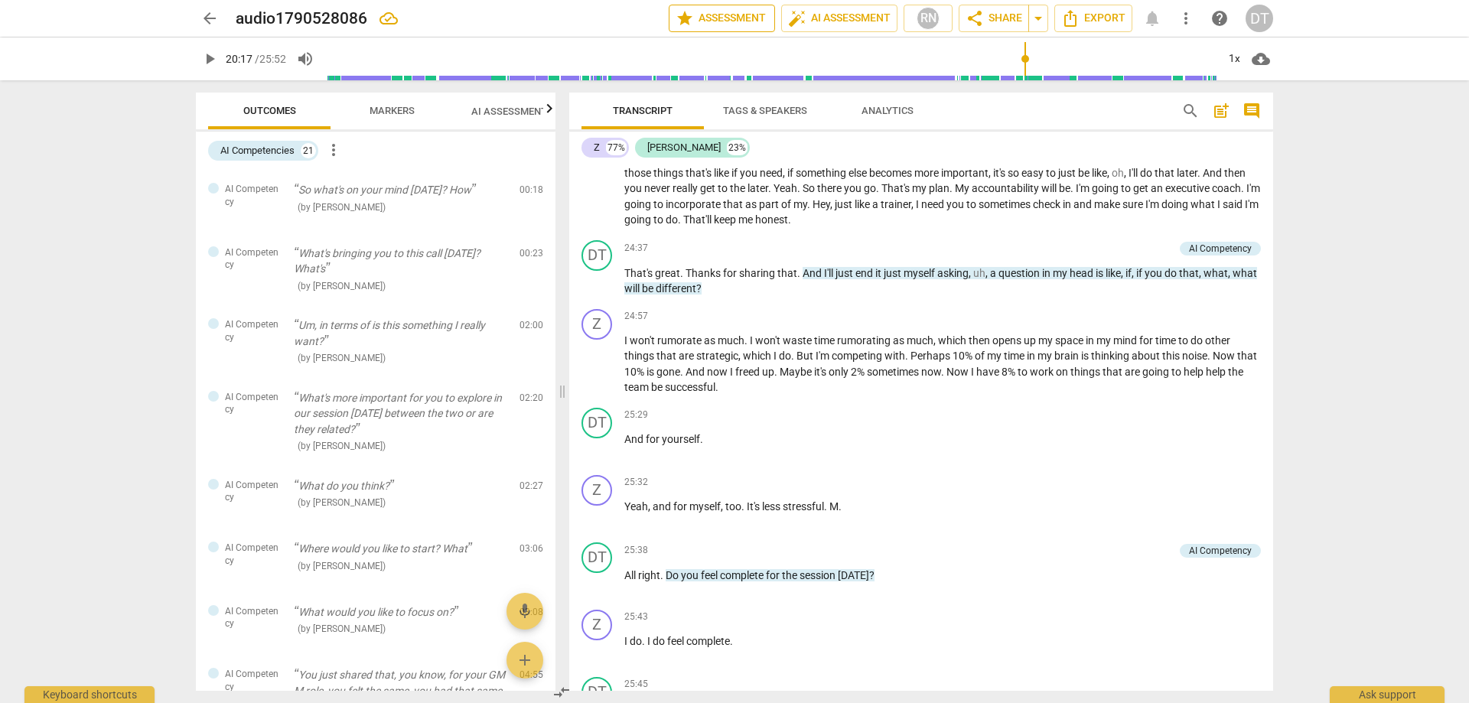
click at [708, 14] on span "star Assessment" at bounding box center [721, 18] width 93 height 18
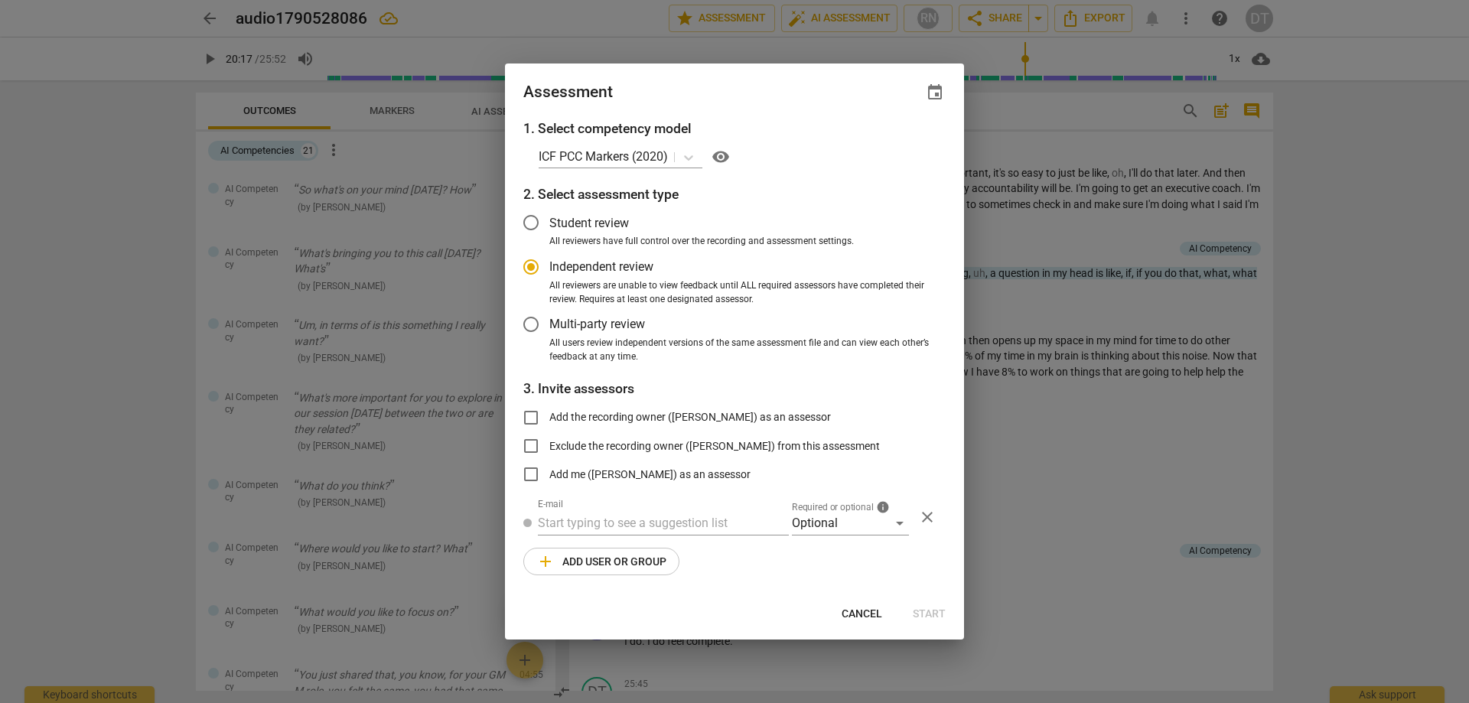
click at [821, 14] on div at bounding box center [734, 351] width 1469 height 703
radio input "false"
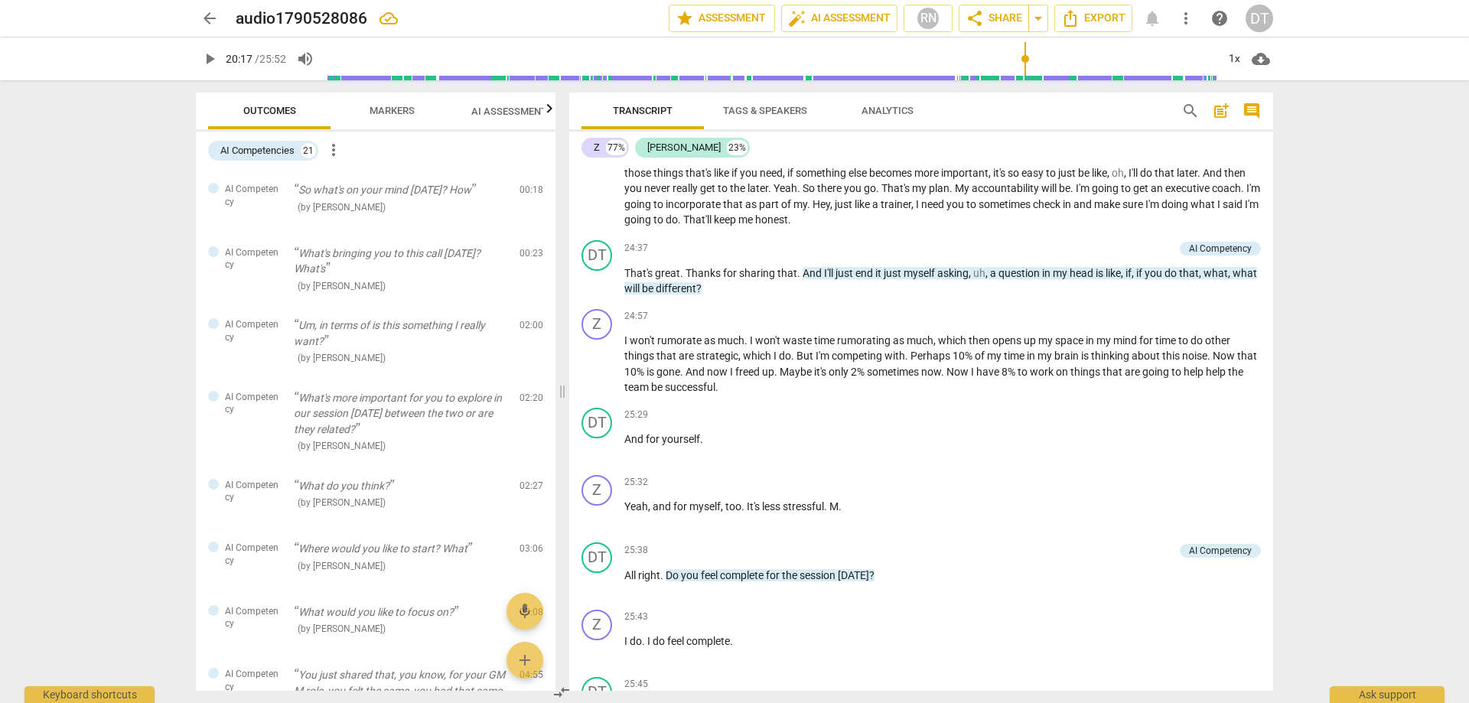
click at [821, 14] on span "auto_fix_high AI Assessment" at bounding box center [839, 18] width 102 height 18
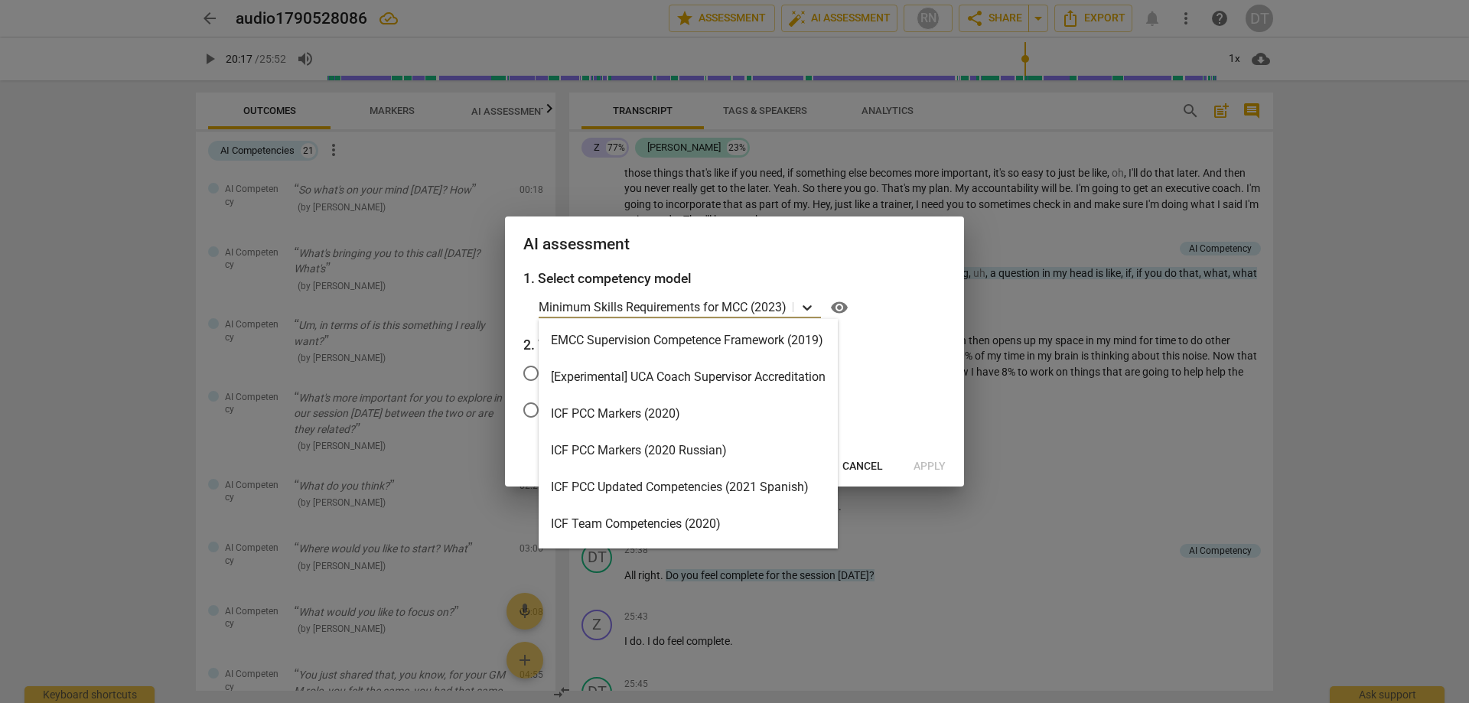
click at [806, 304] on icon at bounding box center [806, 307] width 15 height 15
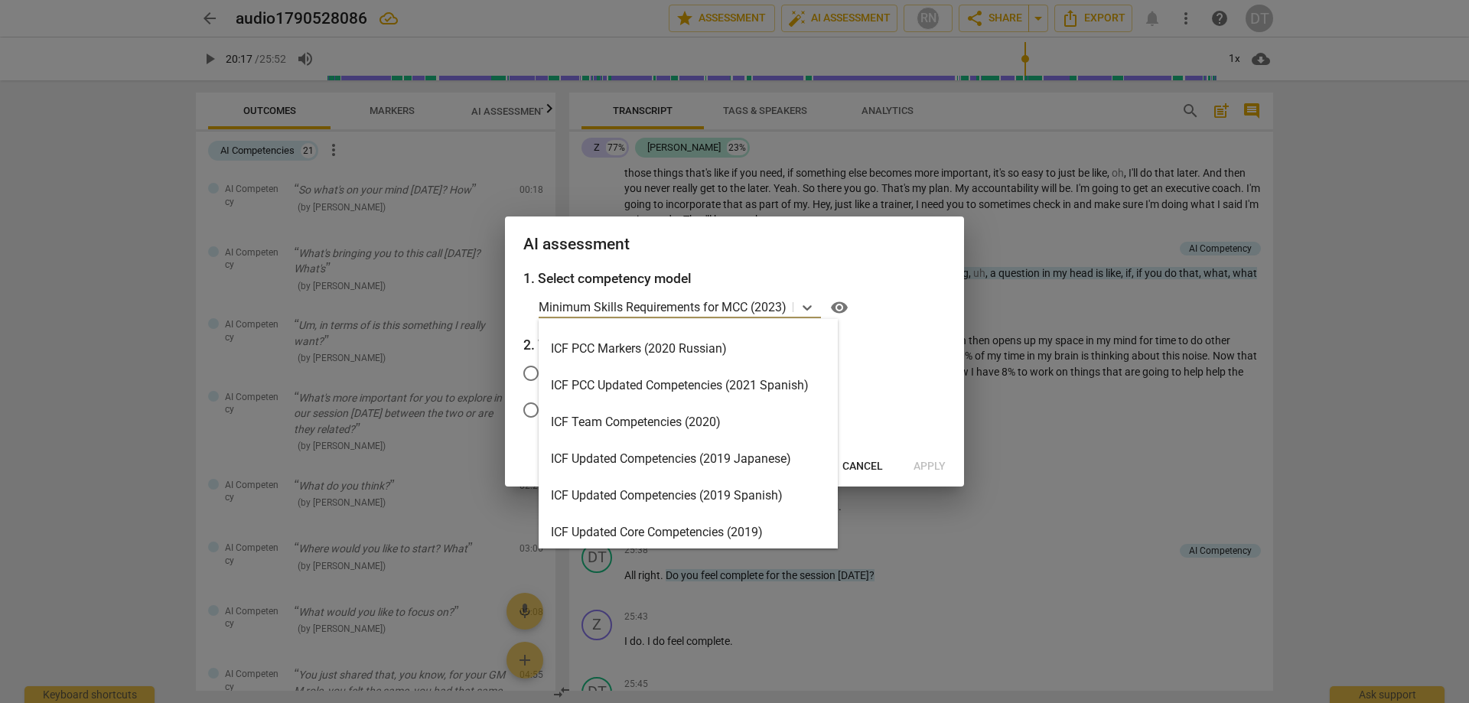
scroll to position [0, 0]
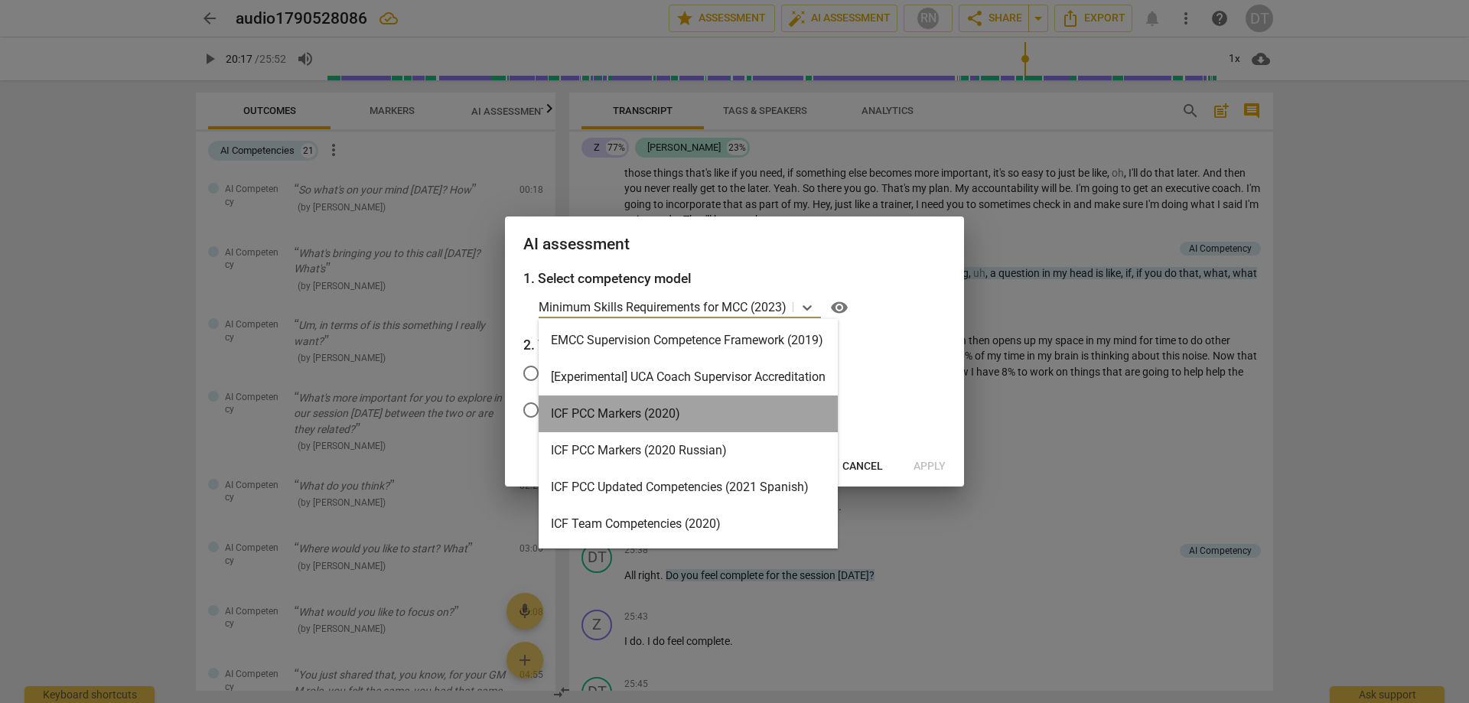
click at [709, 408] on div "ICF PCC Markers (2020)" at bounding box center [687, 413] width 299 height 37
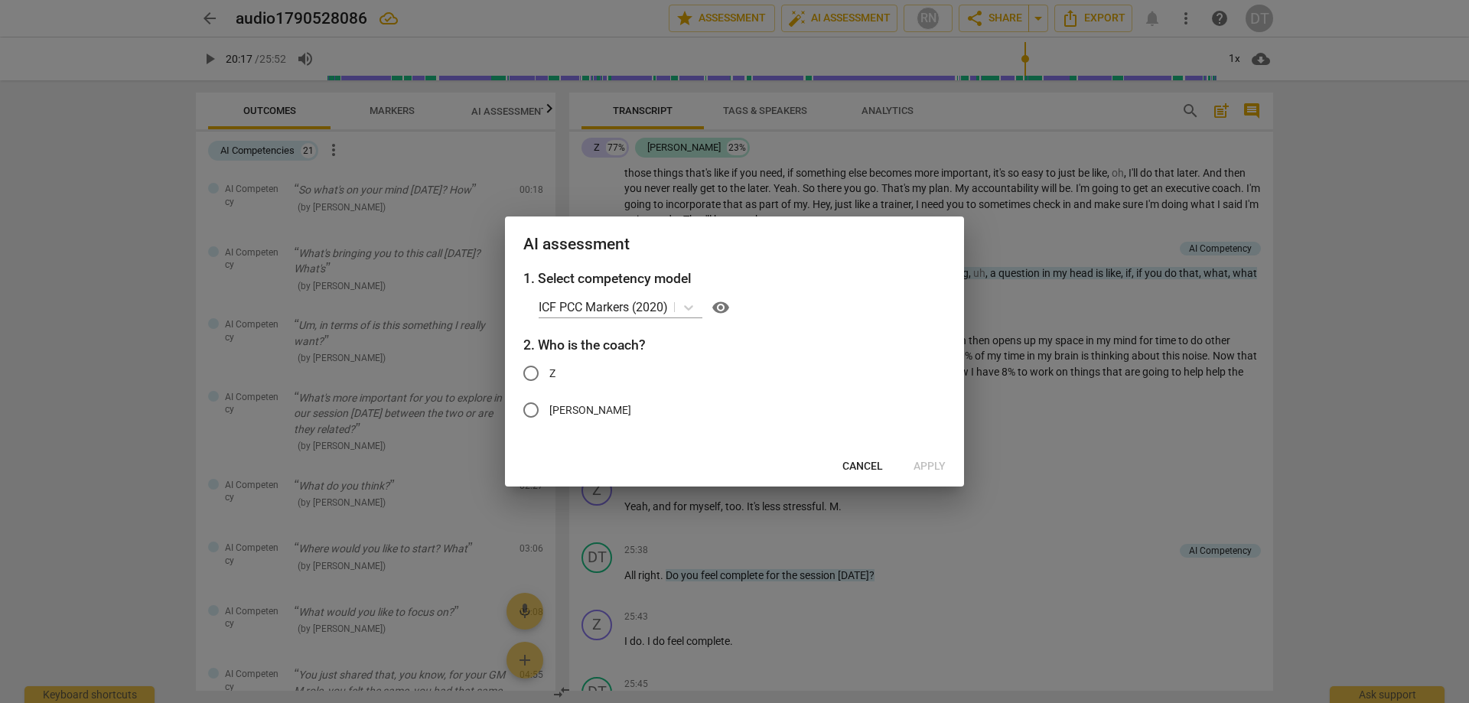
click at [576, 410] on span "[PERSON_NAME]" at bounding box center [590, 410] width 82 height 16
click at [549, 410] on input "[PERSON_NAME]" at bounding box center [530, 410] width 37 height 37
radio input "true"
click at [930, 427] on span "Apply" at bounding box center [929, 466] width 32 height 15
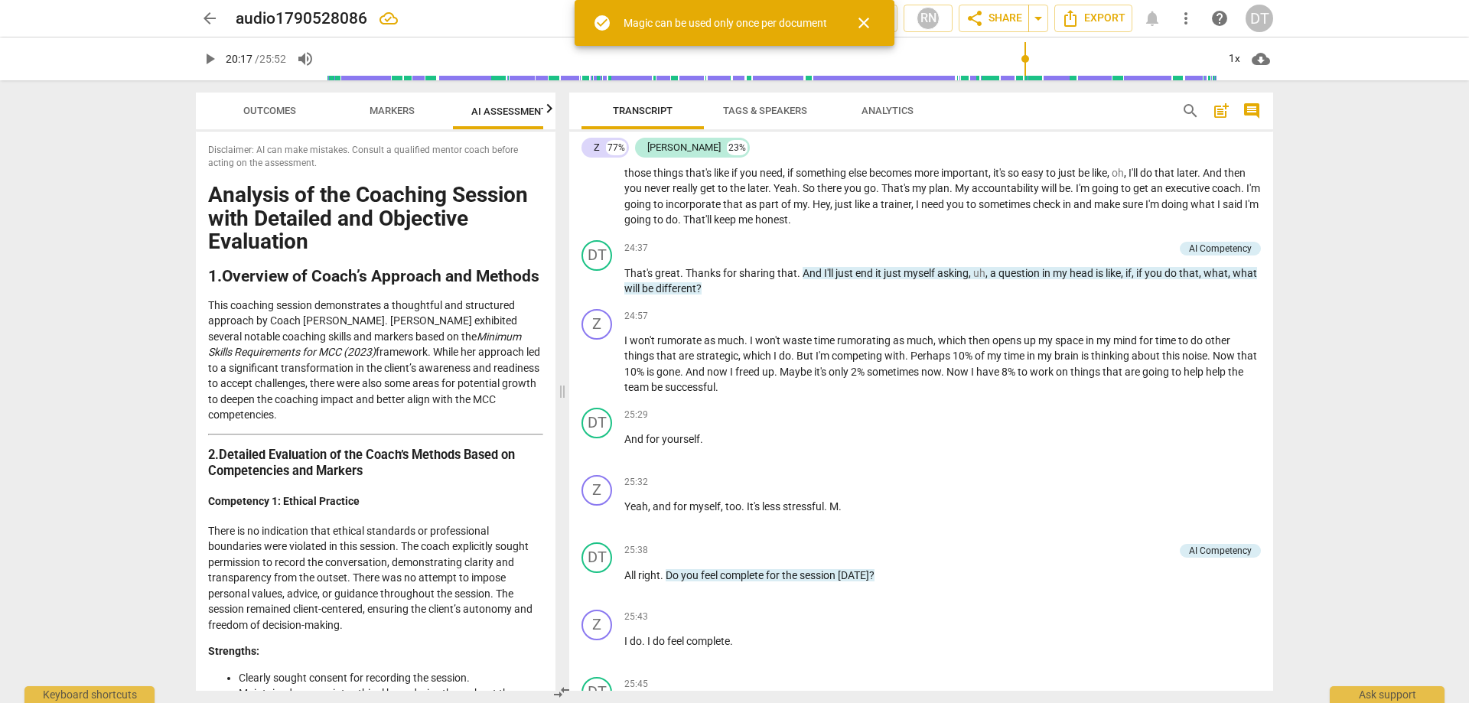
scroll to position [0, 41]
click at [869, 21] on span "close" at bounding box center [863, 23] width 18 height 18
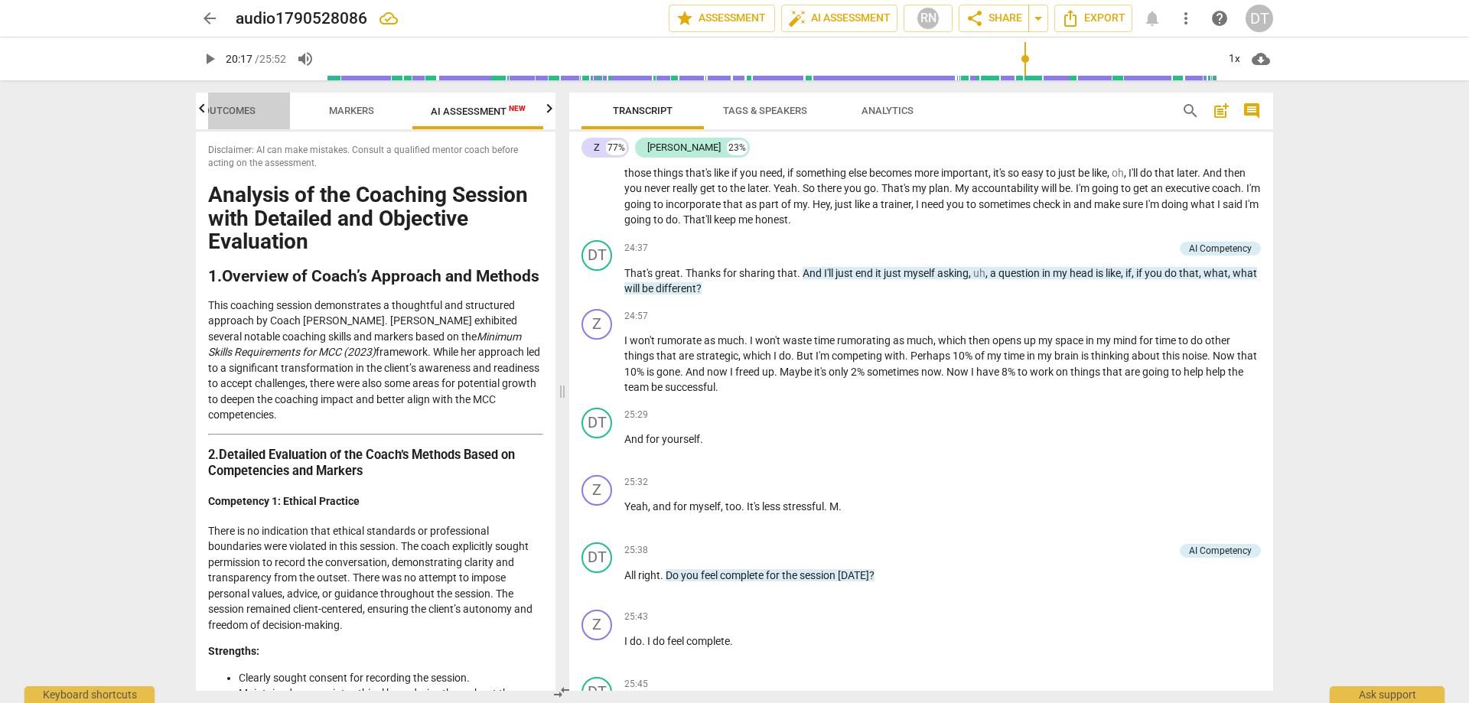
click at [246, 106] on span "Outcomes" at bounding box center [229, 110] width 53 height 11
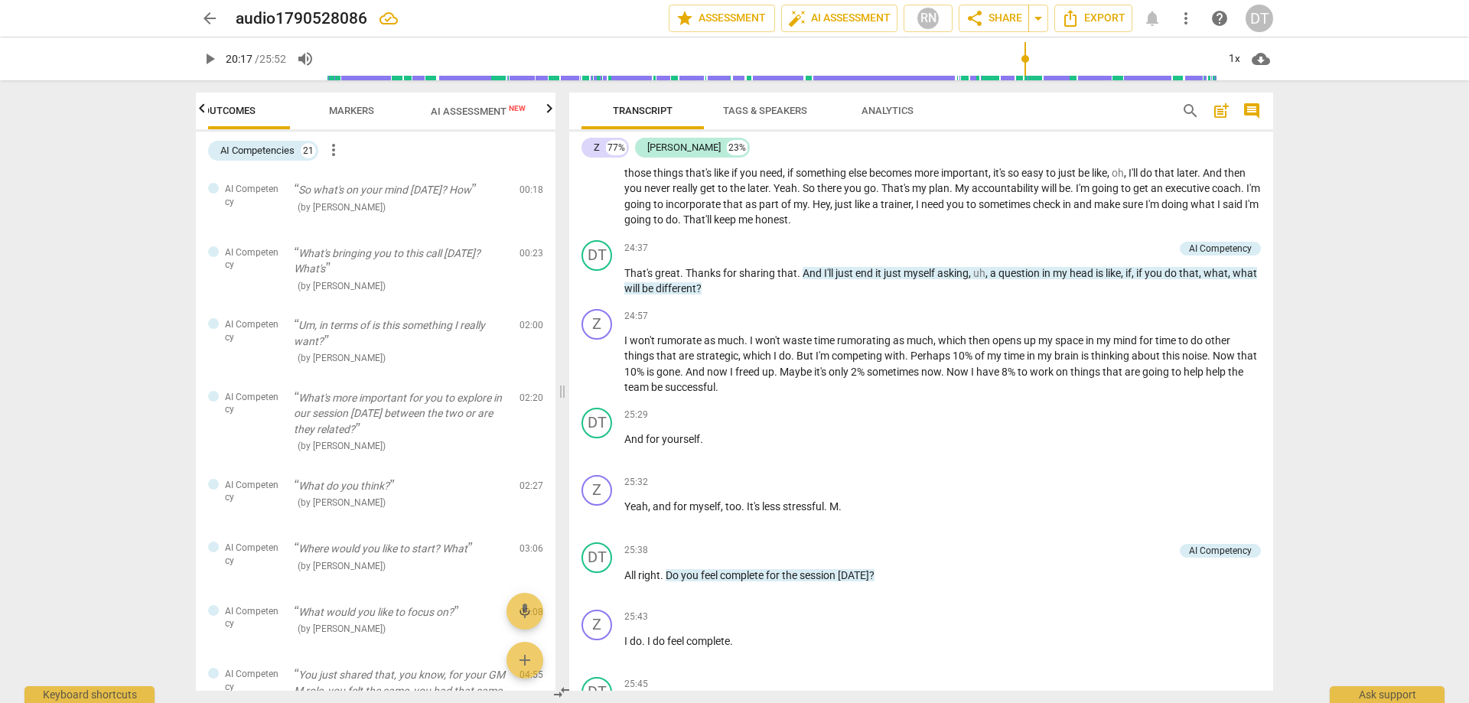
scroll to position [0, 0]
click at [273, 151] on div "AI Competencies" at bounding box center [257, 150] width 74 height 15
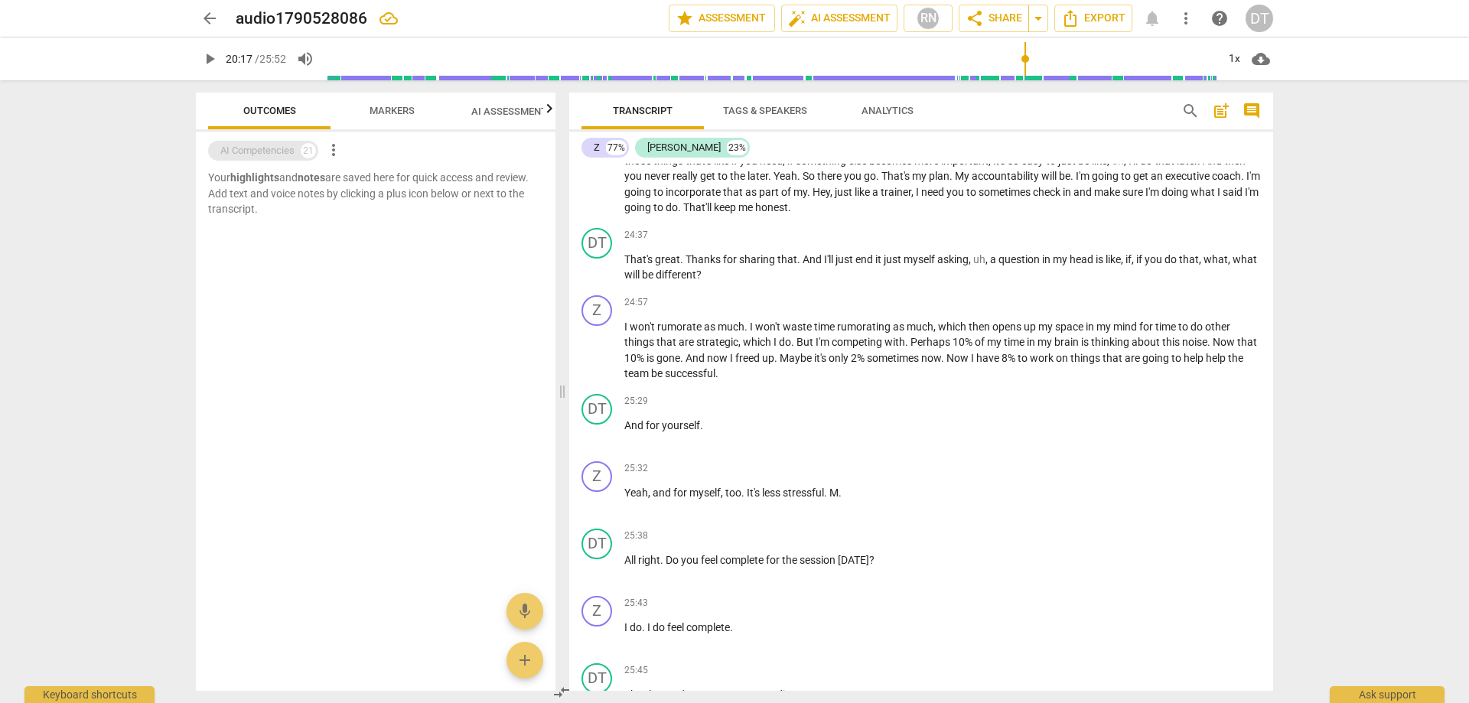
scroll to position [5337, 0]
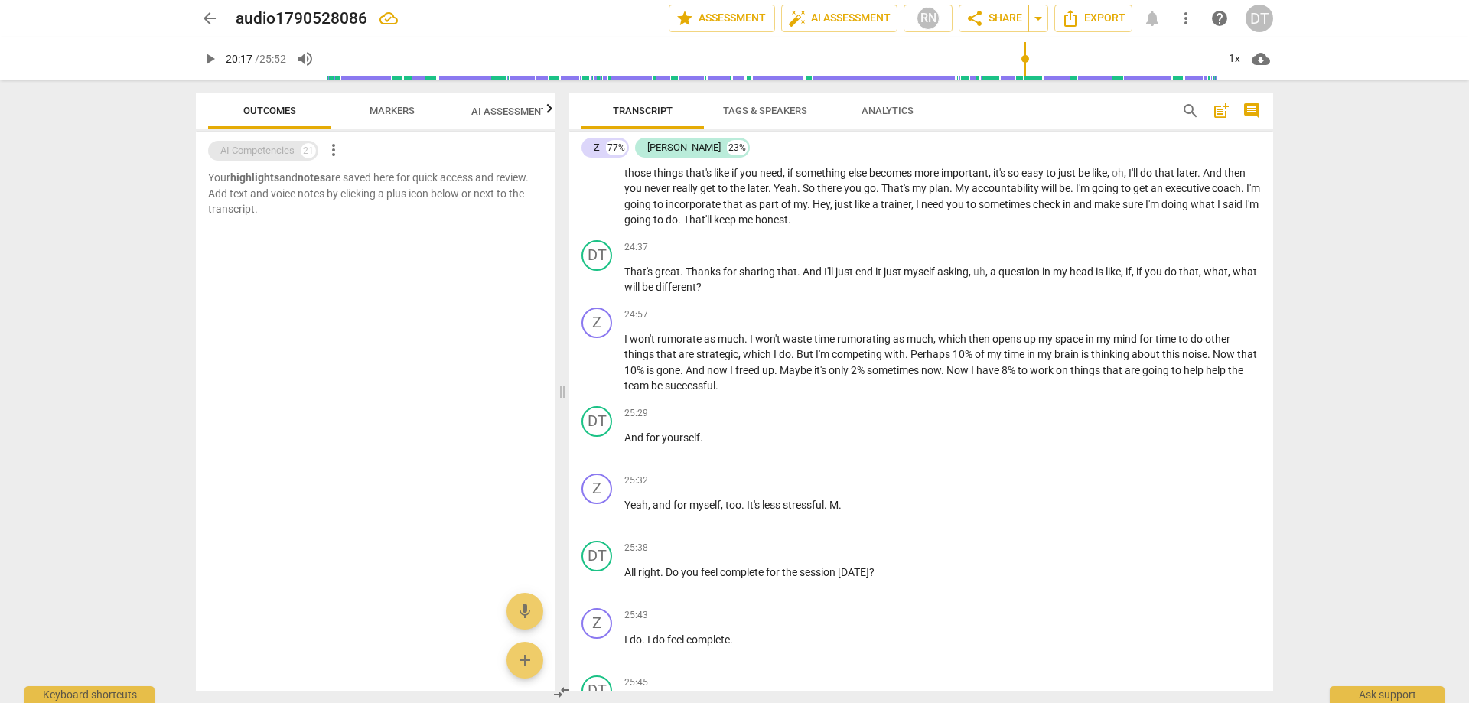
click at [266, 148] on div "AI Competencies" at bounding box center [257, 150] width 74 height 15
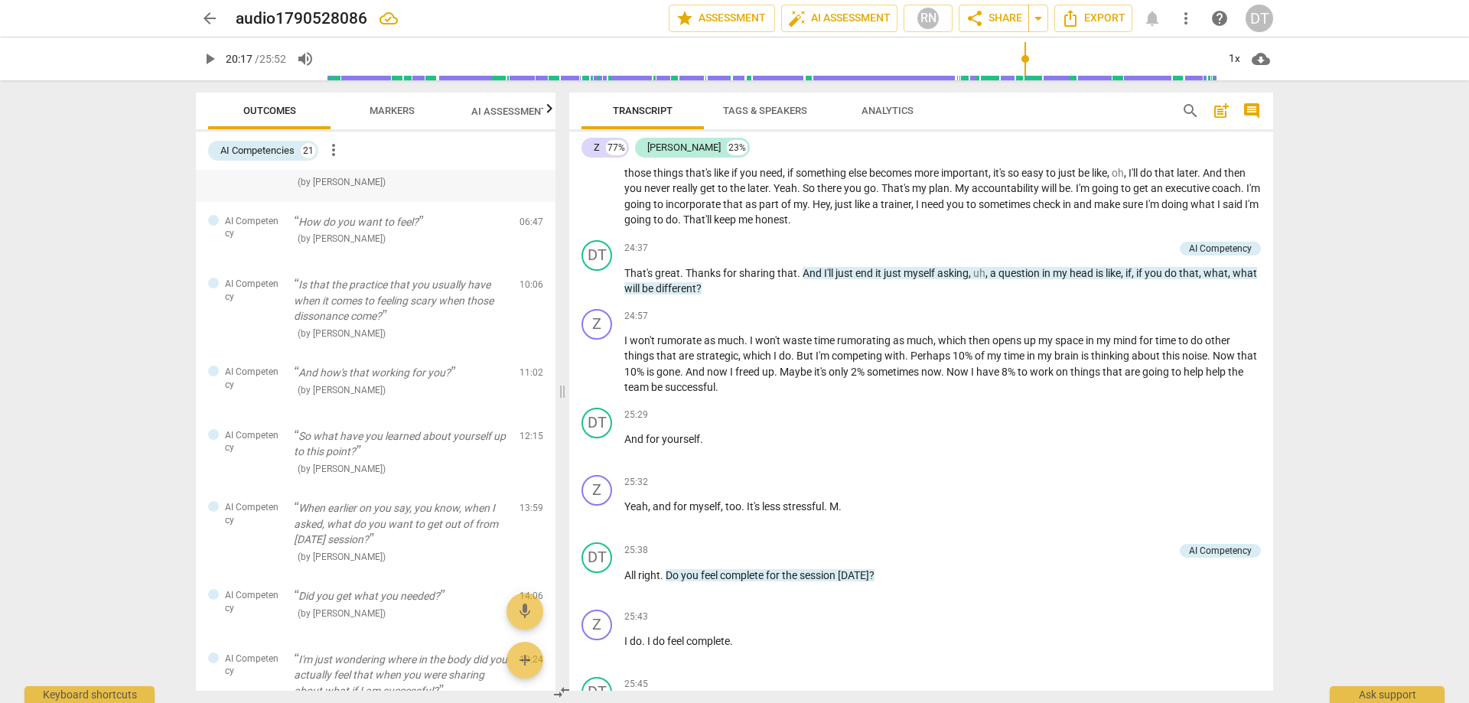
scroll to position [467, 0]
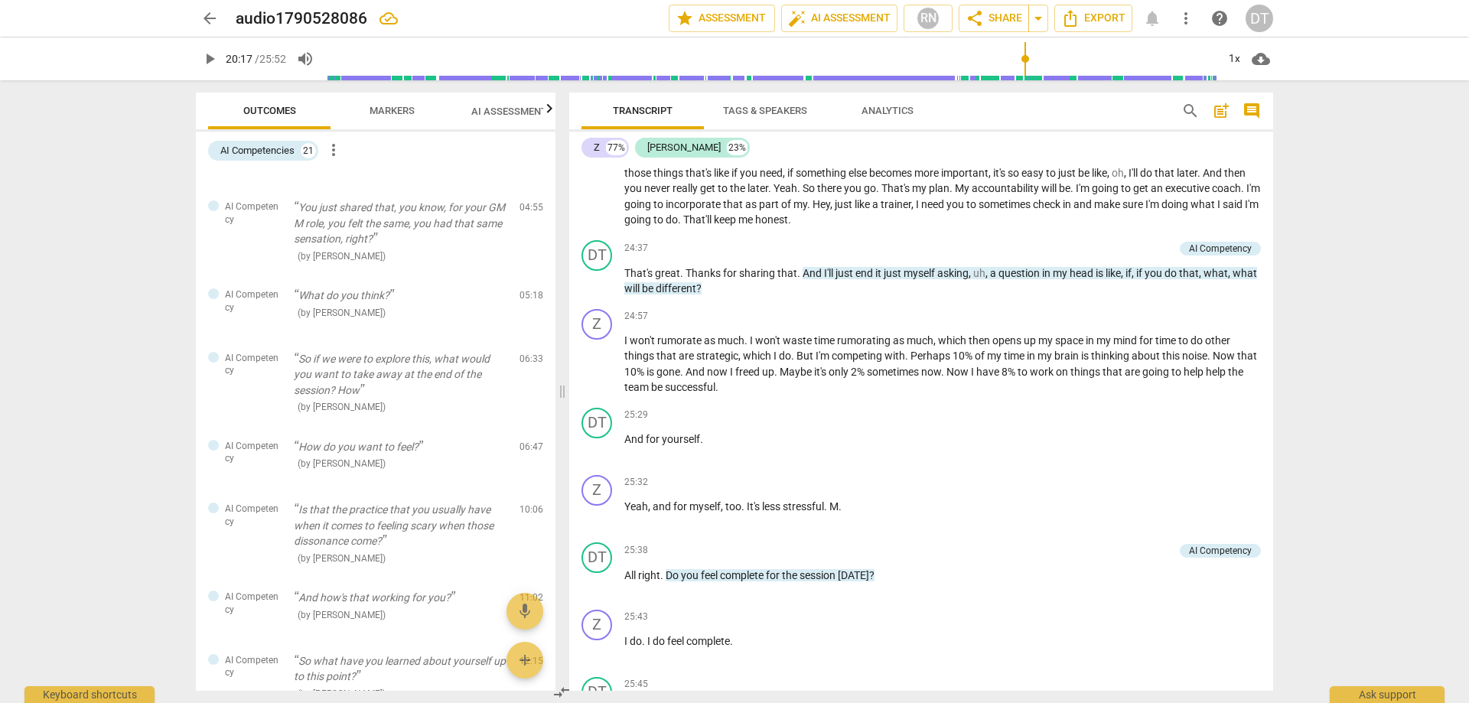
type input "1218"
click at [518, 112] on span "AI Assessment New" at bounding box center [518, 111] width 95 height 11
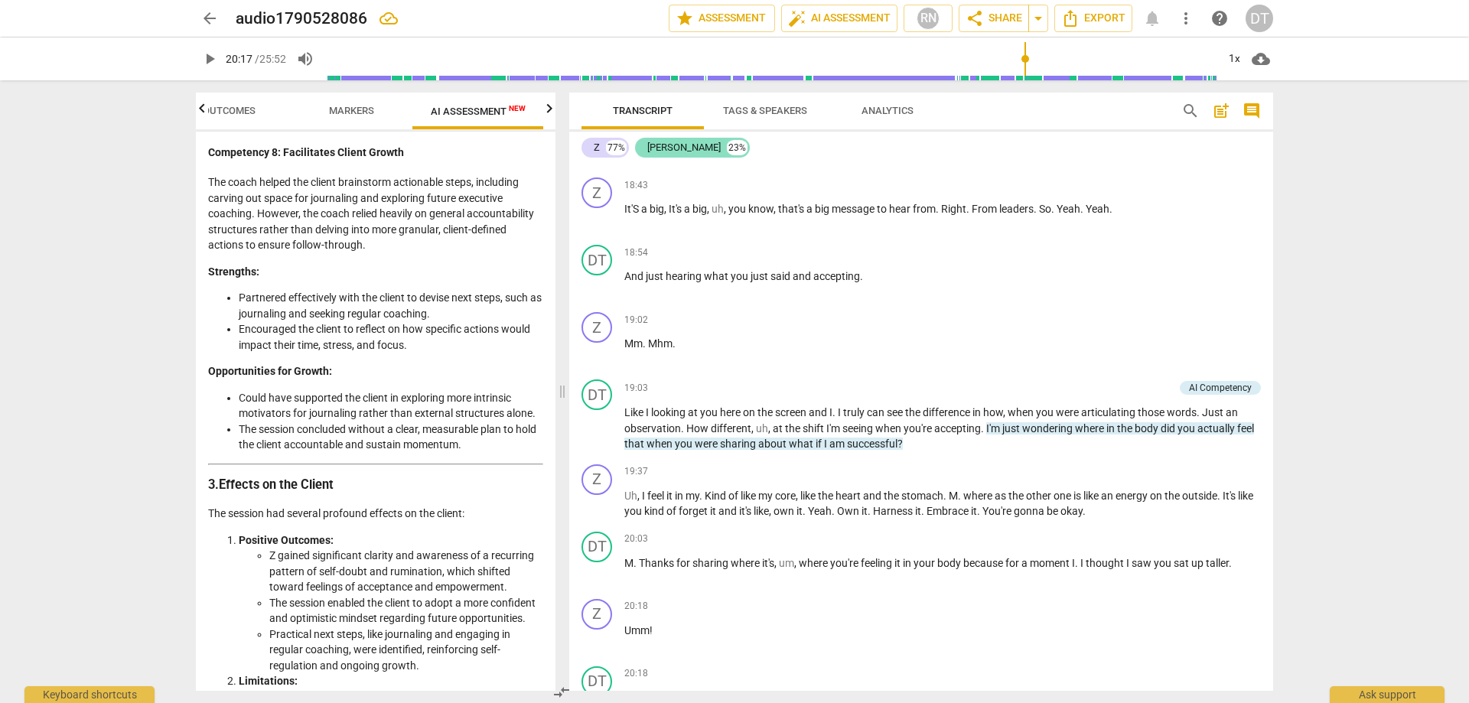
scroll to position [3973, 0]
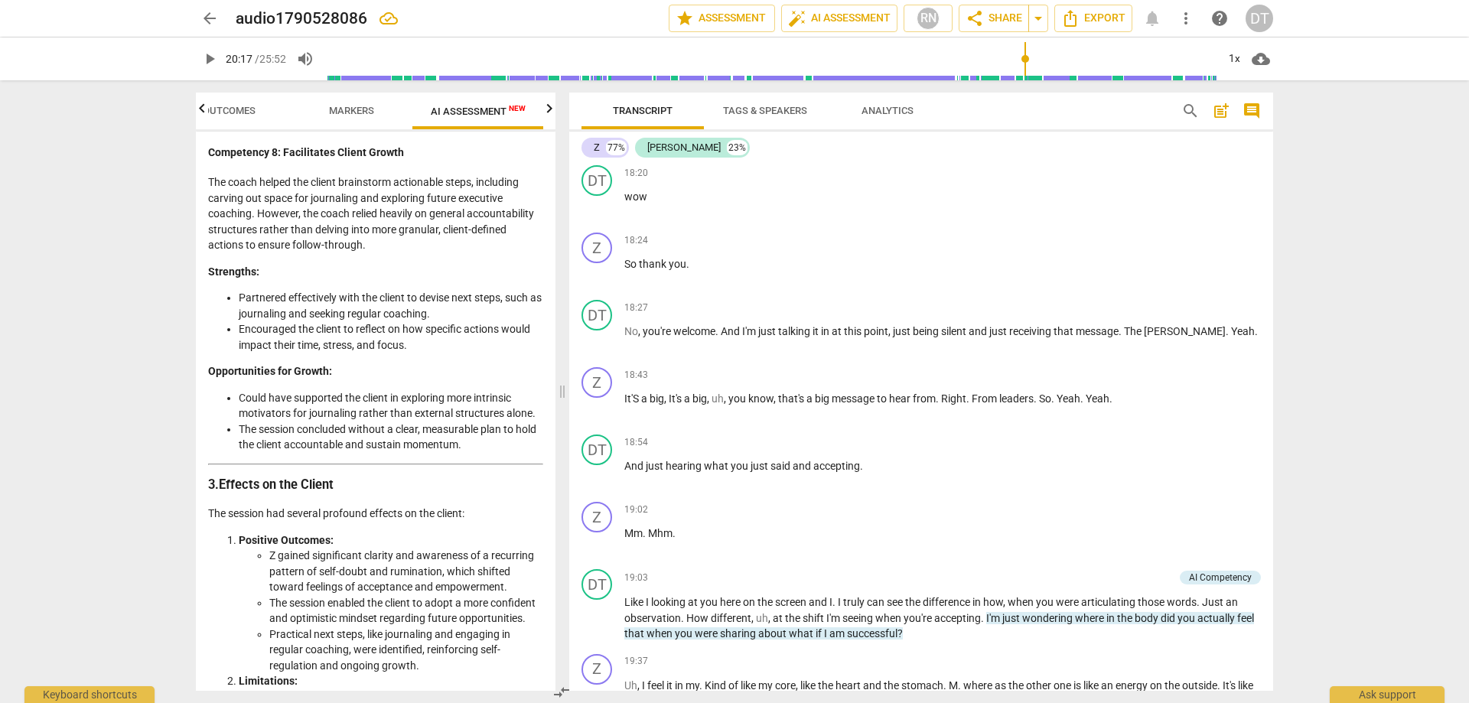
click at [205, 19] on span "arrow_back" at bounding box center [209, 18] width 18 height 18
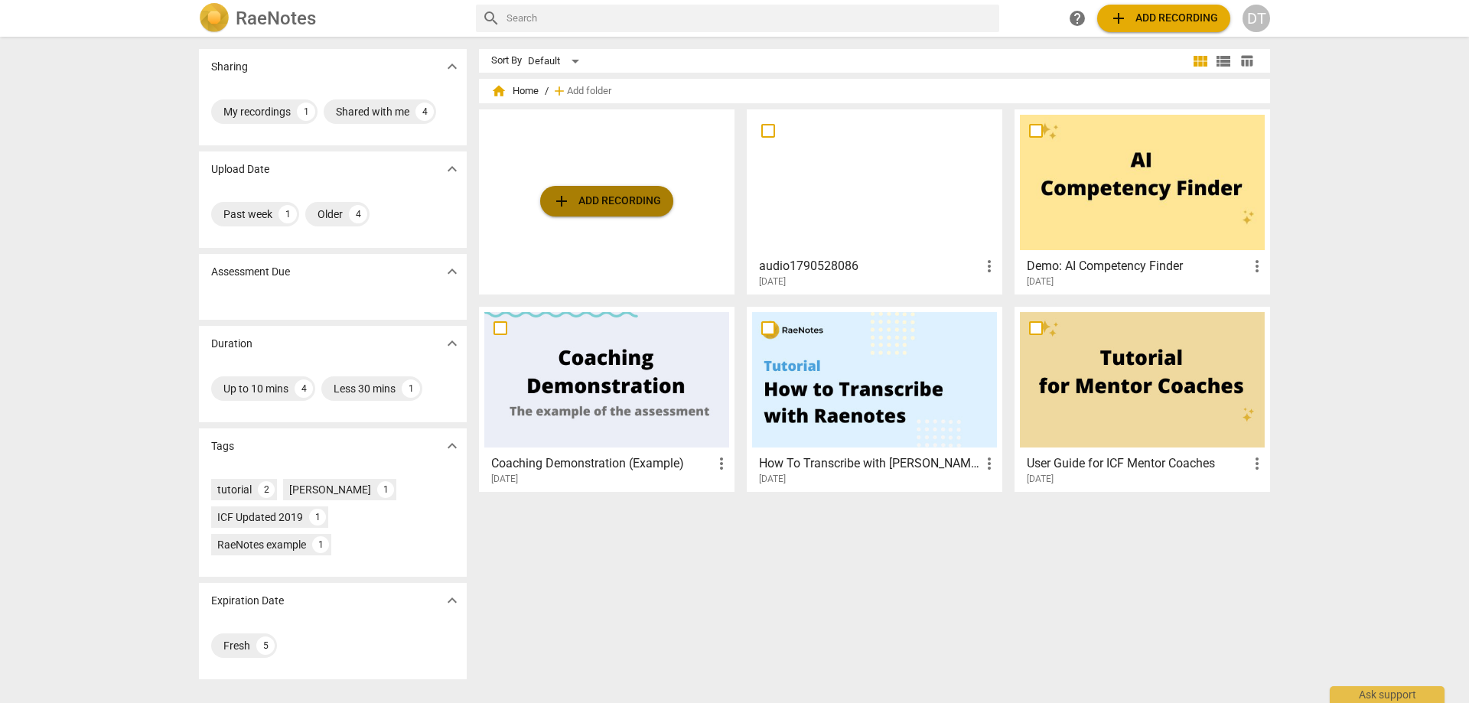
click at [600, 197] on span "add Add recording" at bounding box center [606, 201] width 109 height 18
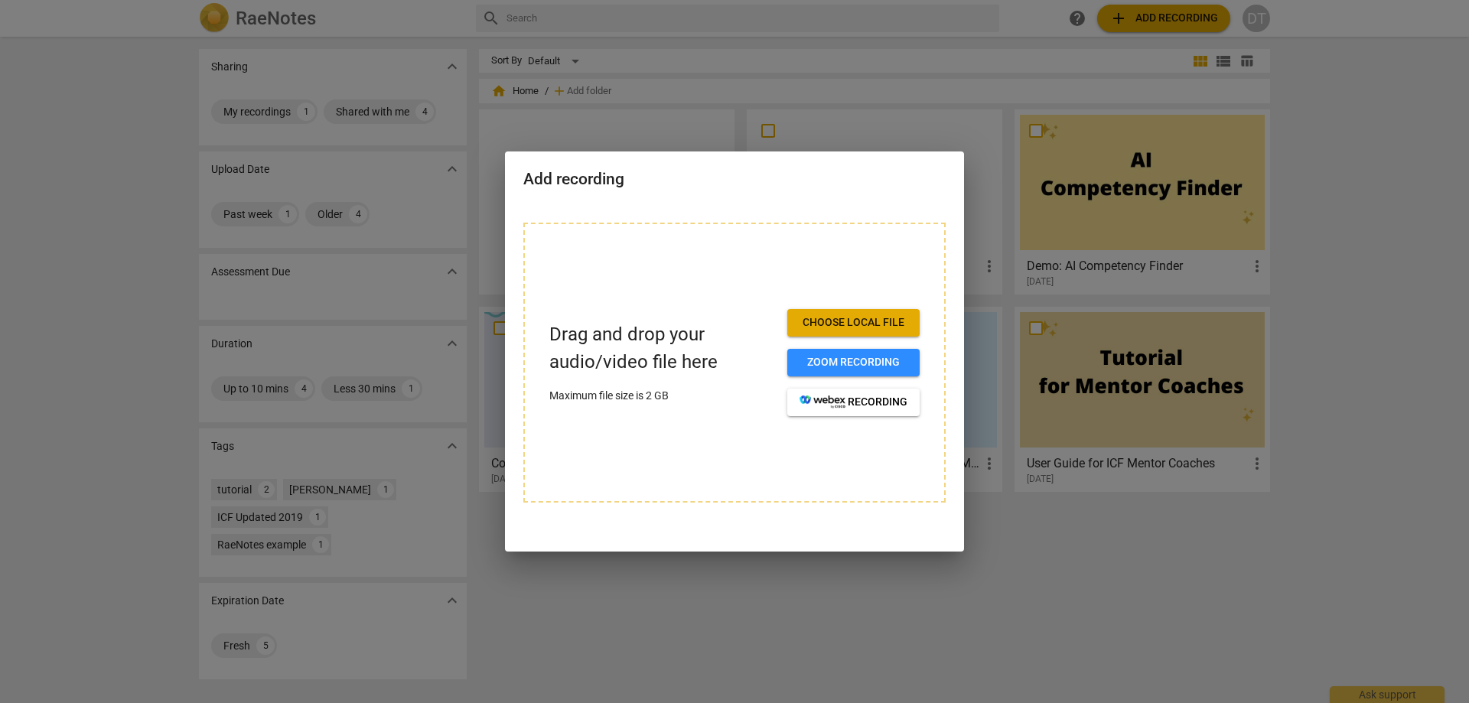
click at [868, 322] on span "Choose local file" at bounding box center [853, 322] width 108 height 15
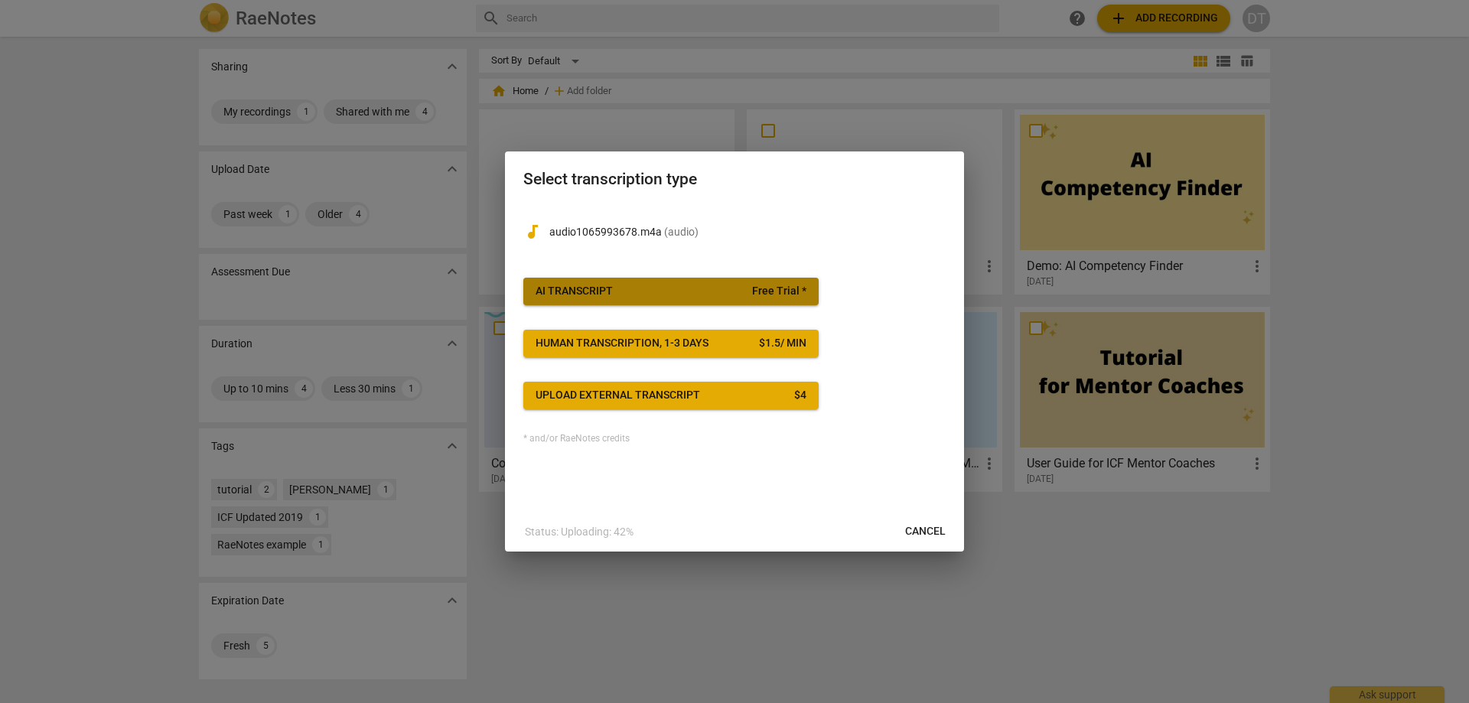
click at [663, 284] on span "AI Transcript Free Trial *" at bounding box center [670, 291] width 271 height 15
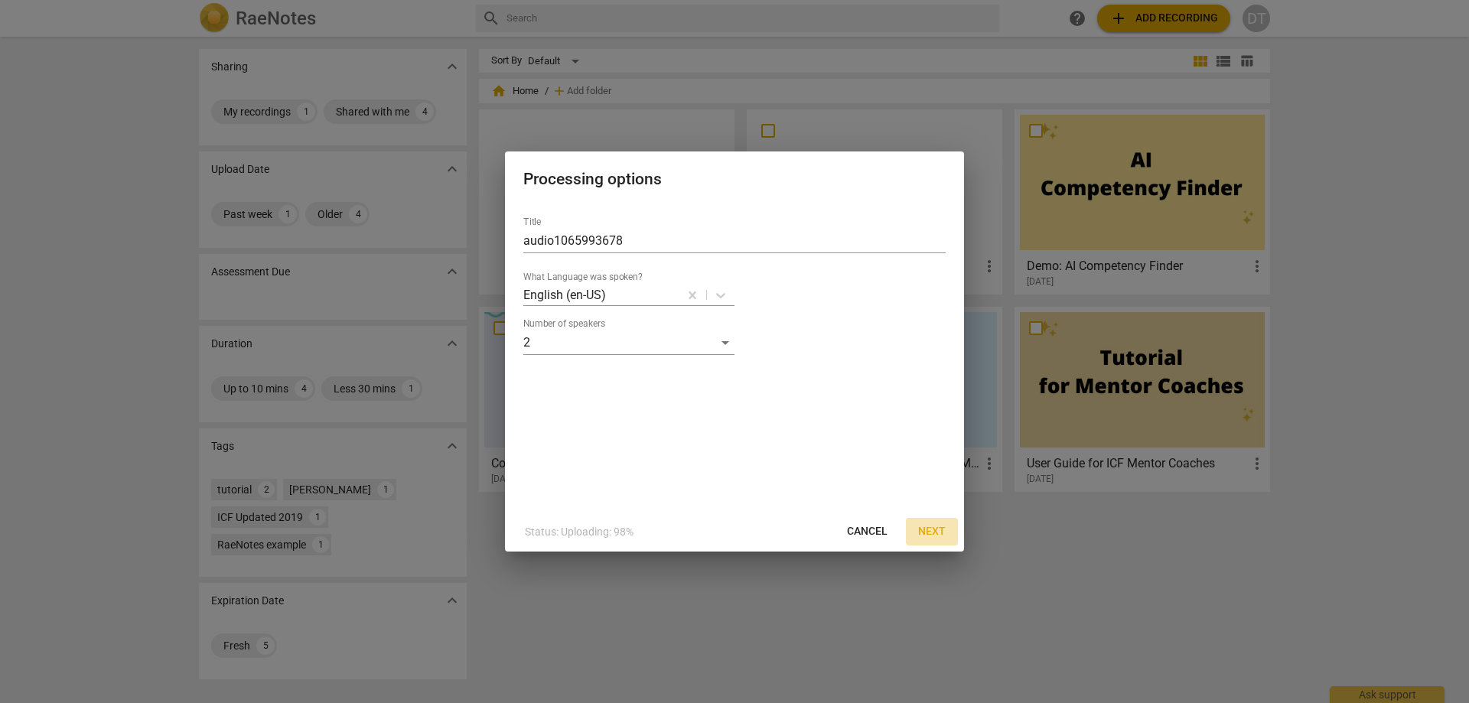
click at [935, 427] on span "Next" at bounding box center [932, 531] width 28 height 15
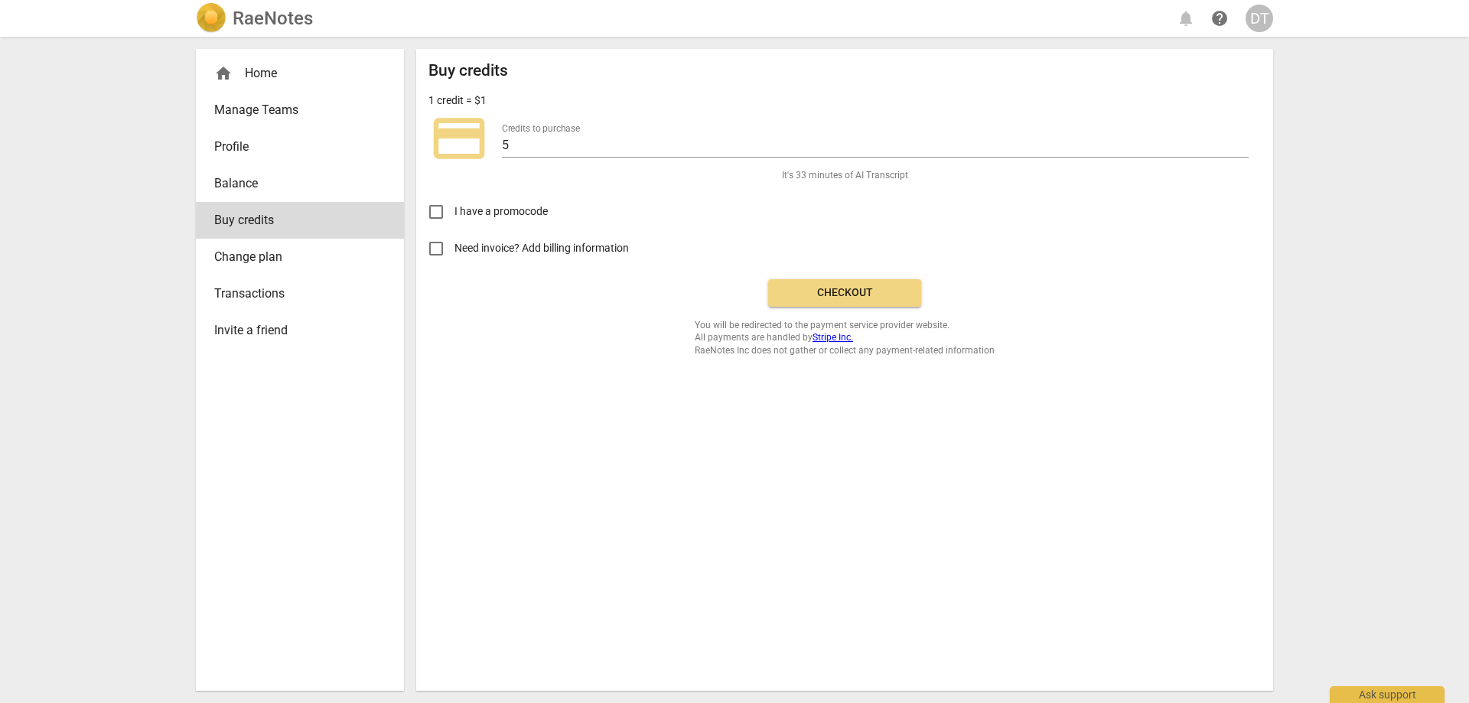
click at [246, 188] on span "Balance" at bounding box center [293, 183] width 159 height 18
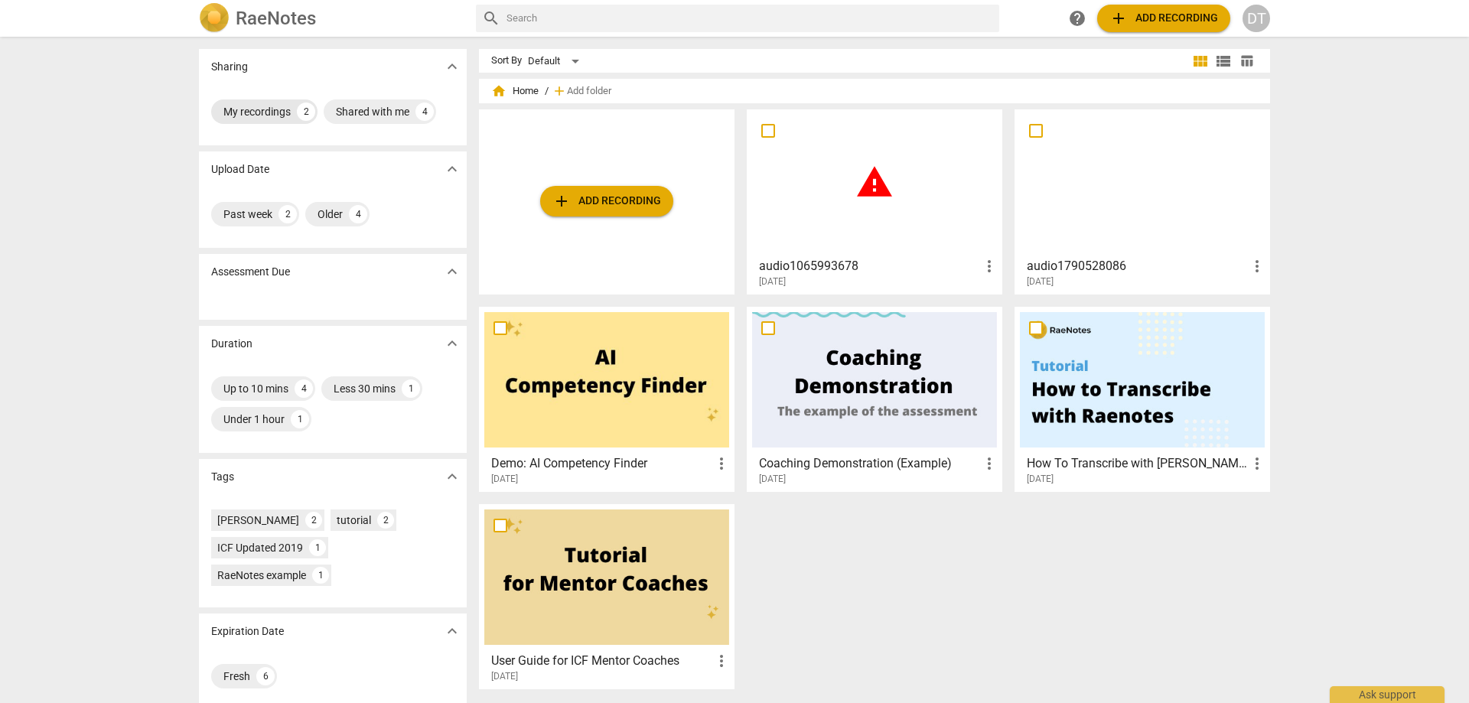
click at [256, 105] on div "My recordings" at bounding box center [256, 111] width 67 height 15
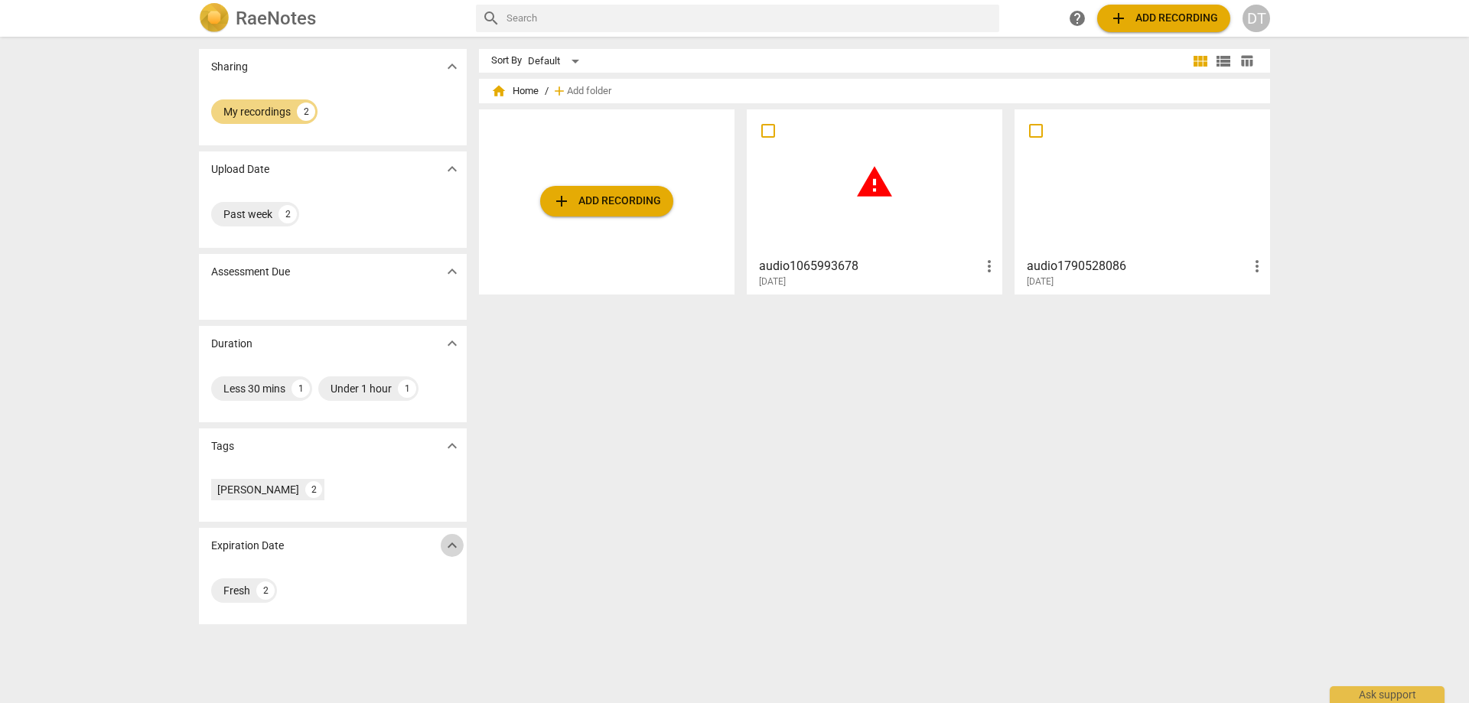
click at [447, 427] on span "expand_more" at bounding box center [452, 545] width 18 height 18
click at [236, 427] on div "Fresh 2" at bounding box center [244, 590] width 66 height 24
click at [978, 18] on div "DT" at bounding box center [1256, 19] width 28 height 28
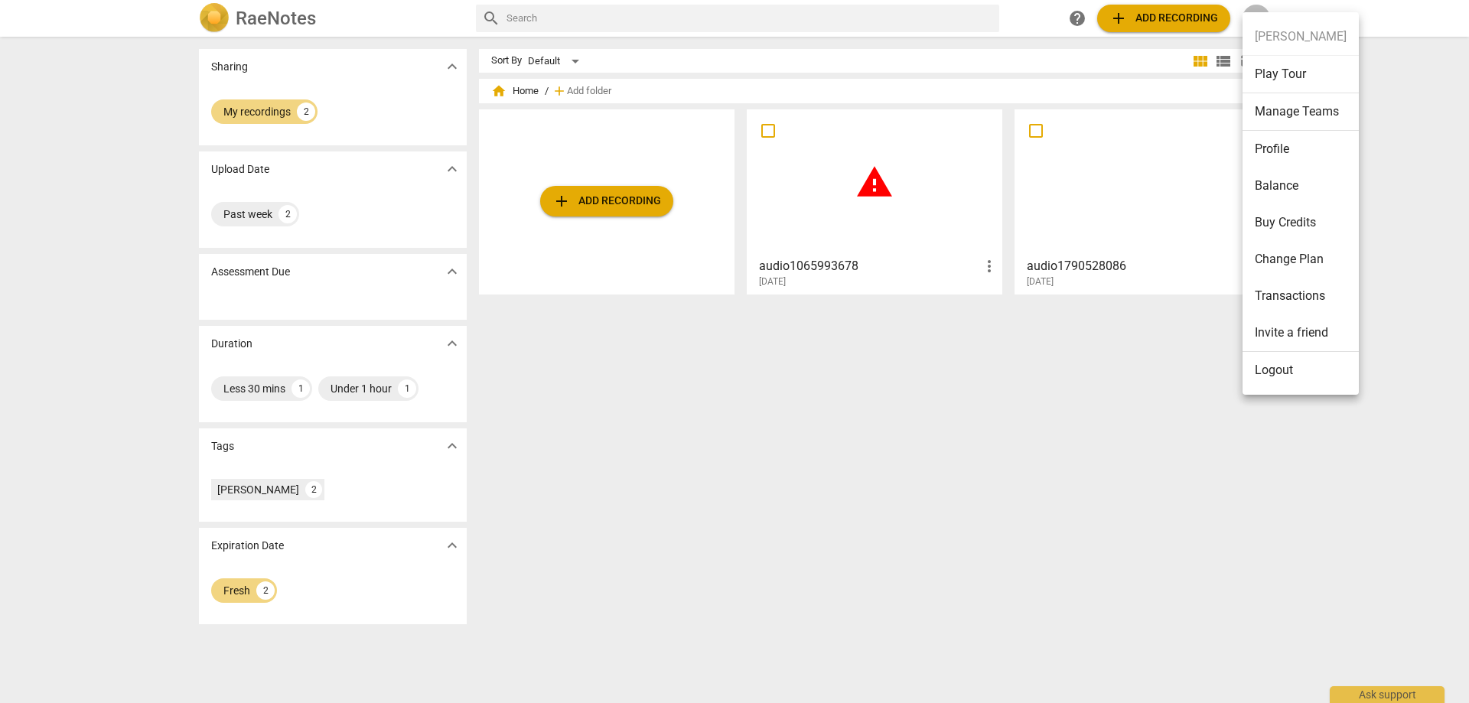
click at [668, 414] on div at bounding box center [734, 351] width 1469 height 703
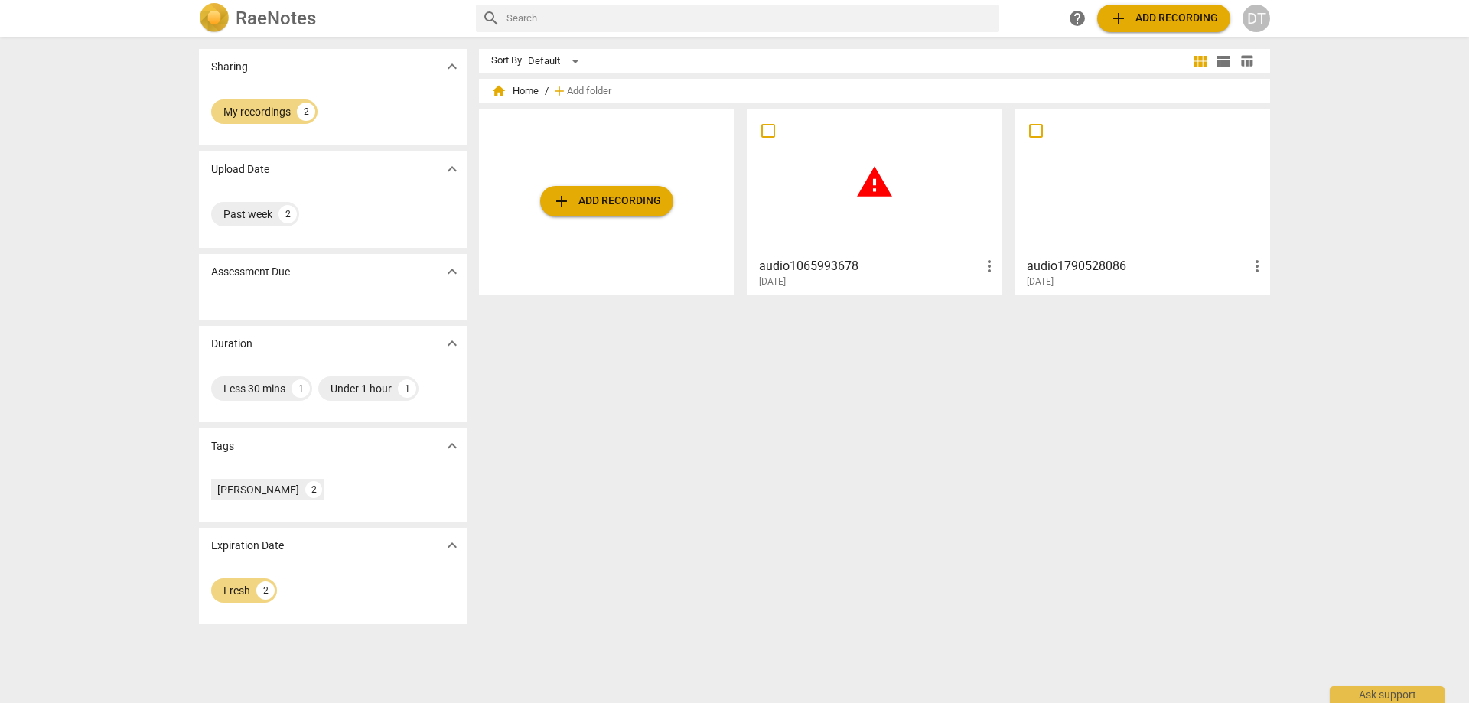
click at [978, 21] on div "help add Add recording DT" at bounding box center [1166, 19] width 207 height 28
click at [978, 266] on span "more_vert" at bounding box center [989, 266] width 18 height 18
click at [978, 363] on div at bounding box center [734, 351] width 1469 height 703
click at [877, 183] on span "warning" at bounding box center [874, 182] width 38 height 38
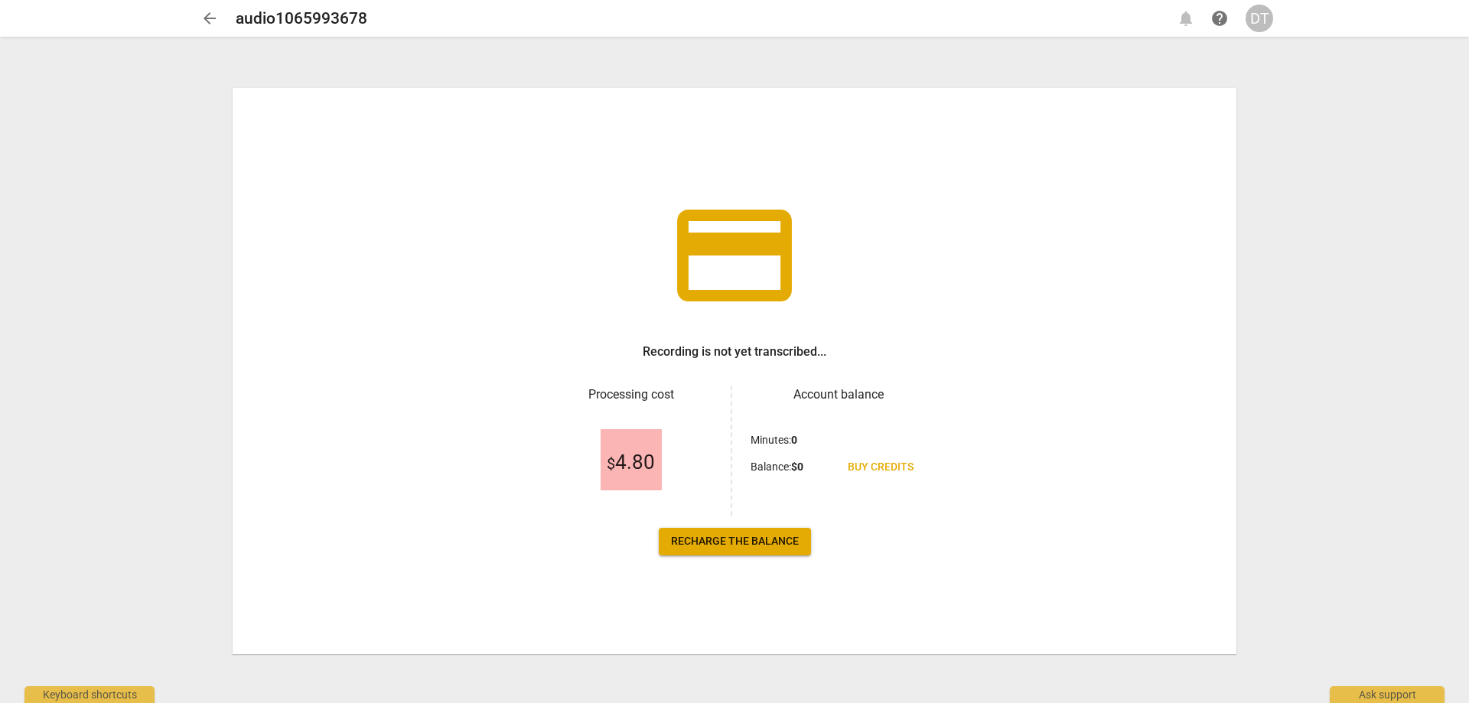
click at [214, 20] on span "arrow_back" at bounding box center [209, 18] width 18 height 18
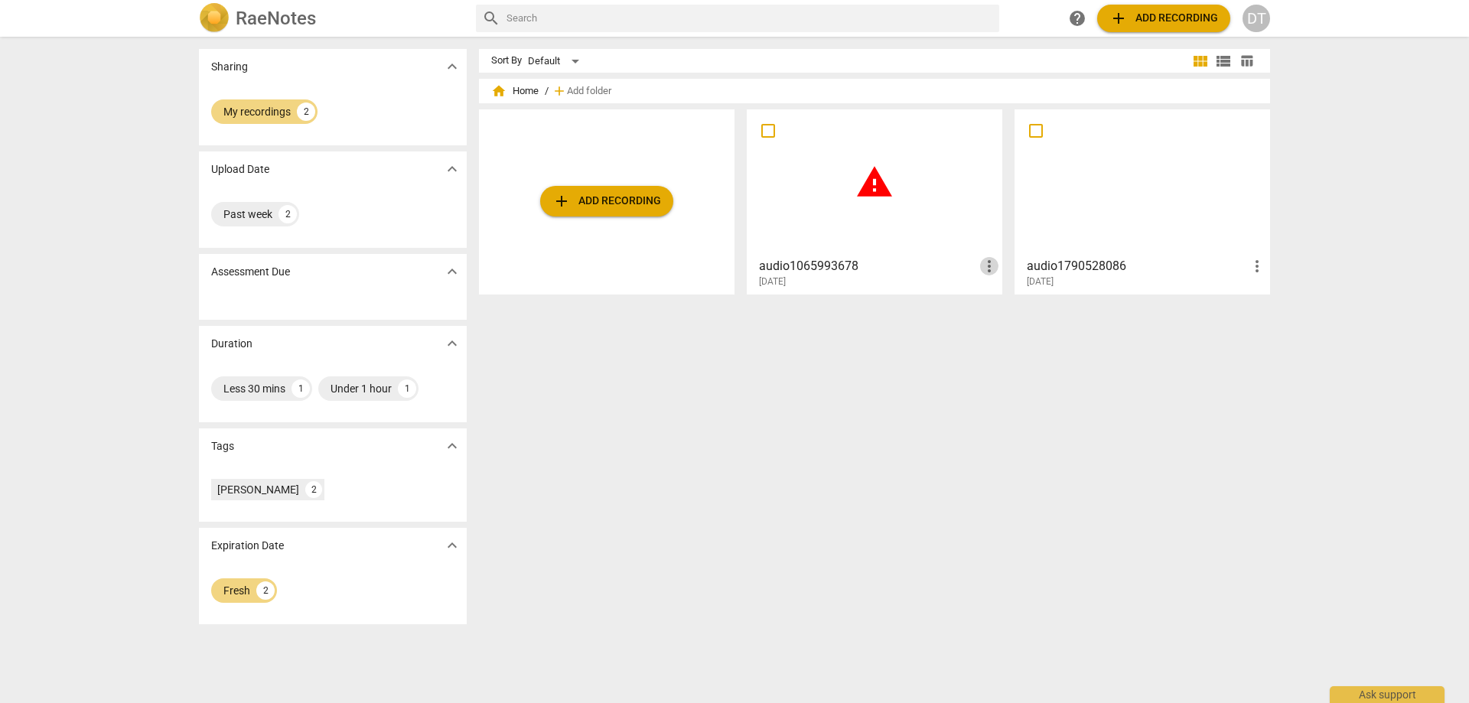
click at [978, 265] on span "more_vert" at bounding box center [989, 266] width 18 height 18
click at [978, 299] on li "Delete" at bounding box center [1006, 303] width 58 height 37
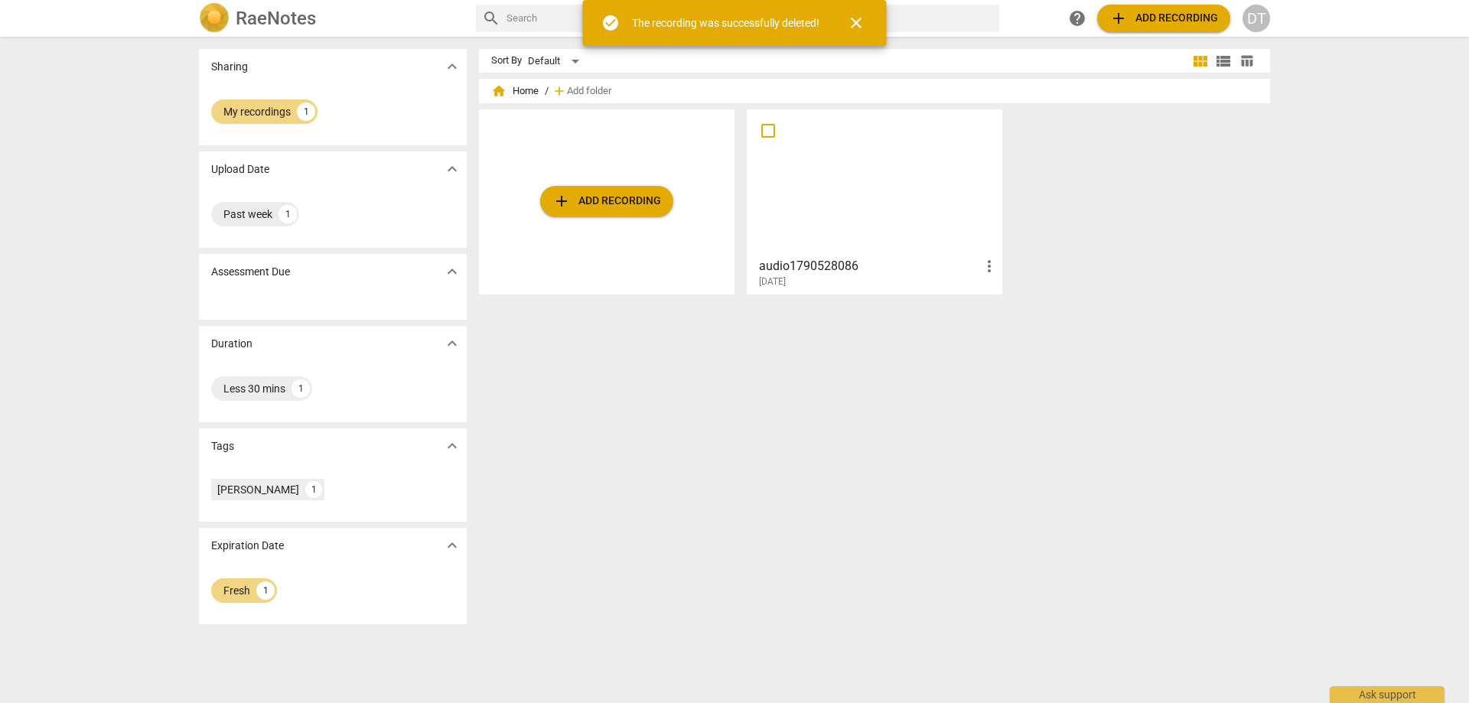
click at [883, 196] on div at bounding box center [874, 182] width 245 height 135
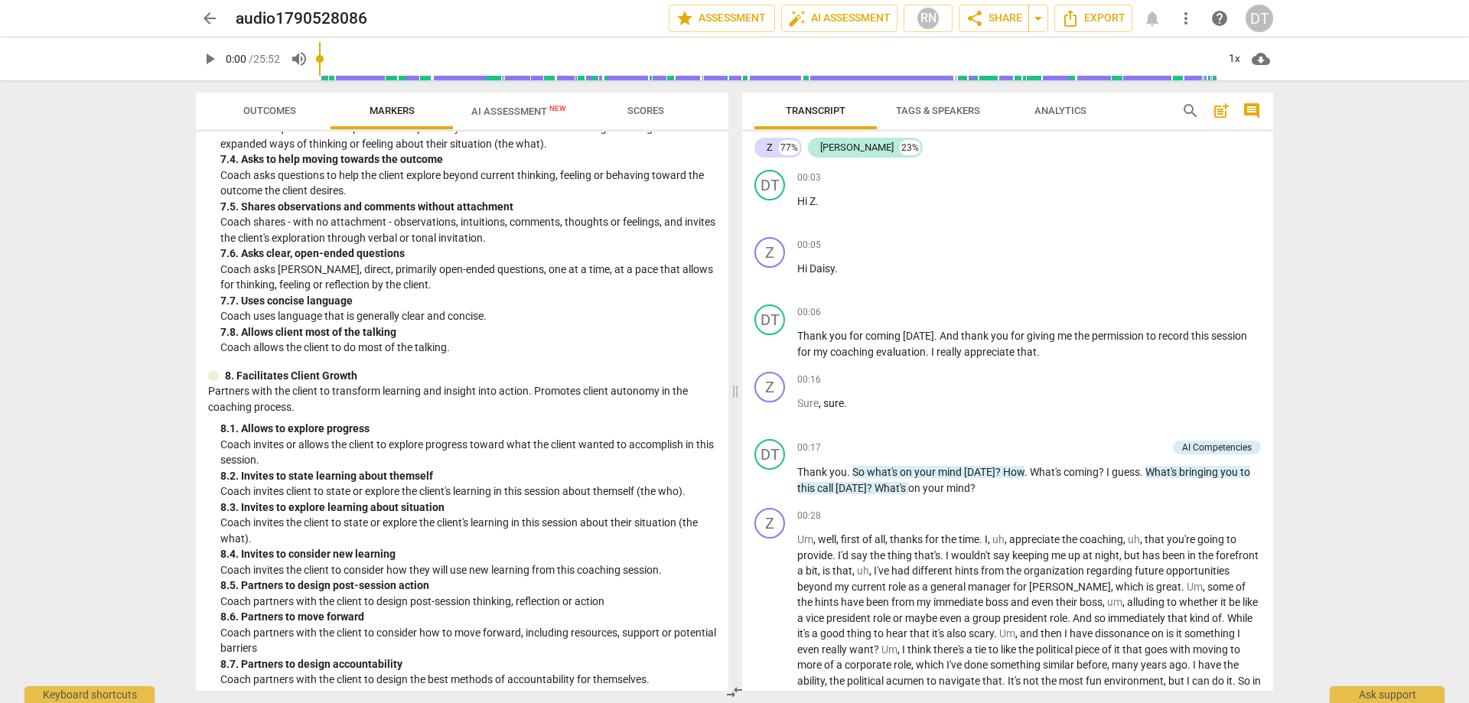
scroll to position [1518, 0]
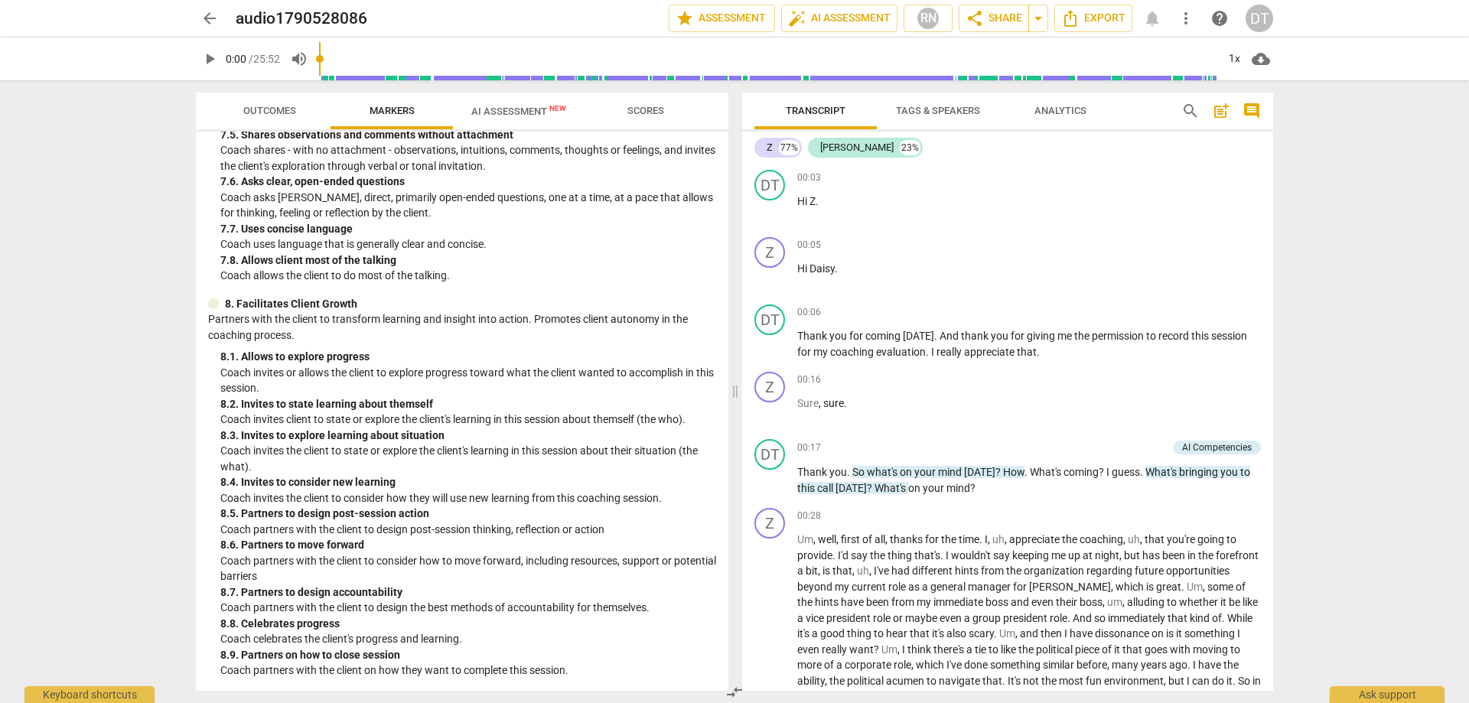
click at [506, 107] on span "AI Assessment New" at bounding box center [518, 111] width 95 height 11
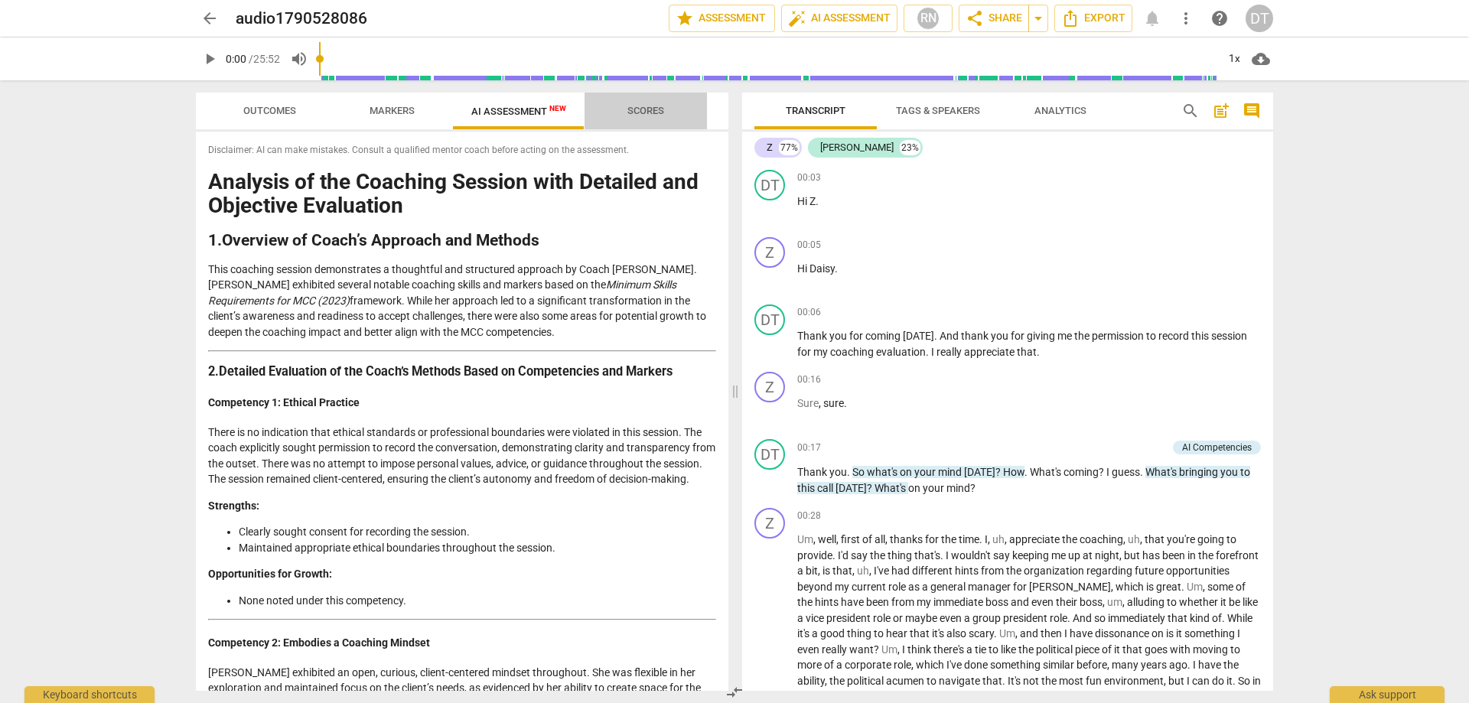
click at [659, 106] on span "Scores" at bounding box center [645, 110] width 37 height 11
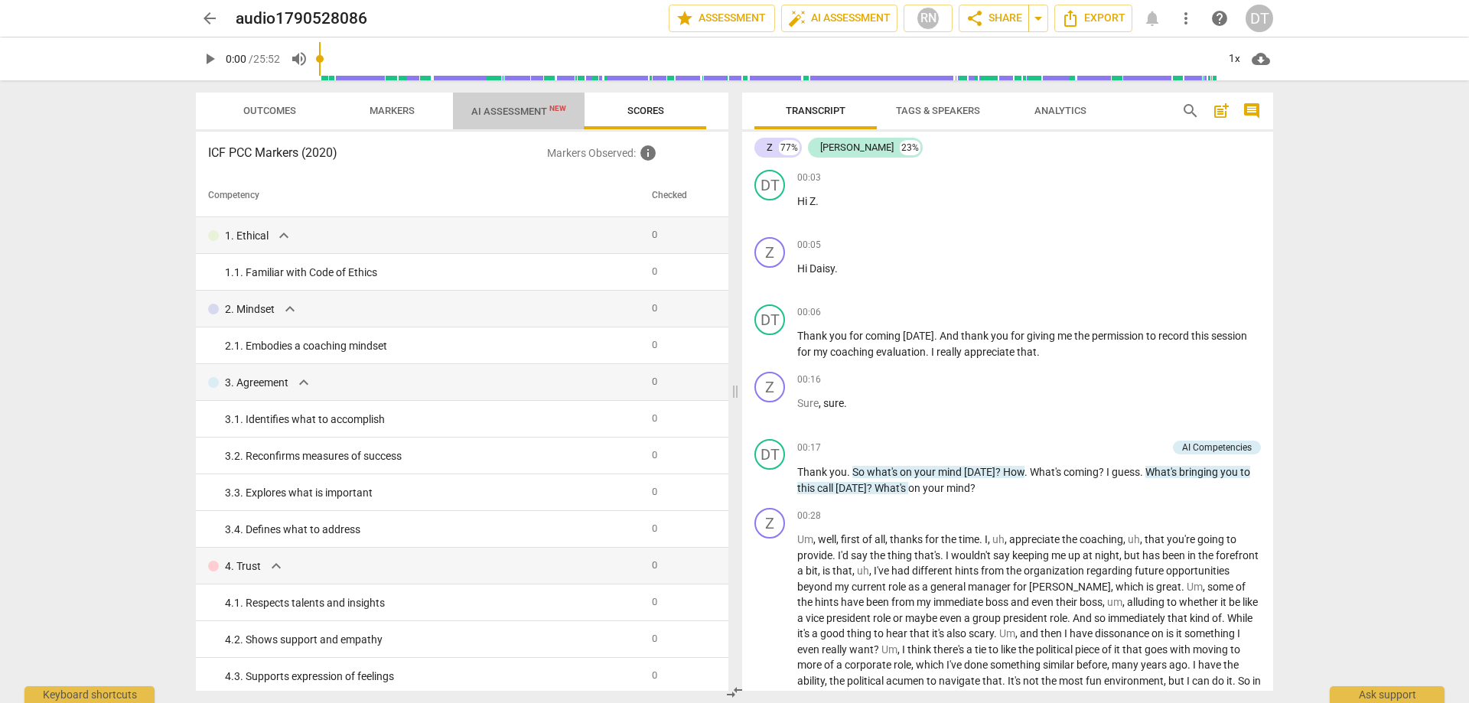
click at [523, 102] on span "AI Assessment New" at bounding box center [519, 110] width 132 height 23
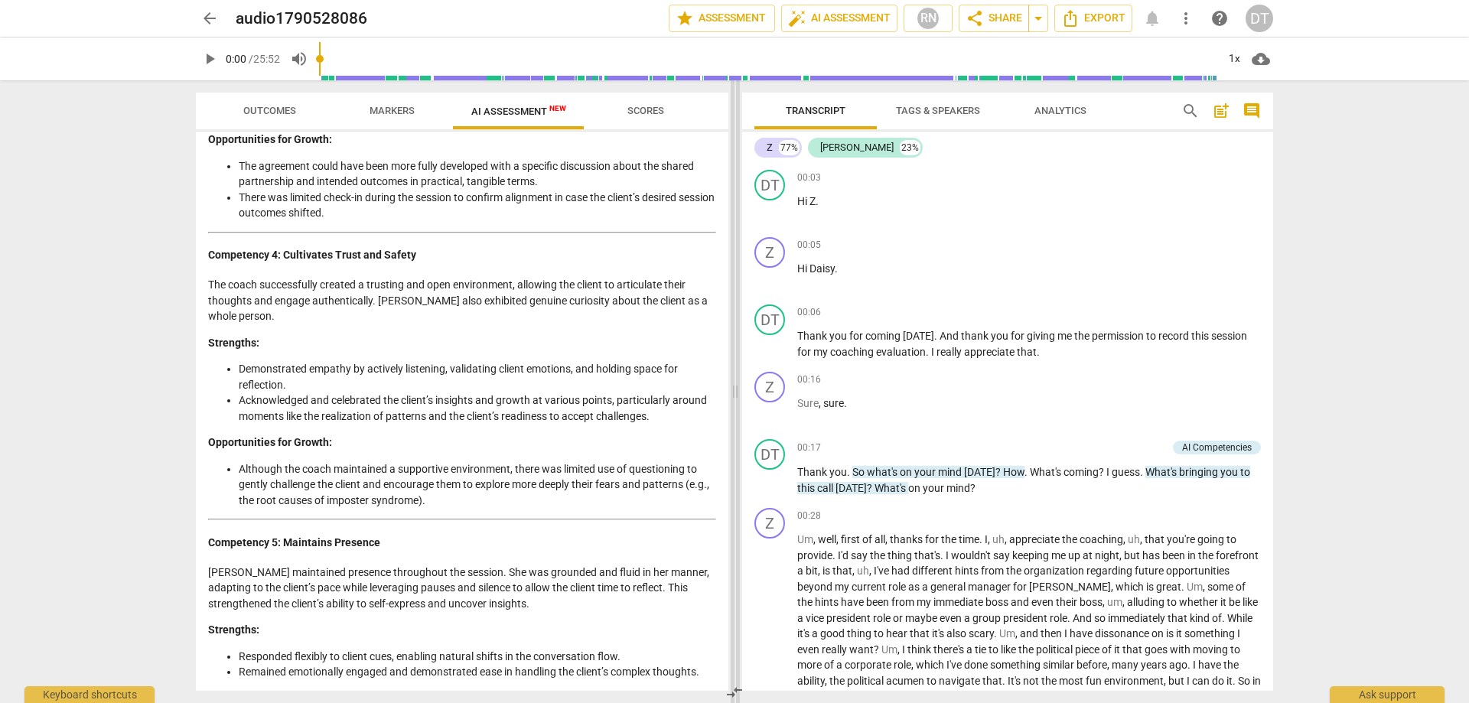
scroll to position [800, 0]
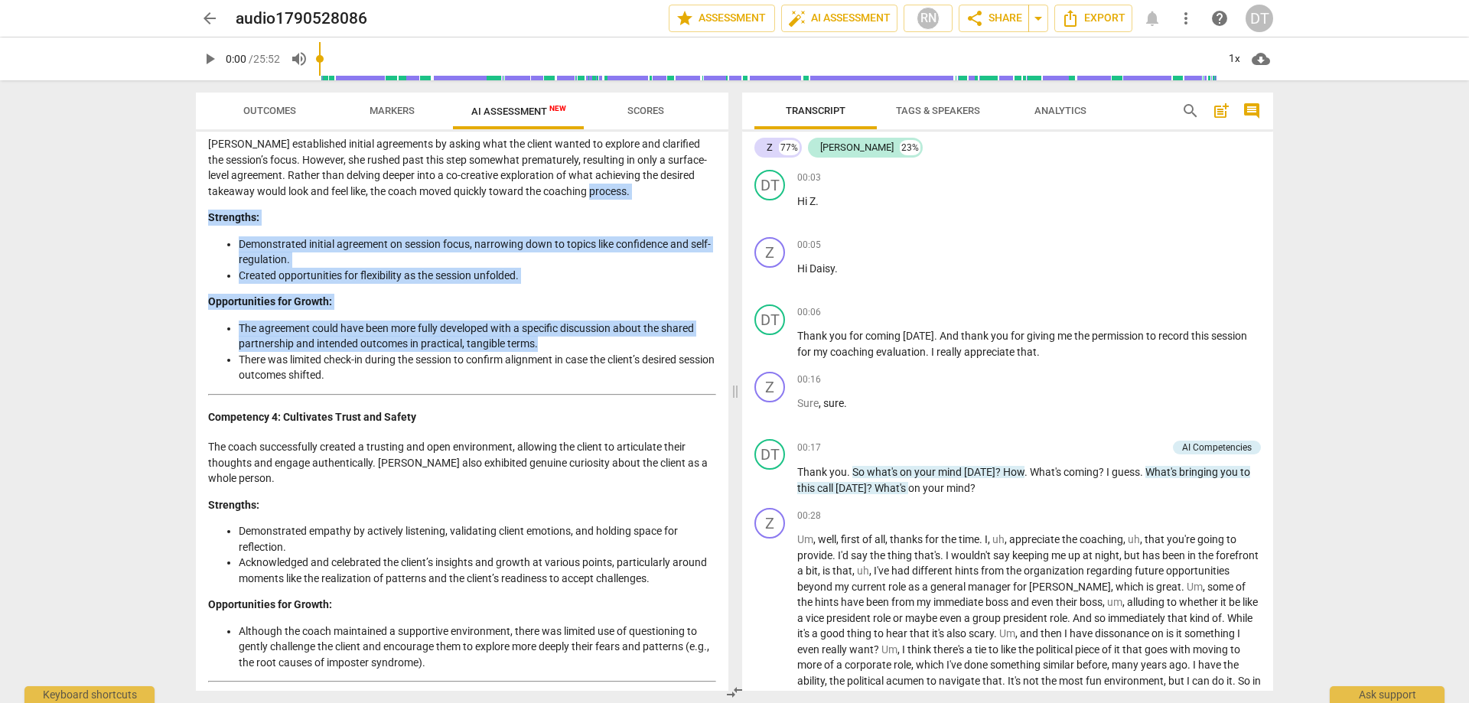
drag, startPoint x: 722, startPoint y: 352, endPoint x: 724, endPoint y: 204, distance: 147.6
click at [724, 204] on div "Disclaimer: AI can make mistakes. Consult a qualified mentor coach before actin…" at bounding box center [462, 411] width 532 height 559
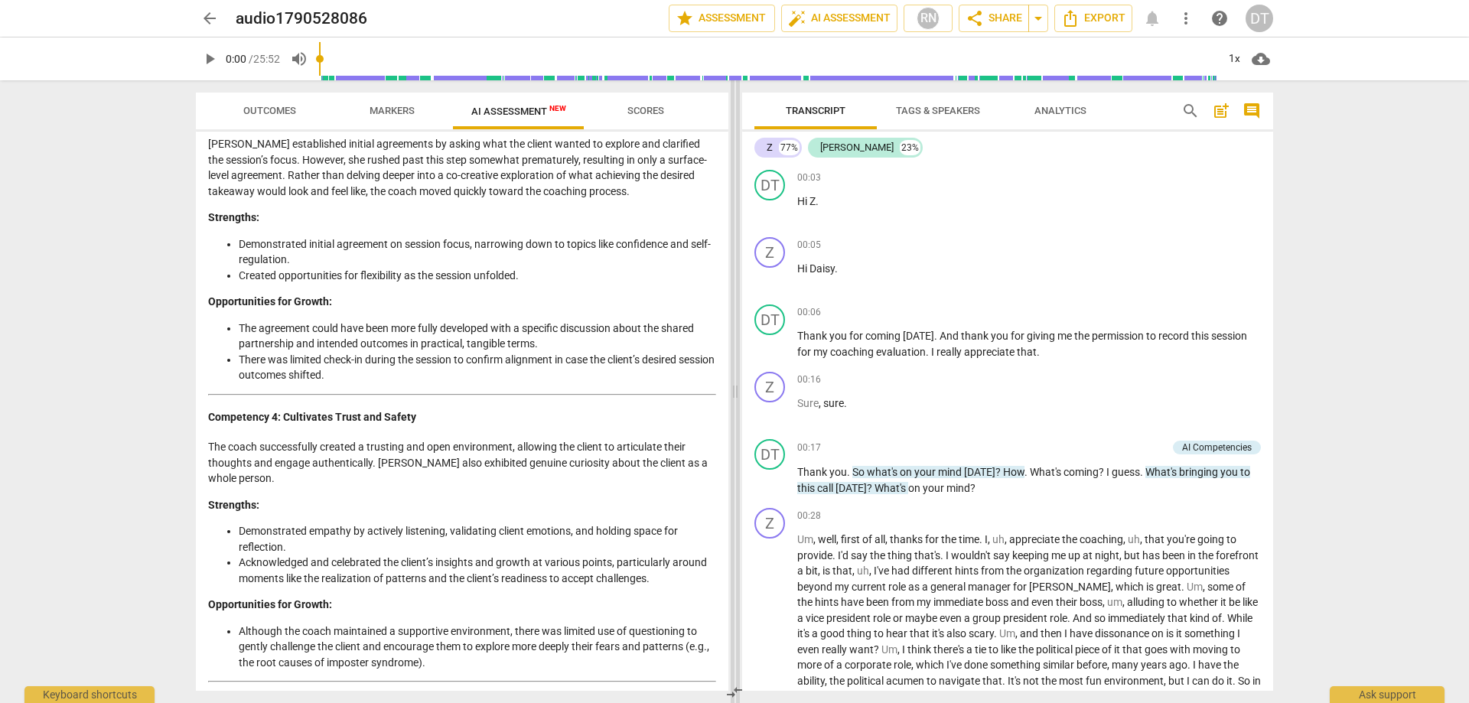
click at [730, 313] on span at bounding box center [734, 391] width 9 height 623
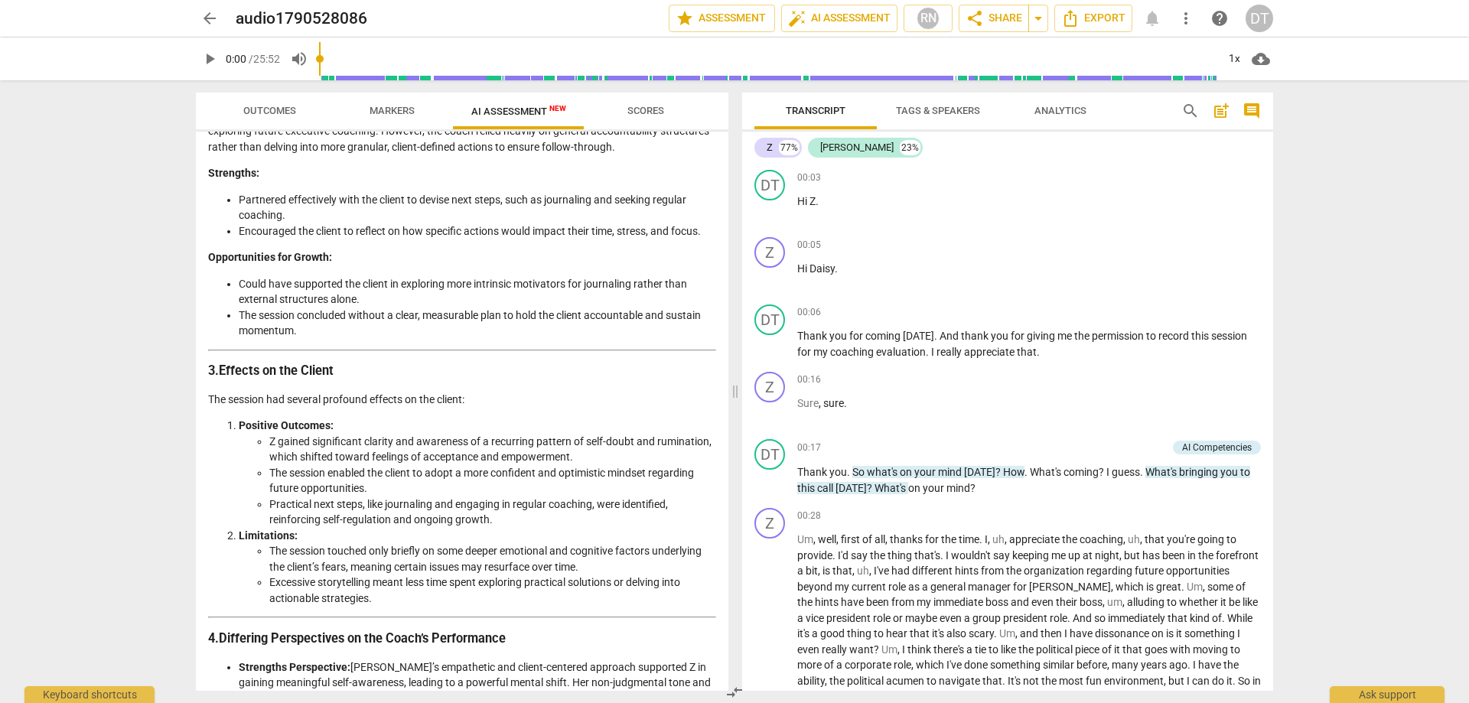
scroll to position [2559, 0]
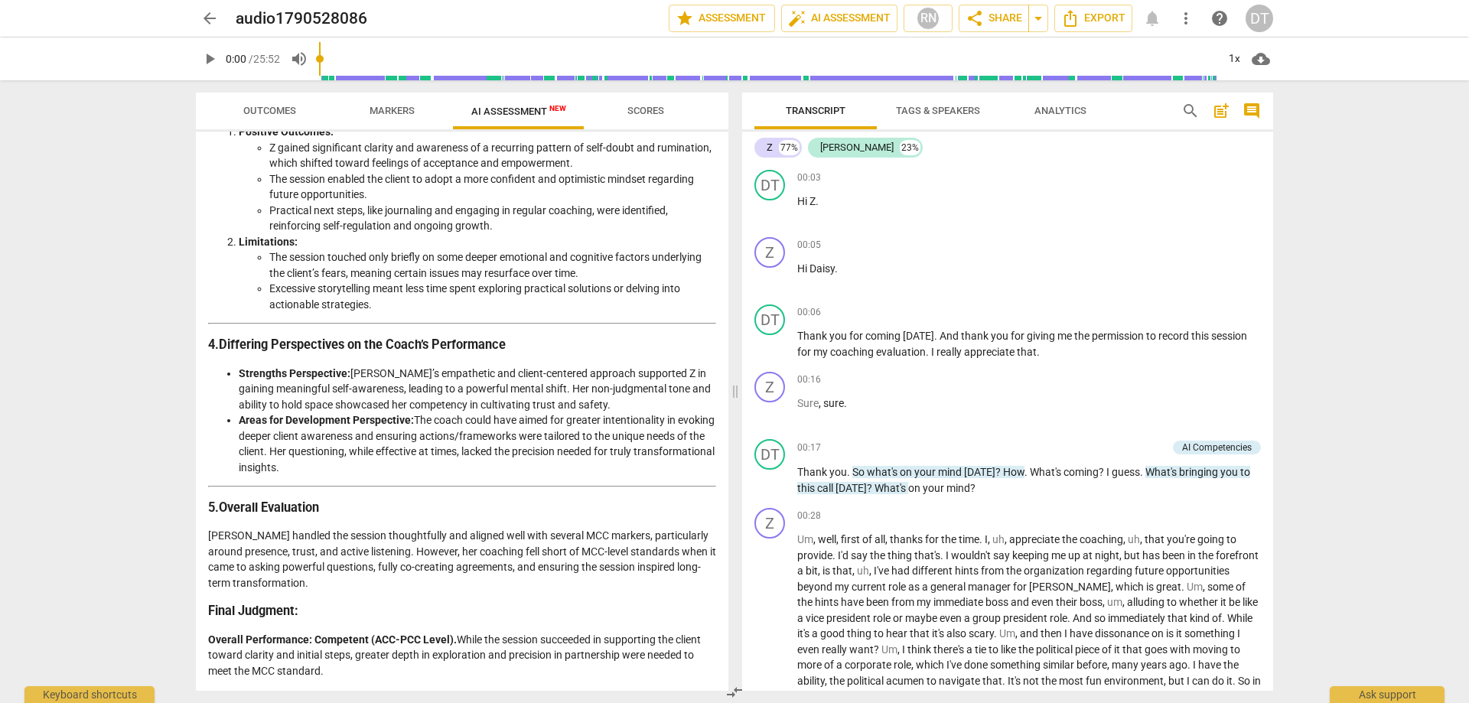
drag, startPoint x: 223, startPoint y: 507, endPoint x: 365, endPoint y: 686, distance: 228.2
click at [366, 427] on div "Disclaimer: AI can make mistakes. Consult a qualified mentor coach before actin…" at bounding box center [462, 411] width 532 height 559
copy div "Overall Evaluation [PERSON_NAME] handled the session thoughtfully and aligned w…"
click at [340, 427] on p "[PERSON_NAME] handled the session thoughtfully and aligned well with several MC…" at bounding box center [462, 559] width 508 height 63
click at [978, 18] on div "DT" at bounding box center [1259, 19] width 28 height 28
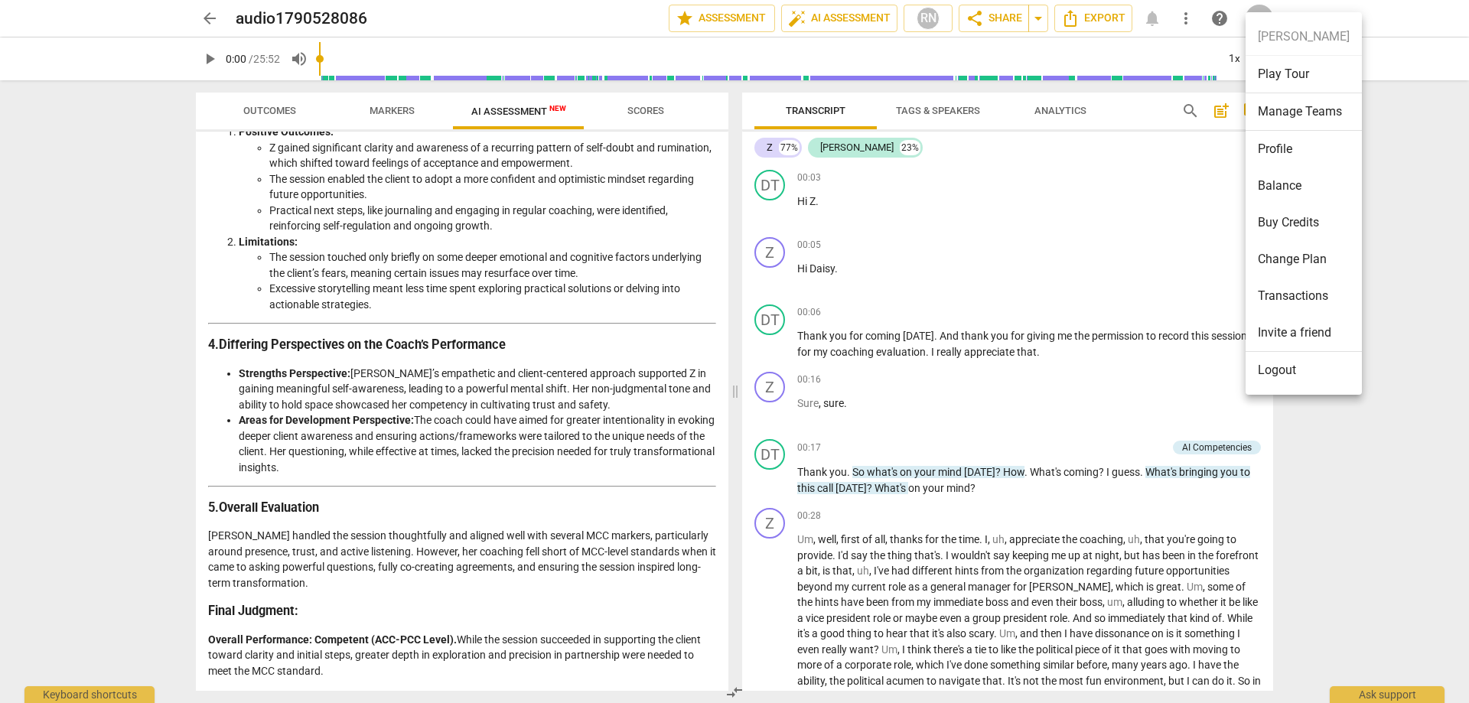
click at [978, 371] on li "Logout" at bounding box center [1303, 370] width 116 height 37
